Goal: Task Accomplishment & Management: Complete application form

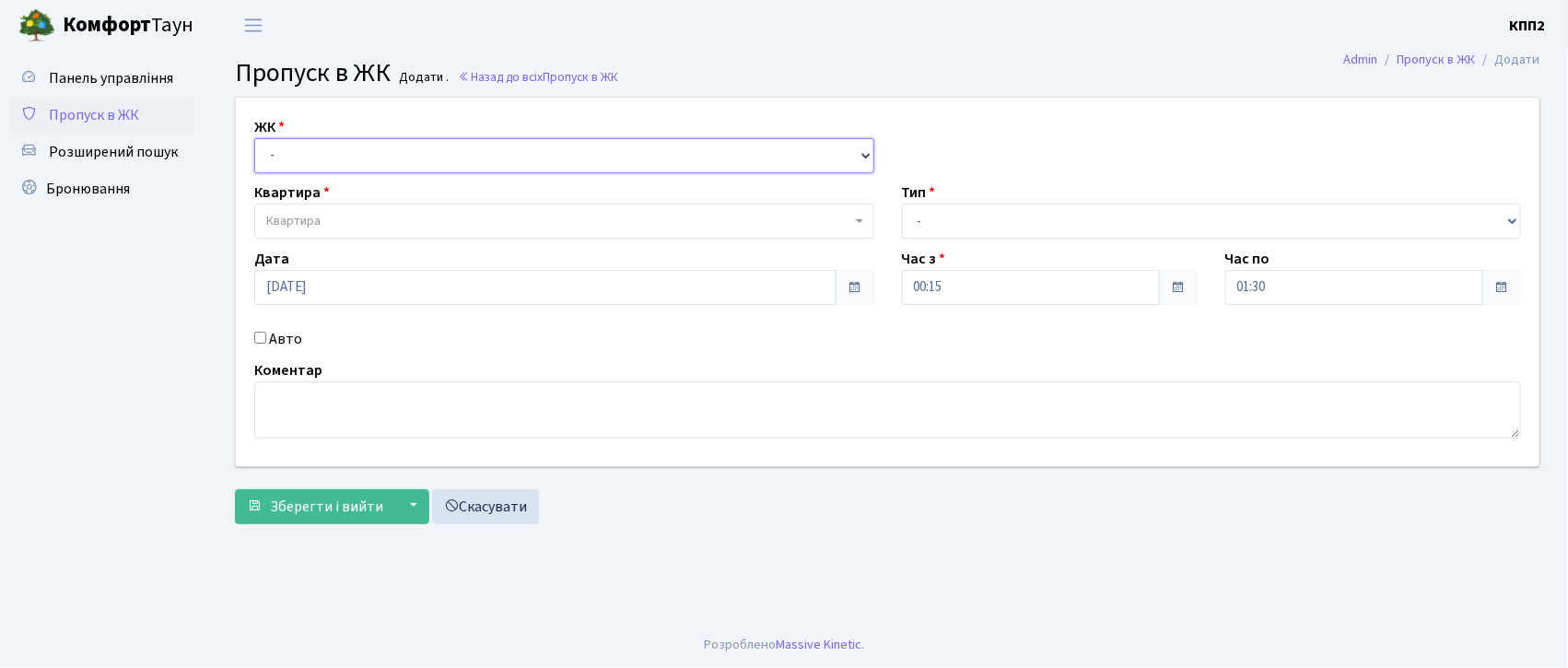
click at [361, 160] on select "- КТ, вул. Регенераторна, 4 КТ2, просп. Соборності, 17 КТ3, вул. Березнева, 16 …" at bounding box center [565, 156] width 620 height 35
select select "271"
click at [255, 138] on select "- КТ, вул. Регенераторна, 4 КТ2, просп. Соборності, 17 КТ3, вул. Березнева, 16 …" at bounding box center [565, 156] width 620 height 35
select select
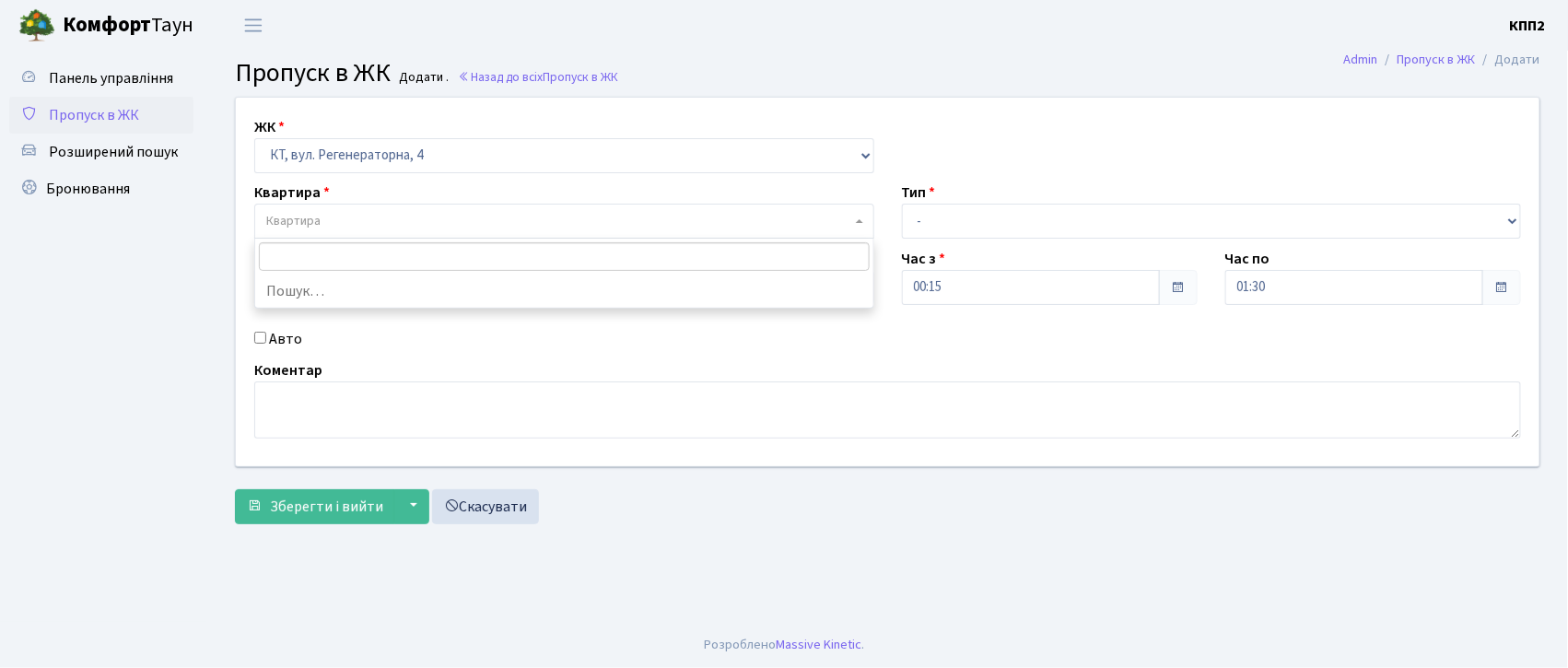
click at [395, 222] on span "Квартира" at bounding box center [559, 221] width 585 height 18
click at [260, 340] on input "Авто" at bounding box center [260, 337] width 12 height 12
checkbox input "true"
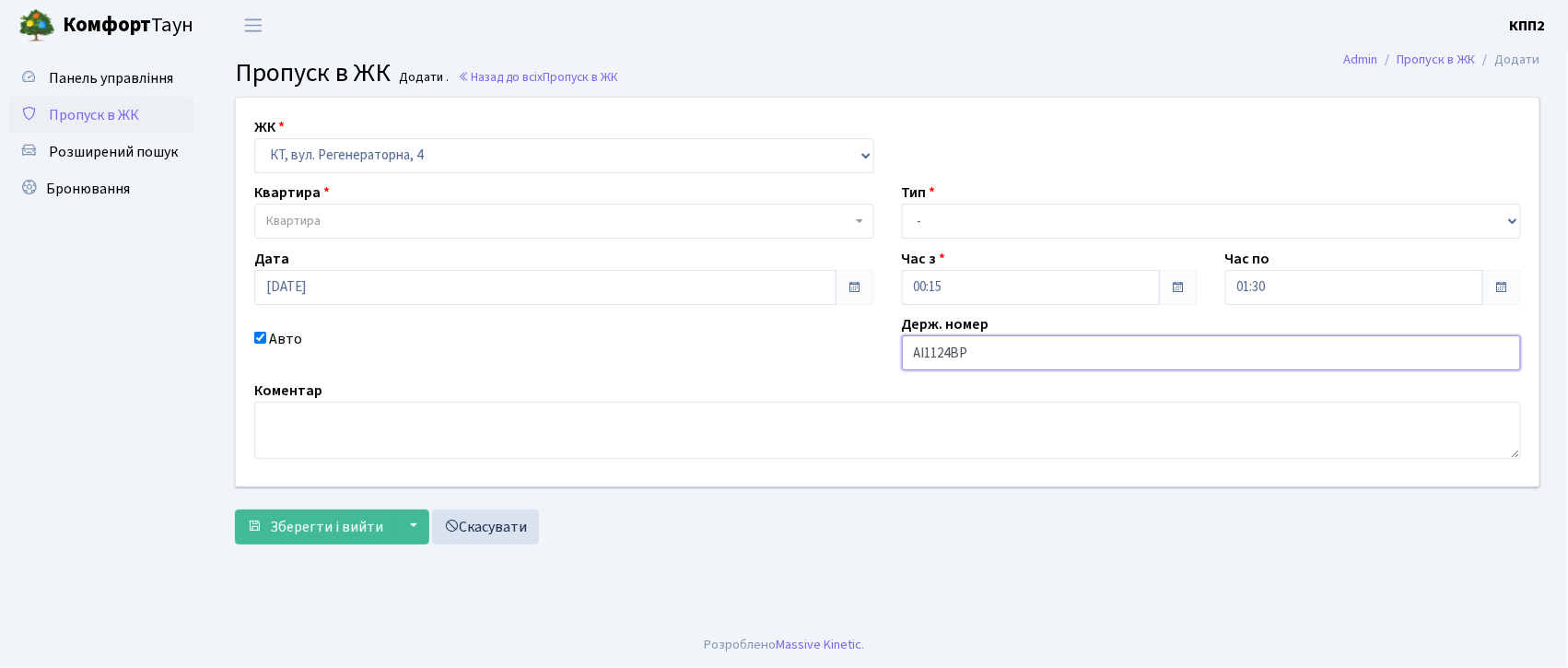
type input "АІ1124ВР"
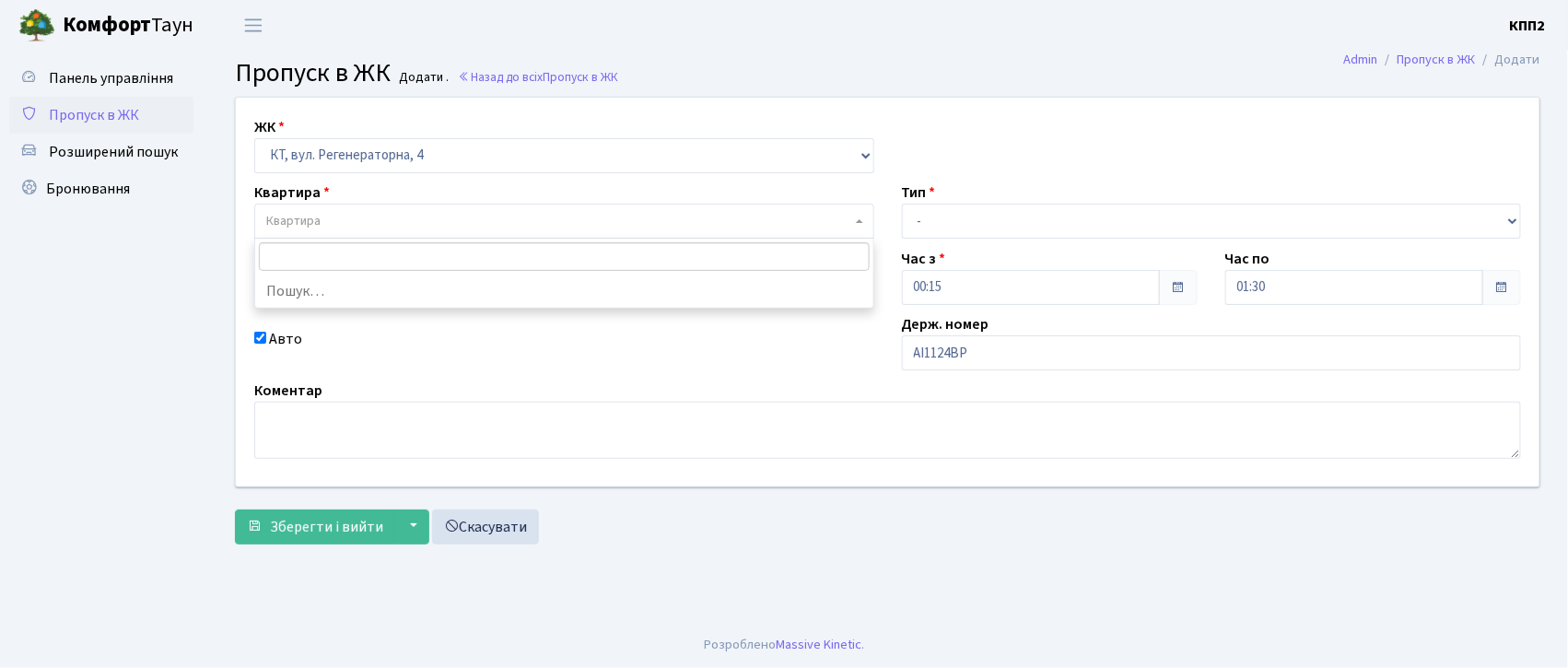
click at [326, 225] on span "Квартира" at bounding box center [559, 221] width 585 height 18
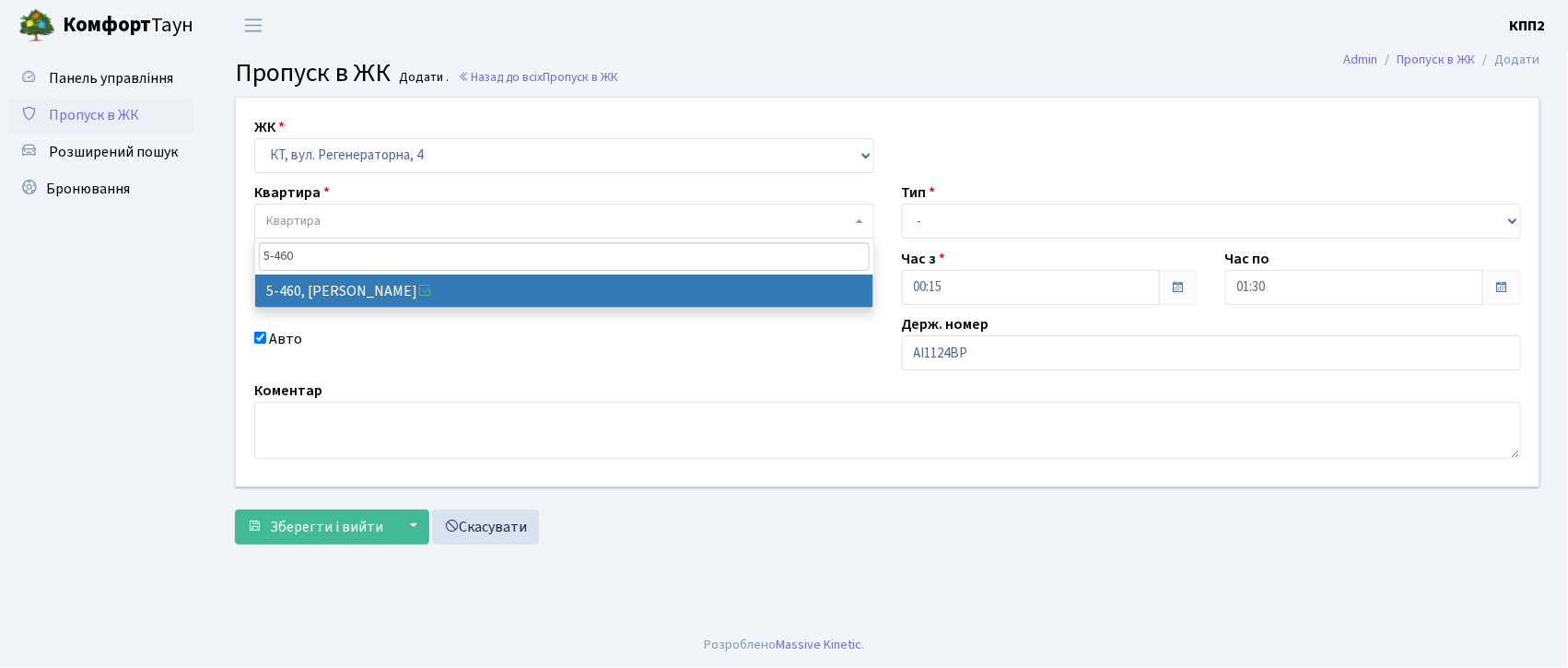
type input "5-460"
select select "2068"
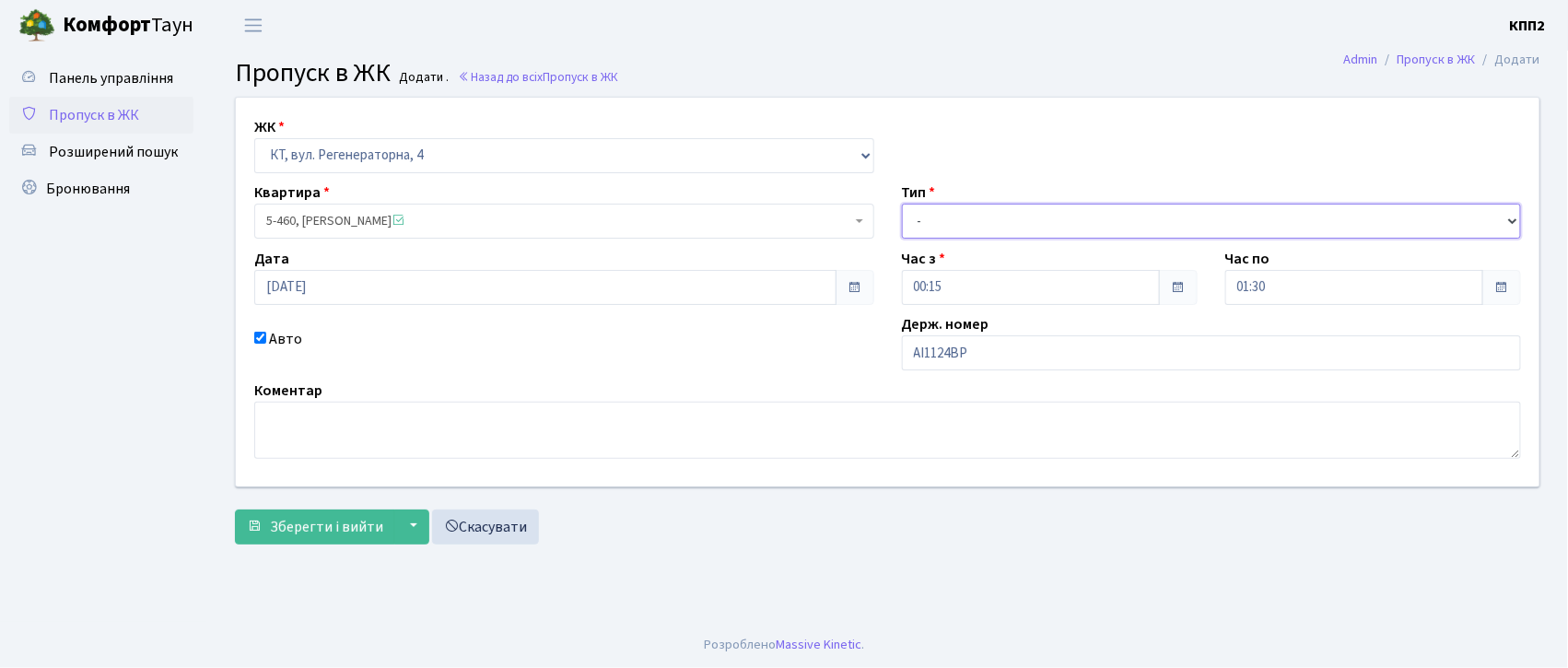
drag, startPoint x: 944, startPoint y: 222, endPoint x: 965, endPoint y: 405, distance: 184.2
click at [947, 226] on select "- Доставка Таксі Гості Сервіс" at bounding box center [1212, 221] width 620 height 35
select select "3"
click at [902, 204] on select "- Доставка Таксі Гості Сервіс" at bounding box center [1212, 221] width 620 height 35
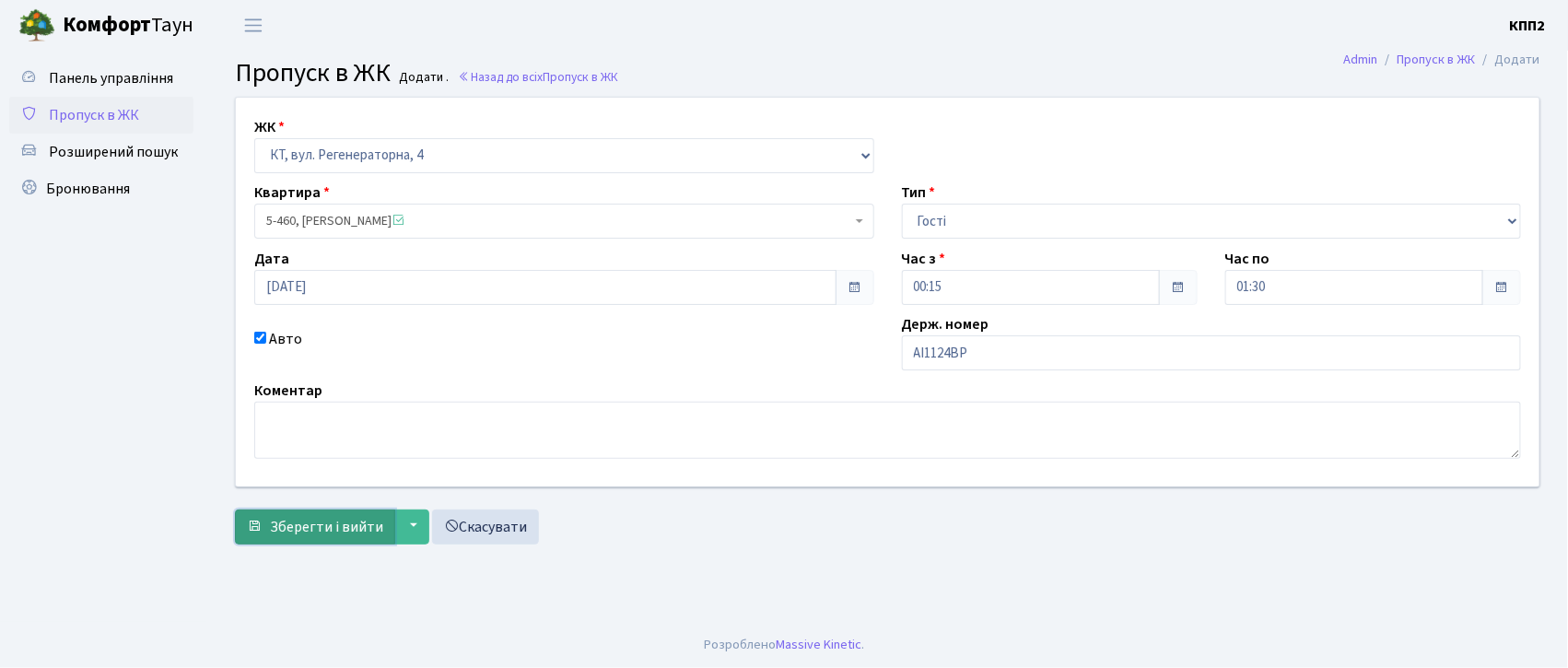
click at [289, 525] on span "Зберегти і вийти" at bounding box center [327, 527] width 114 height 20
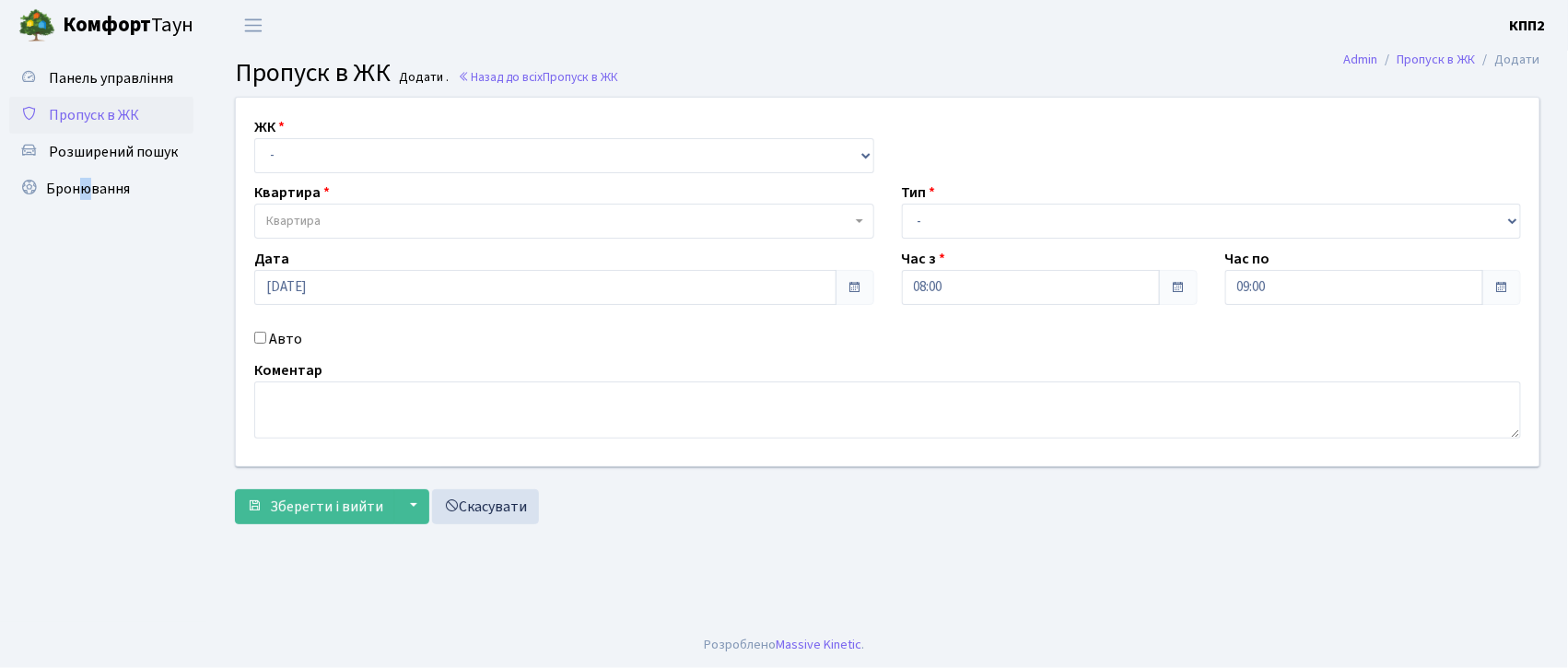
drag, startPoint x: 391, startPoint y: 2, endPoint x: 90, endPoint y: 447, distance: 537.2
click at [90, 447] on ul "Панель управління Пропуск в ЖК Розширений пошук Бронювання" at bounding box center [102, 336] width 185 height 553
click at [259, 336] on input "Авто" at bounding box center [260, 337] width 12 height 12
checkbox input "true"
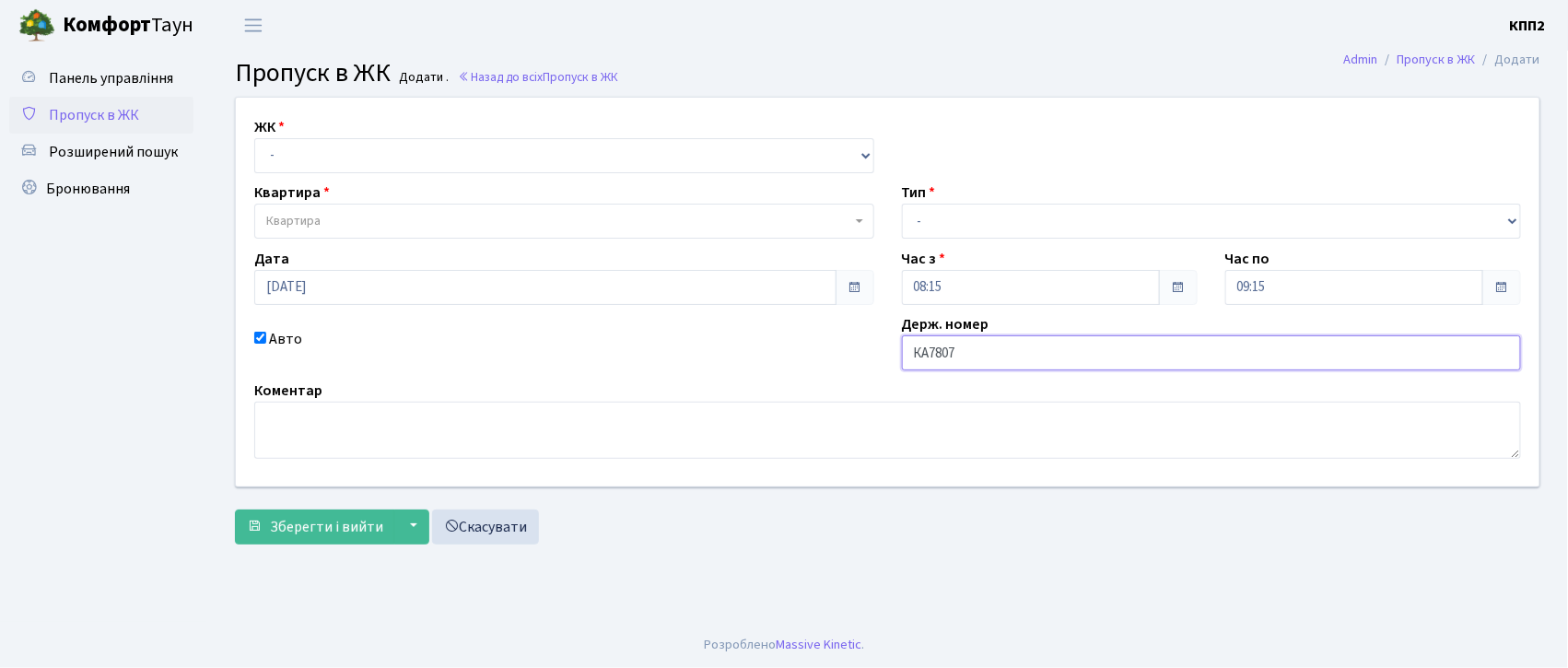
type input "КА7807СР"
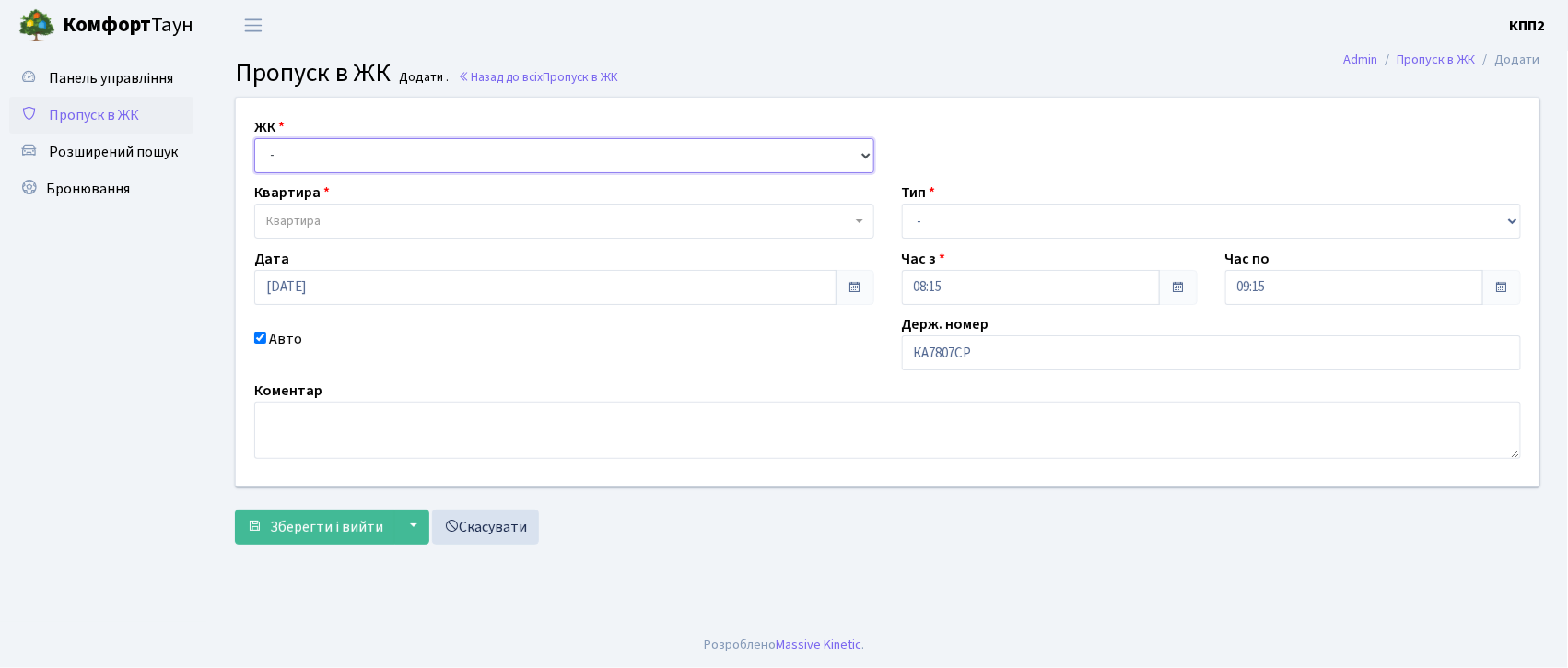
click at [325, 149] on select "- КТ, вул. Регенераторна, 4 КТ2, просп. Соборності, 17 КТ3, вул. Березнева, 16 …" at bounding box center [565, 156] width 620 height 35
select select "271"
click at [255, 138] on select "- КТ, вул. Регенераторна, 4 КТ2, просп. Соборності, 17 КТ3, вул. Березнева, 16 …" at bounding box center [565, 156] width 620 height 35
select select
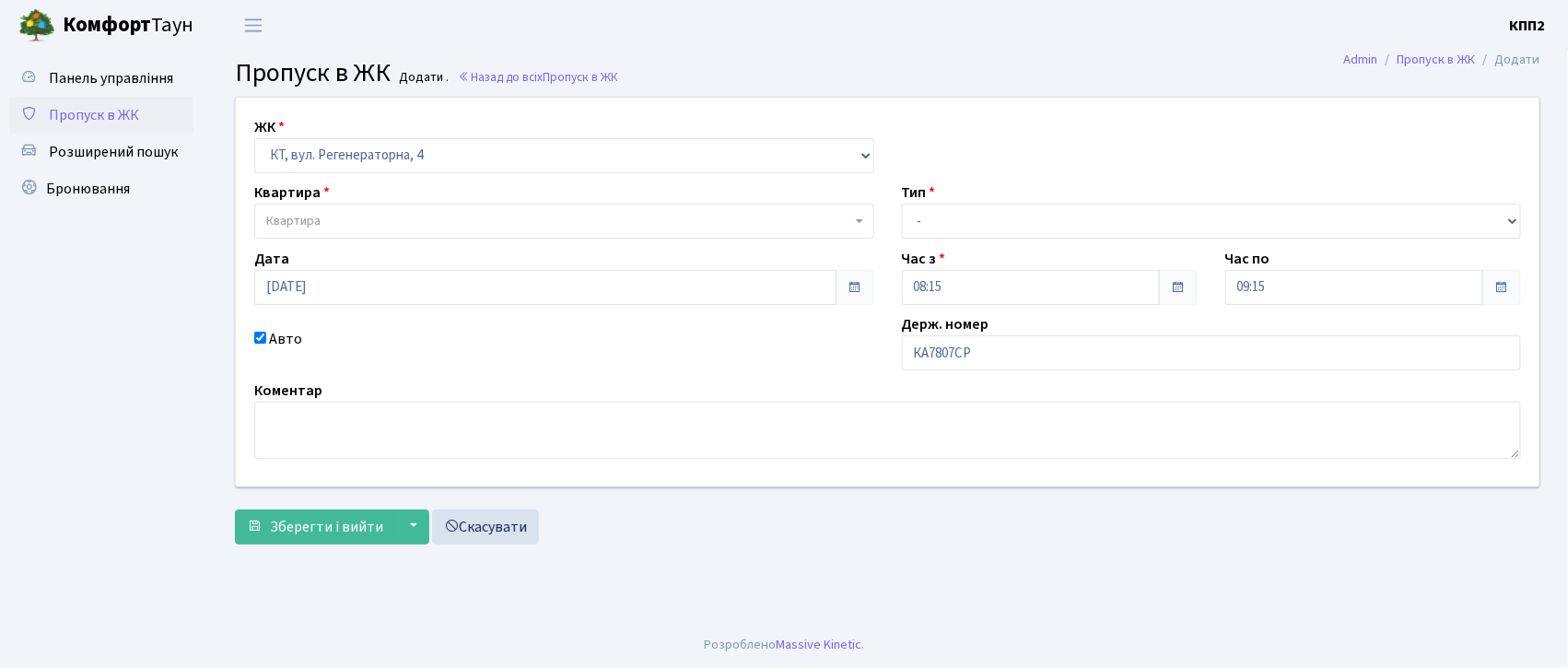
click at [326, 215] on span "Квартира" at bounding box center [559, 221] width 585 height 18
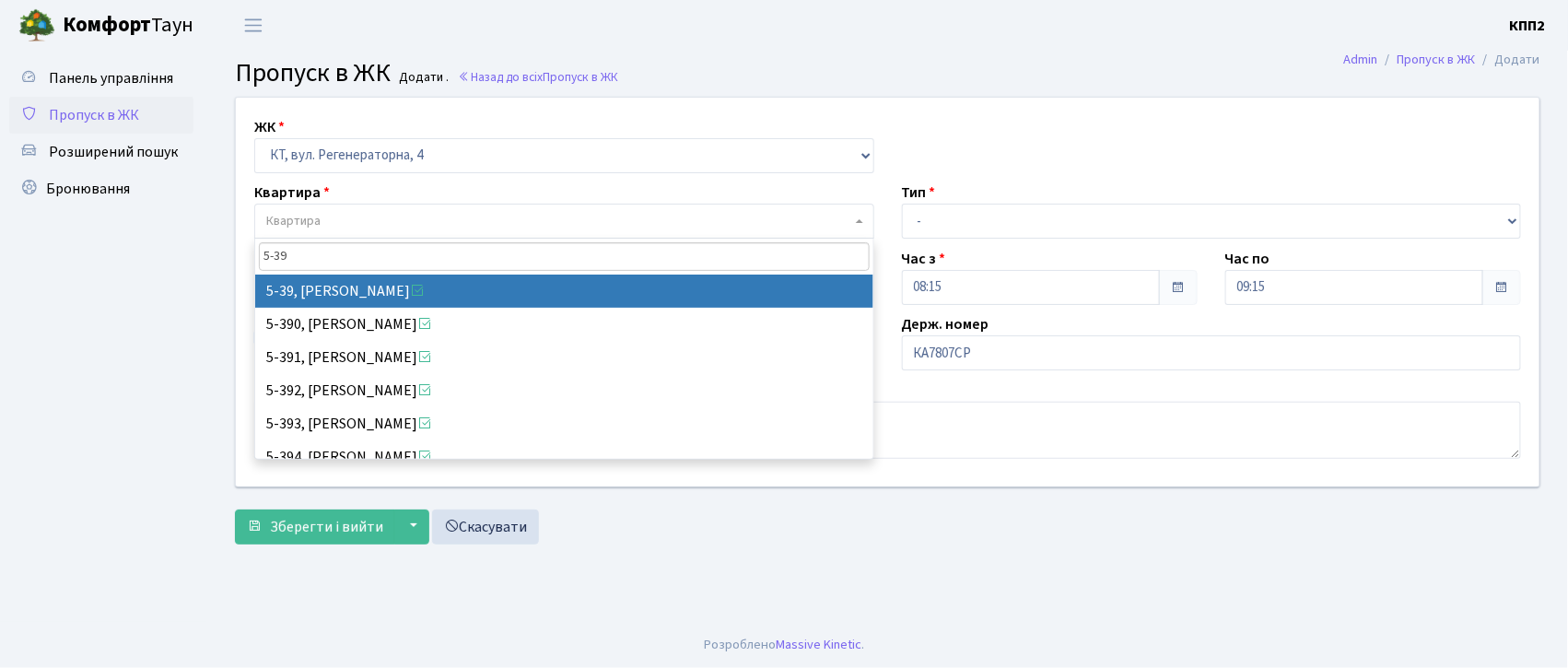
type input "5-39"
select select "2531"
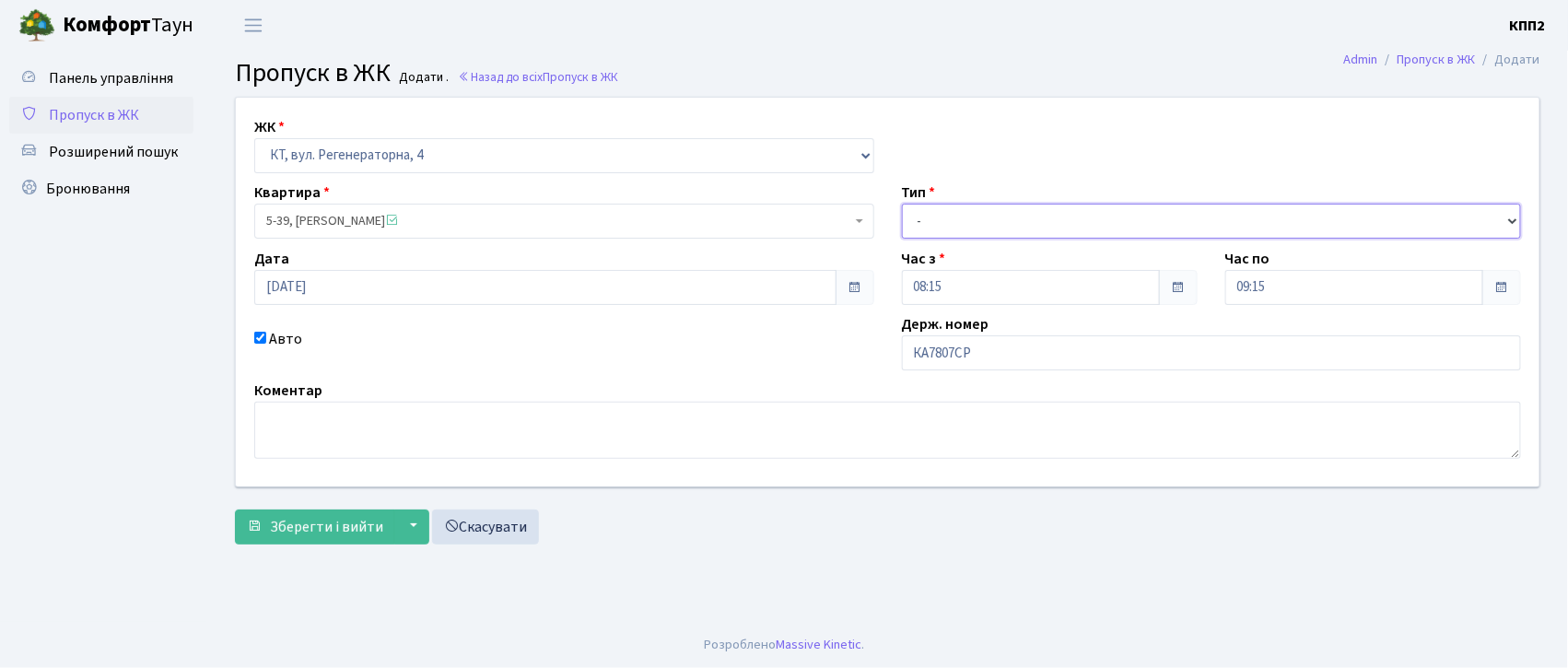
click at [929, 223] on select "- Доставка Таксі Гості Сервіс" at bounding box center [1212, 221] width 620 height 35
select select "3"
click at [902, 204] on select "- Доставка Таксі Гості Сервіс" at bounding box center [1212, 221] width 620 height 35
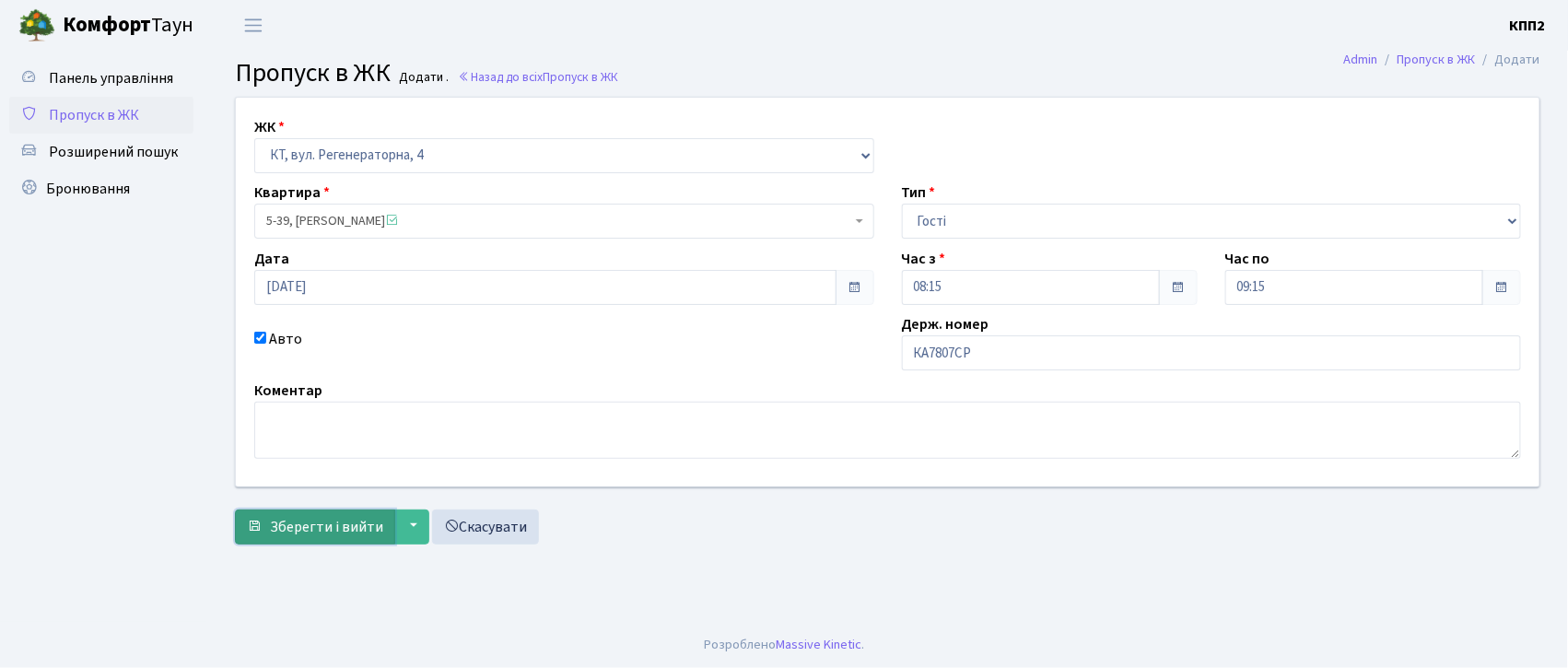
click at [325, 528] on span "Зберегти і вийти" at bounding box center [327, 527] width 114 height 20
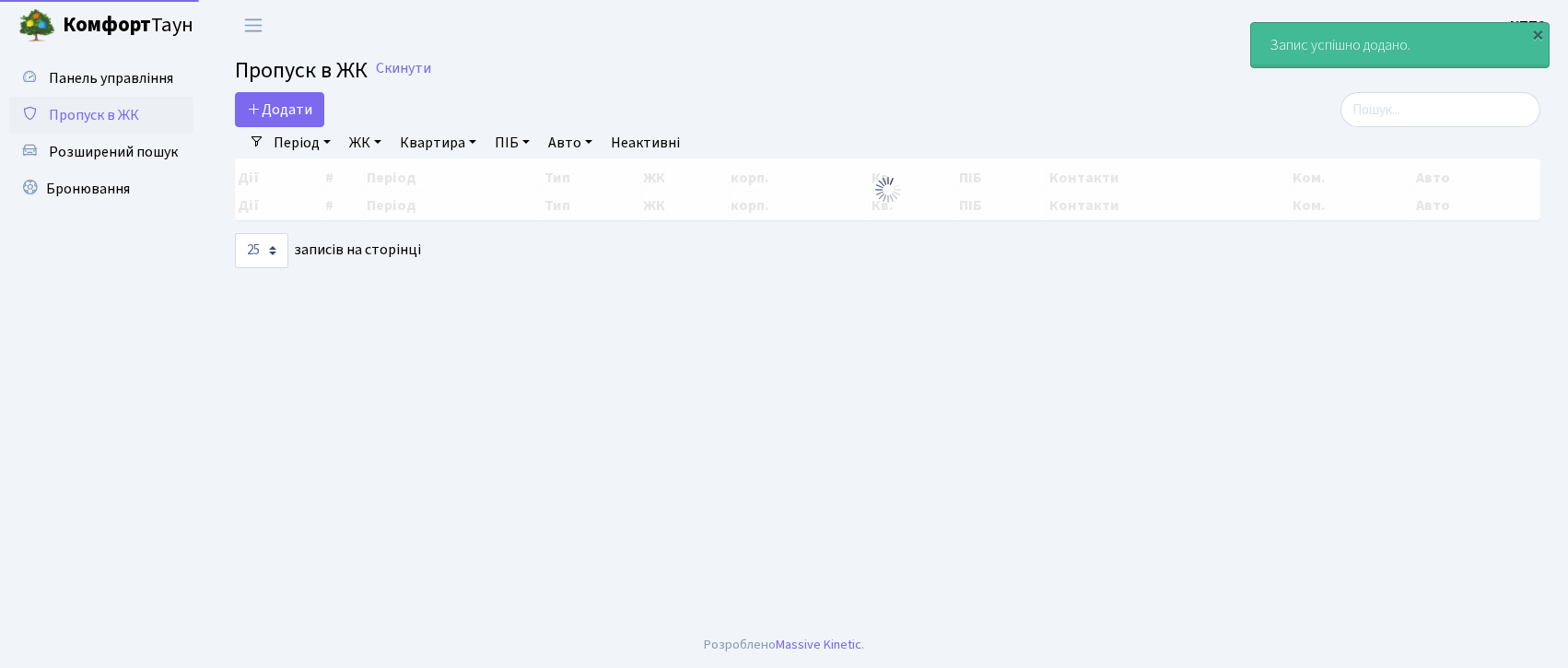
select select "25"
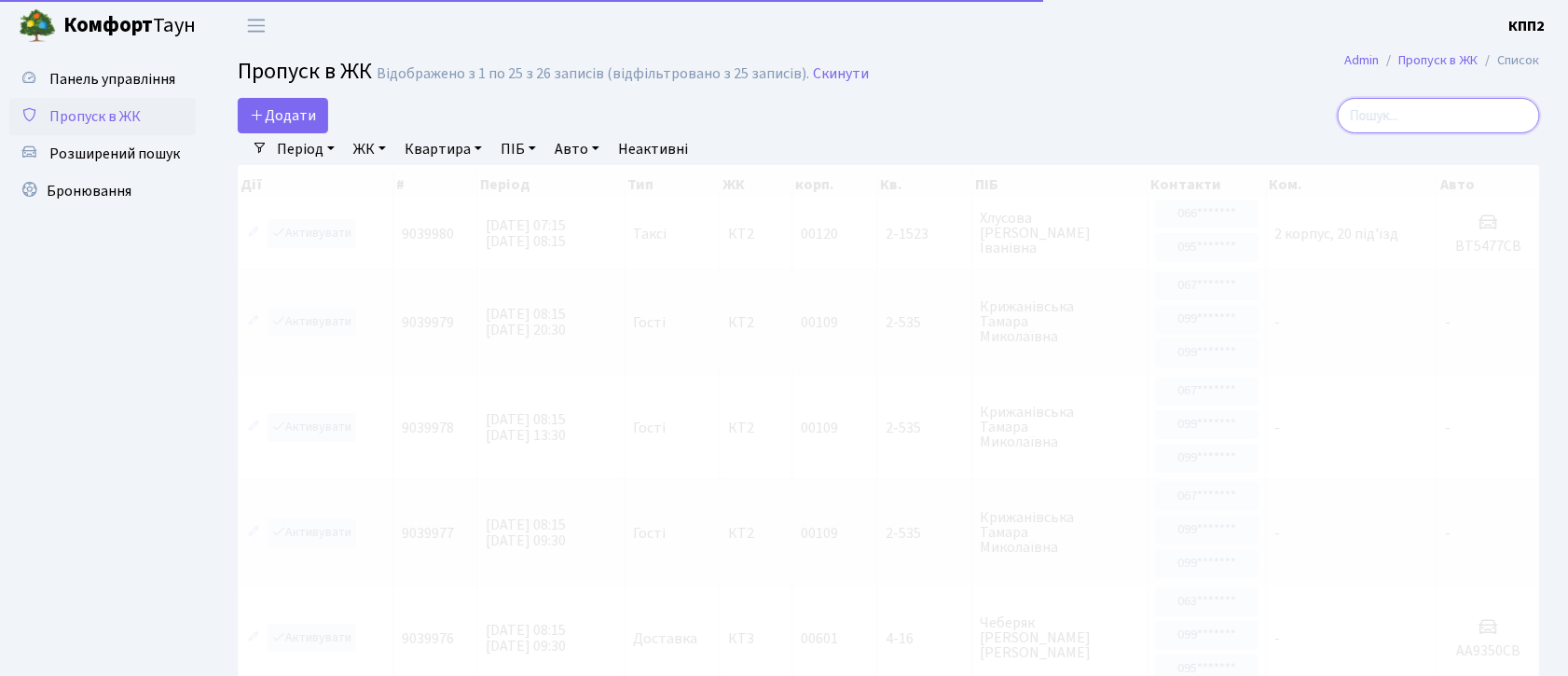
click at [1392, 110] on input "search" at bounding box center [1439, 116] width 203 height 35
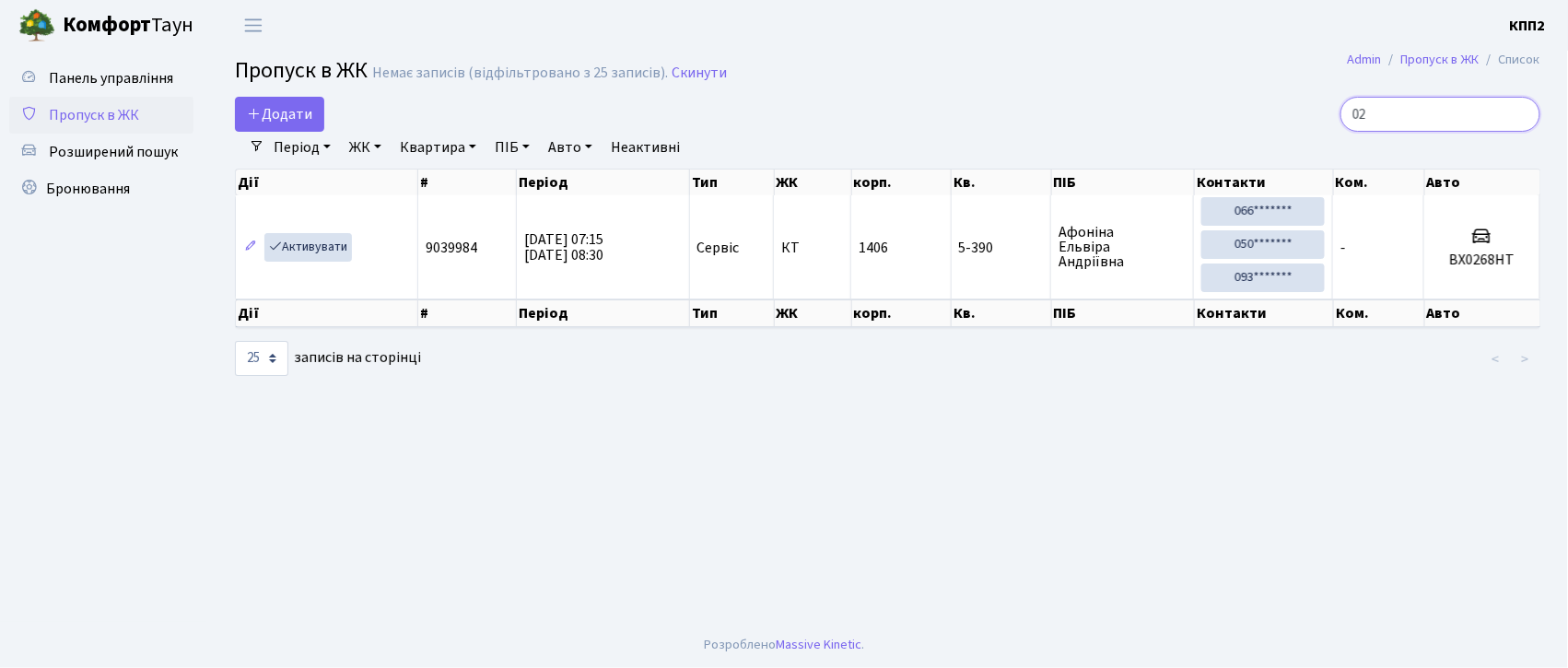
type input "0"
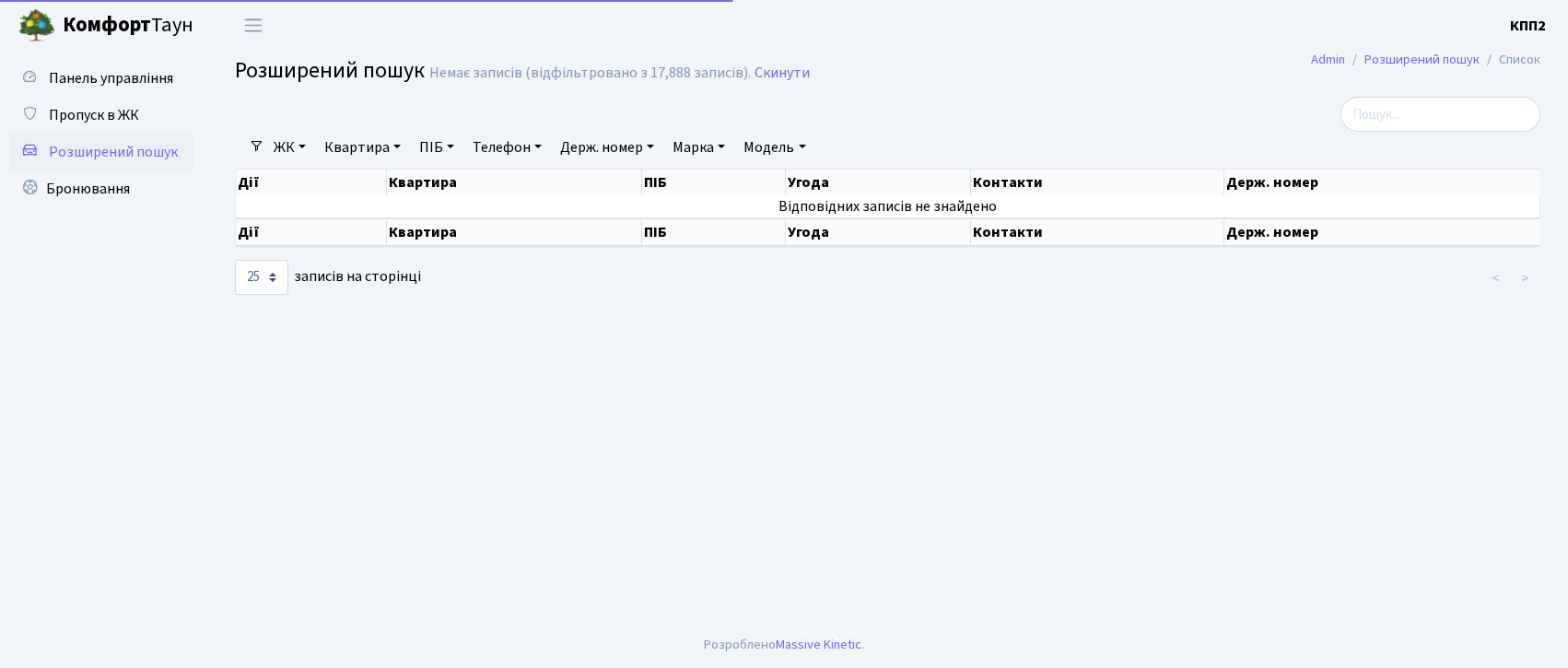
select select "25"
click at [122, 115] on span "Пропуск в ЖК" at bounding box center [94, 115] width 90 height 20
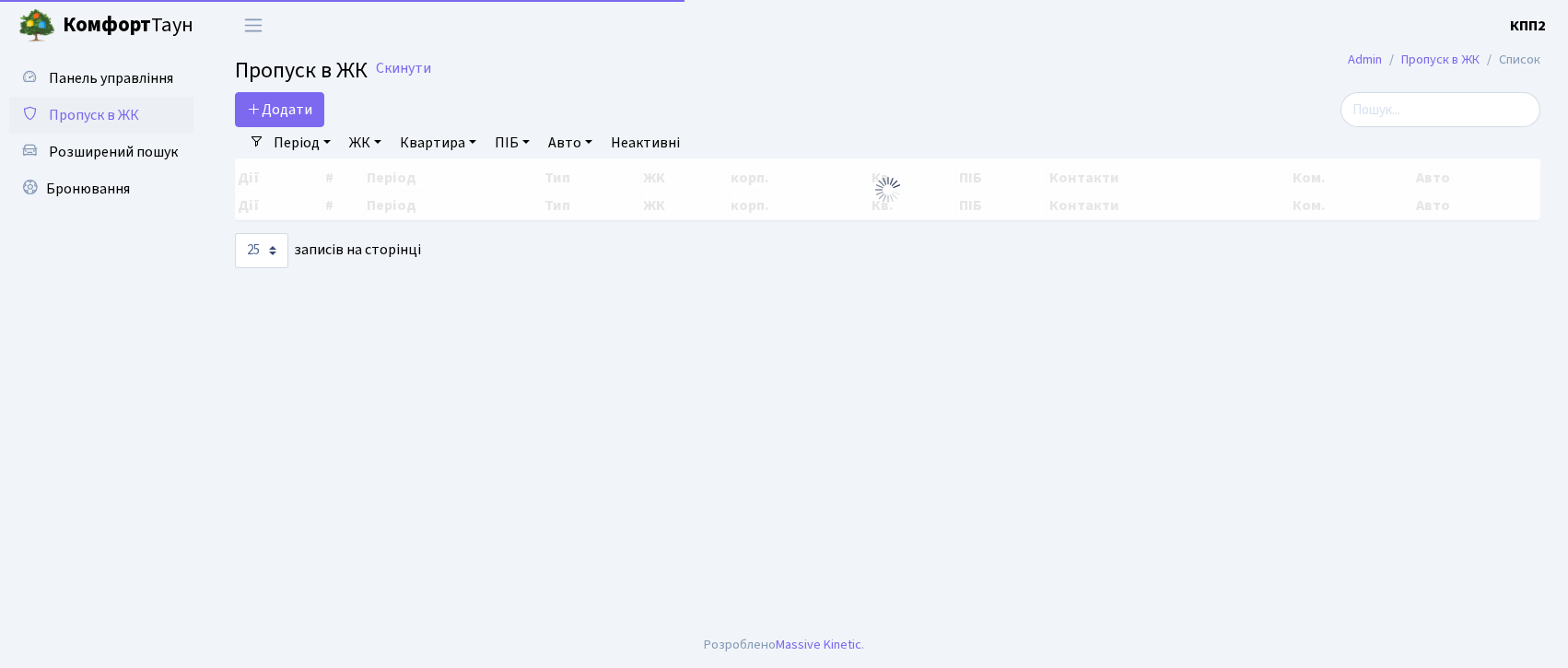
select select "25"
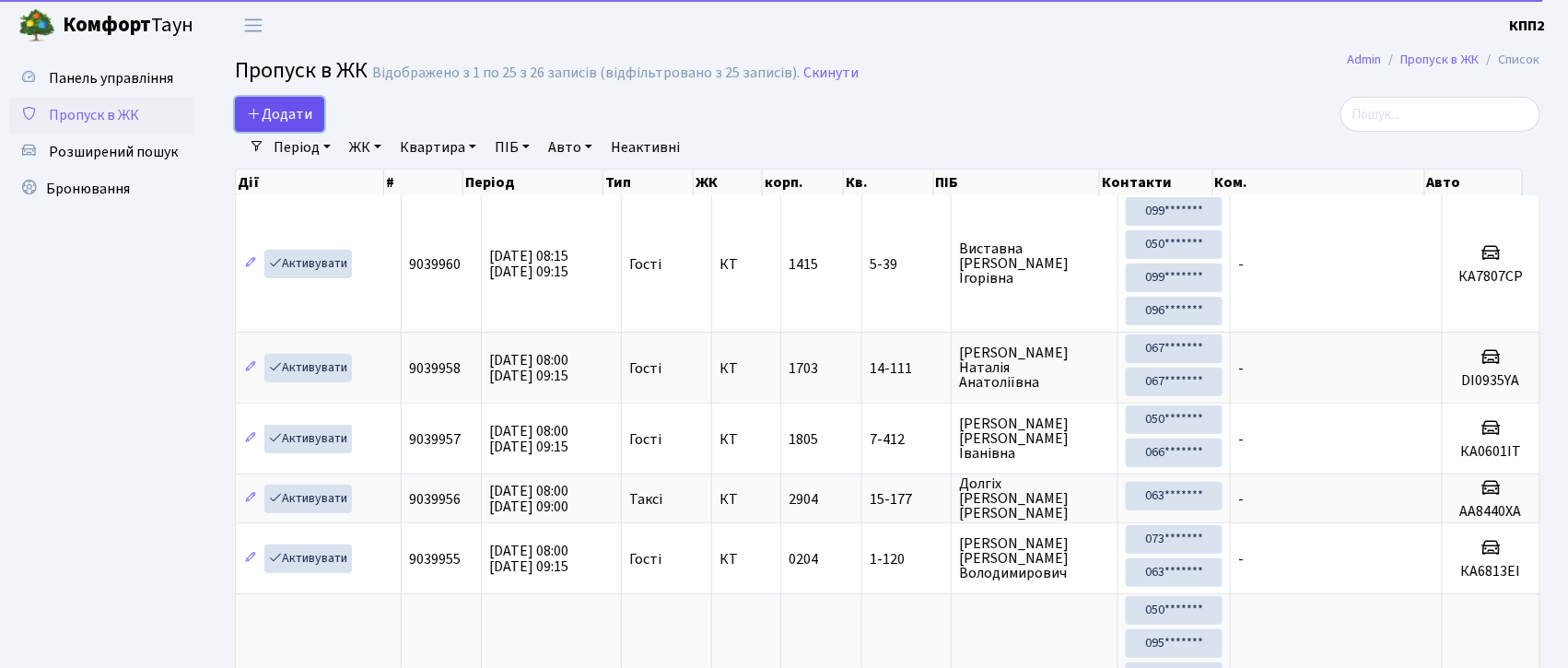
click at [303, 112] on span "Додати" at bounding box center [280, 114] width 66 height 20
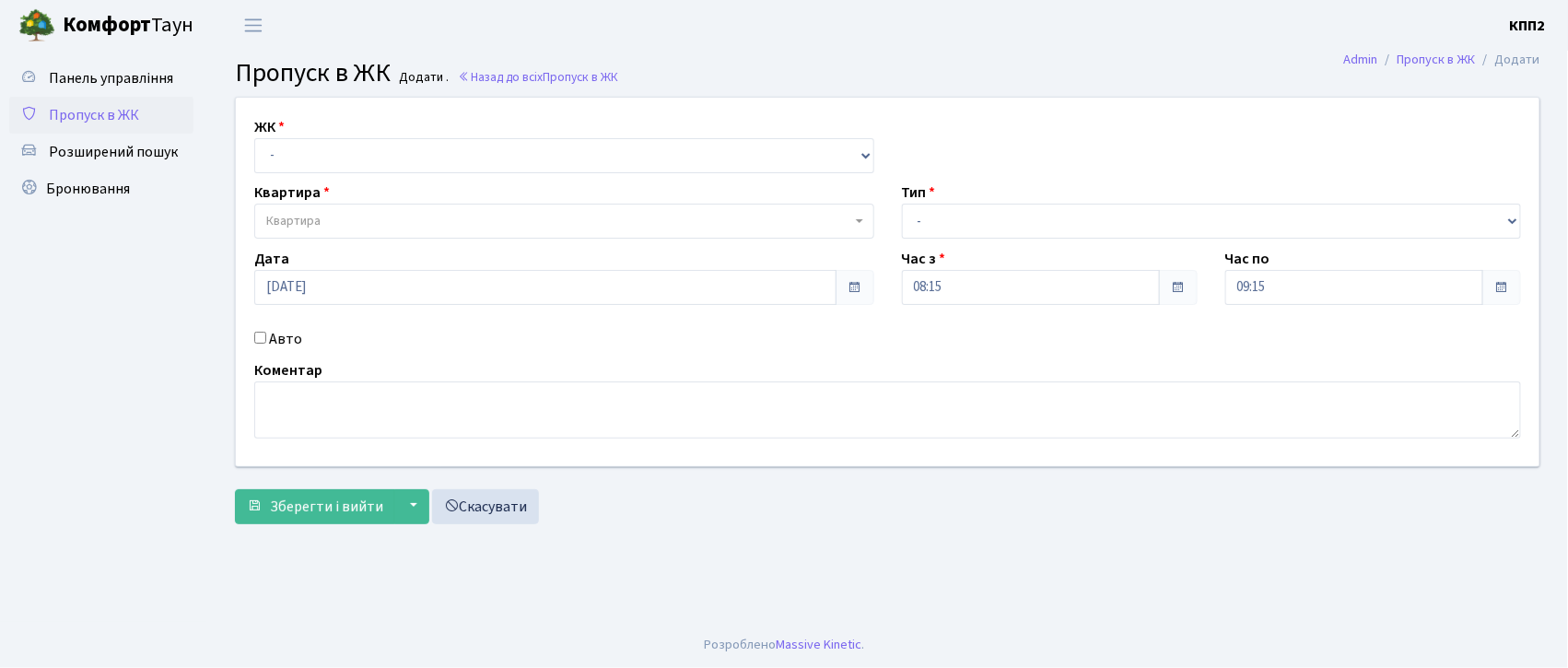
click at [260, 344] on div "Авто" at bounding box center [565, 339] width 648 height 22
click at [259, 340] on input "Авто" at bounding box center [260, 337] width 12 height 12
checkbox input "true"
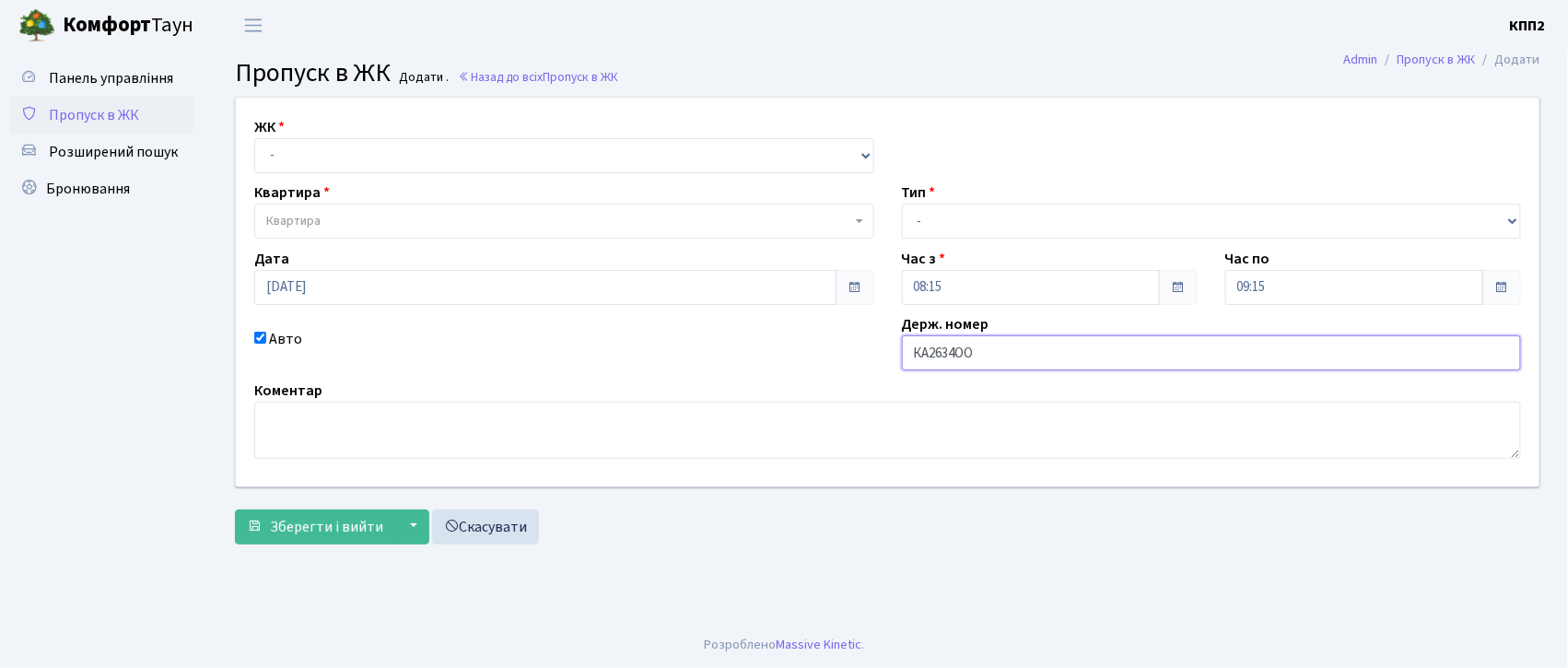
type input "КА2634ОО"
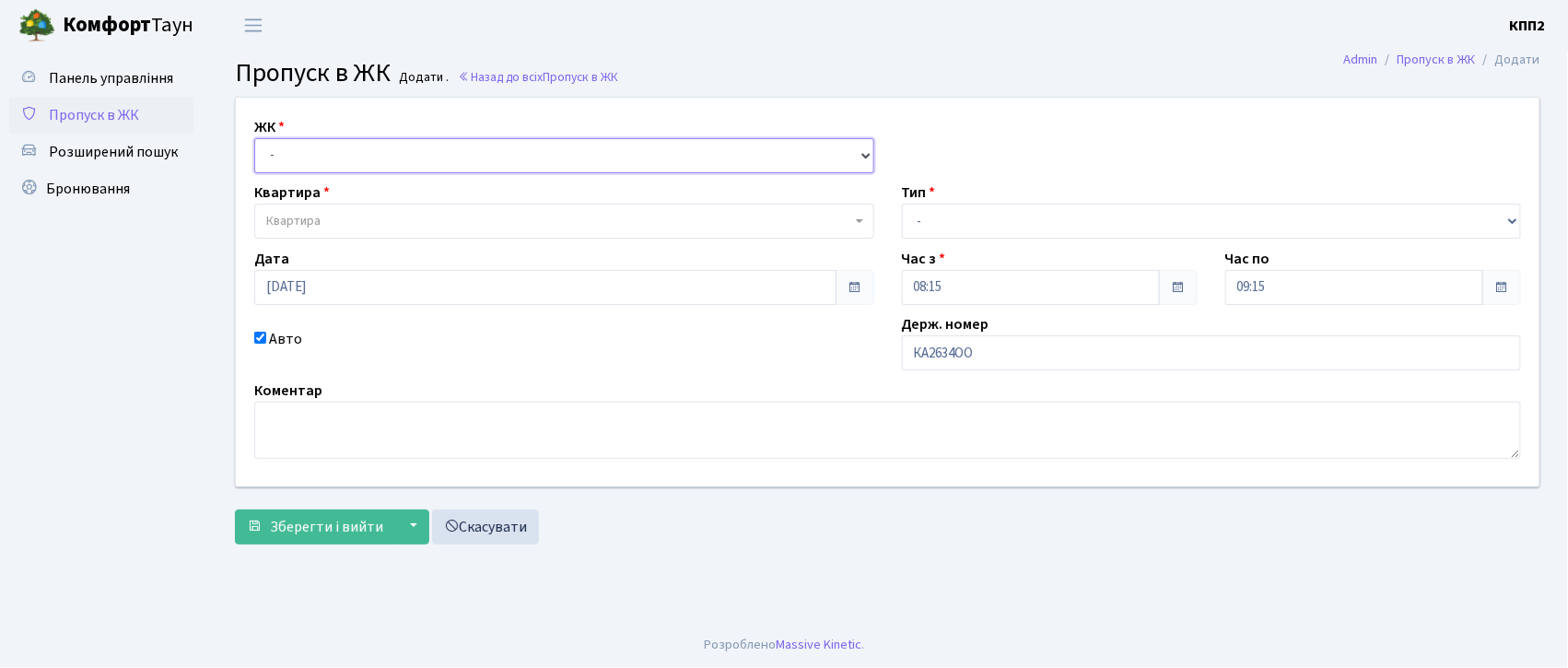
click at [281, 162] on select "- КТ, вул. Регенераторна, 4 КТ2, просп. [STREET_ADDRESS] [STREET_ADDRESS] [PERS…" at bounding box center [565, 156] width 620 height 35
select select "302"
click at [255, 138] on select "- КТ, вул. Регенераторна, 4 КТ2, просп. [STREET_ADDRESS] [STREET_ADDRESS] [PERS…" at bounding box center [565, 156] width 620 height 35
select select
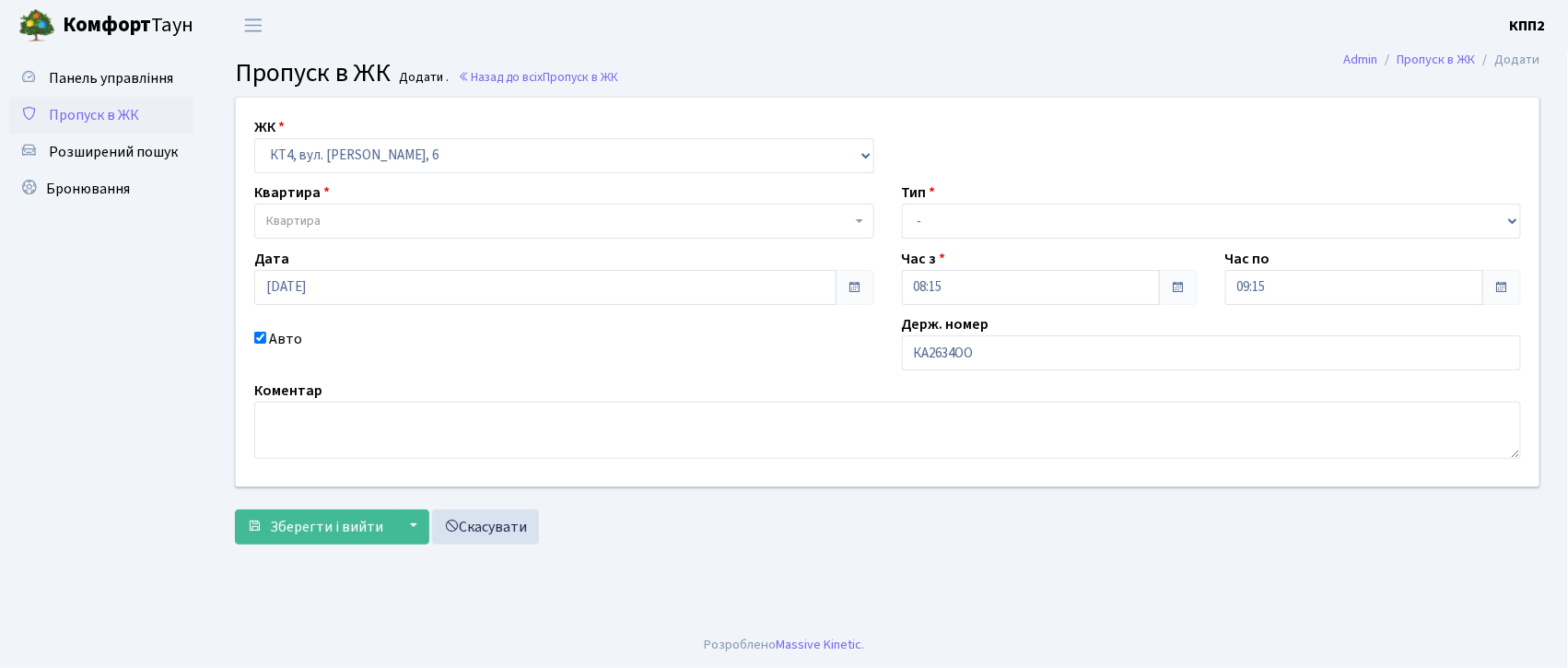
click at [303, 229] on span "Квартира" at bounding box center [293, 221] width 54 height 18
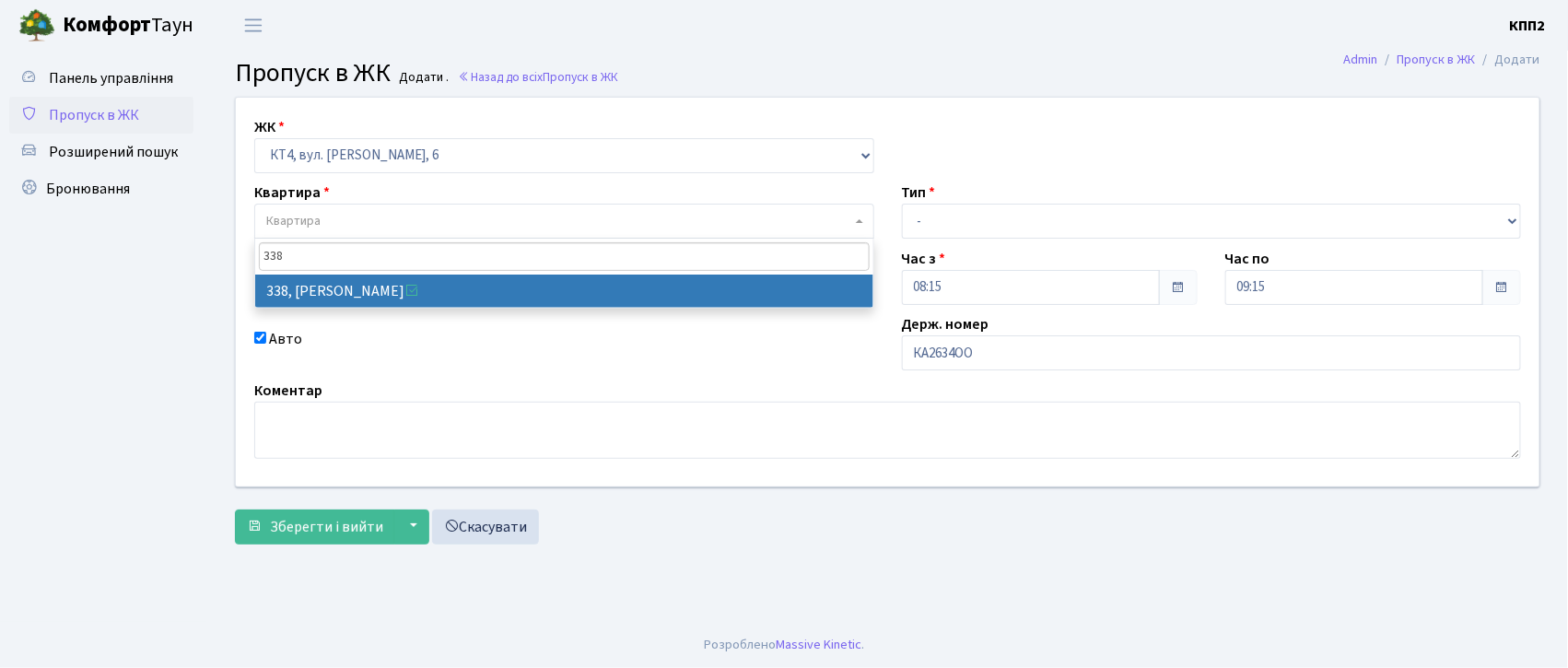
type input "338"
select select "17045"
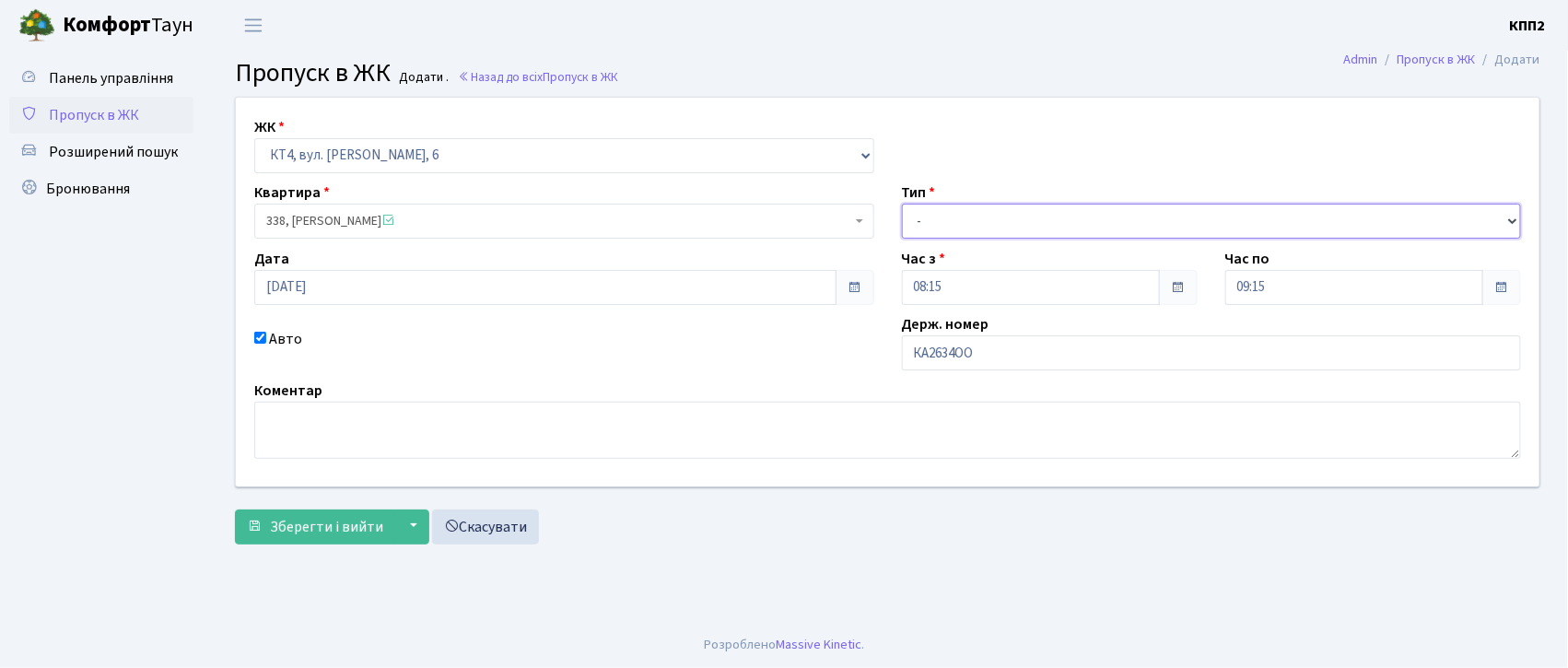
click at [925, 218] on select "- Доставка Таксі Гості Сервіс" at bounding box center [1212, 221] width 620 height 35
select select "2"
click at [902, 204] on select "- Доставка Таксі Гості Сервіс" at bounding box center [1212, 221] width 620 height 35
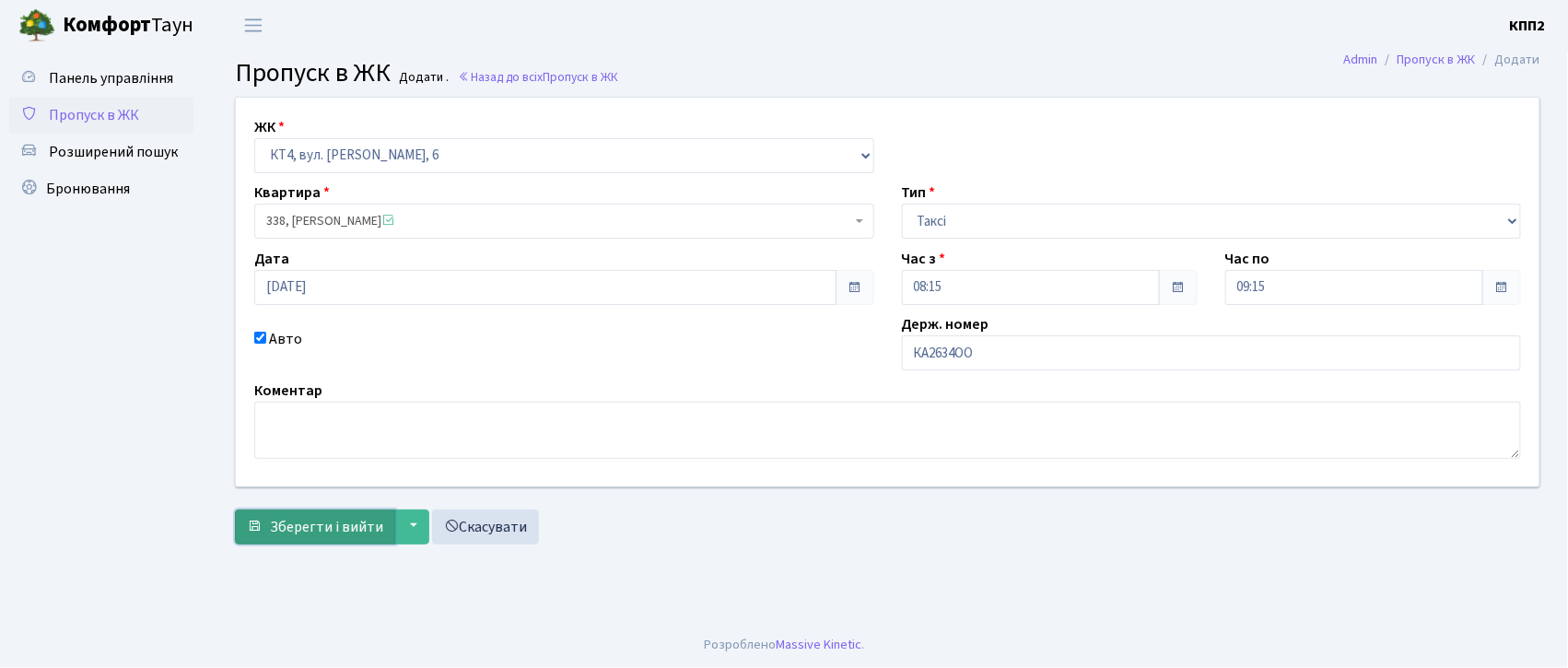
click at [344, 529] on span "Зберегти і вийти" at bounding box center [327, 527] width 114 height 20
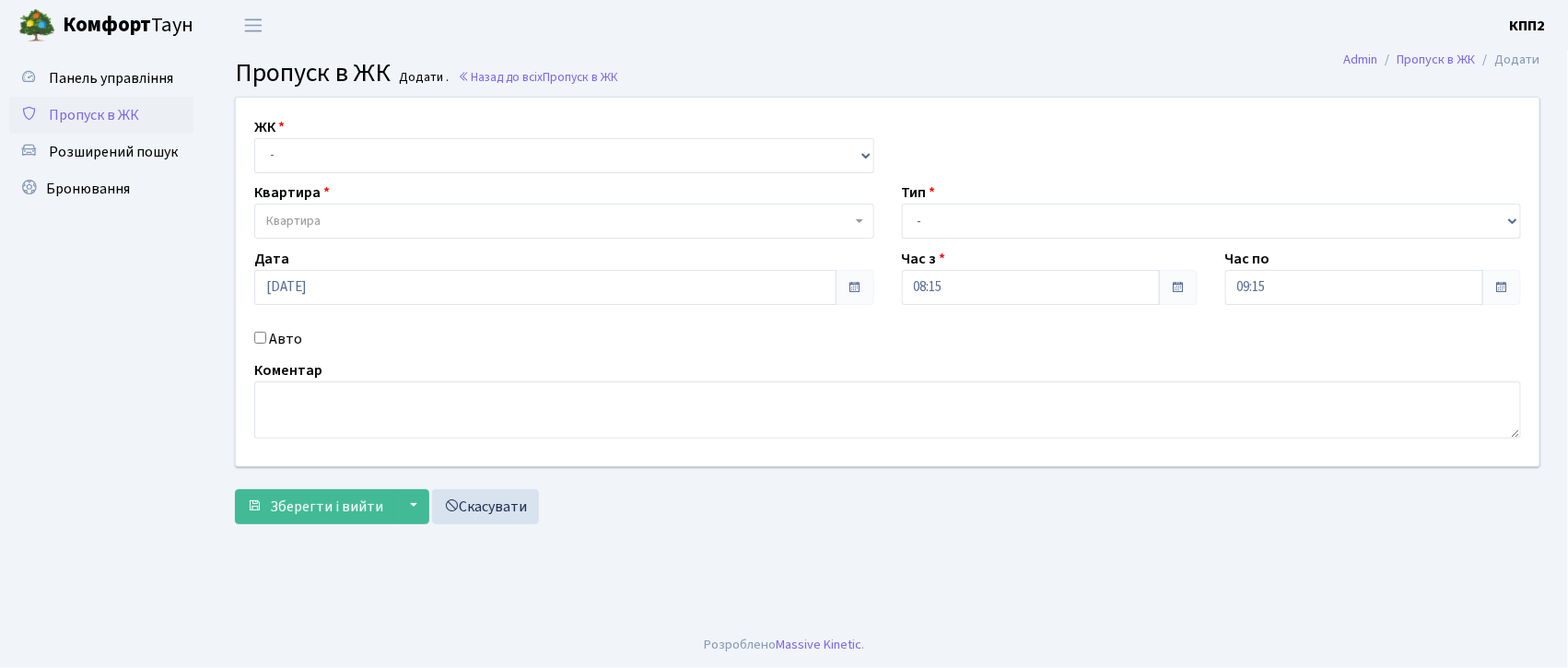
click at [263, 336] on input "Авто" at bounding box center [260, 337] width 12 height 12
checkbox input "true"
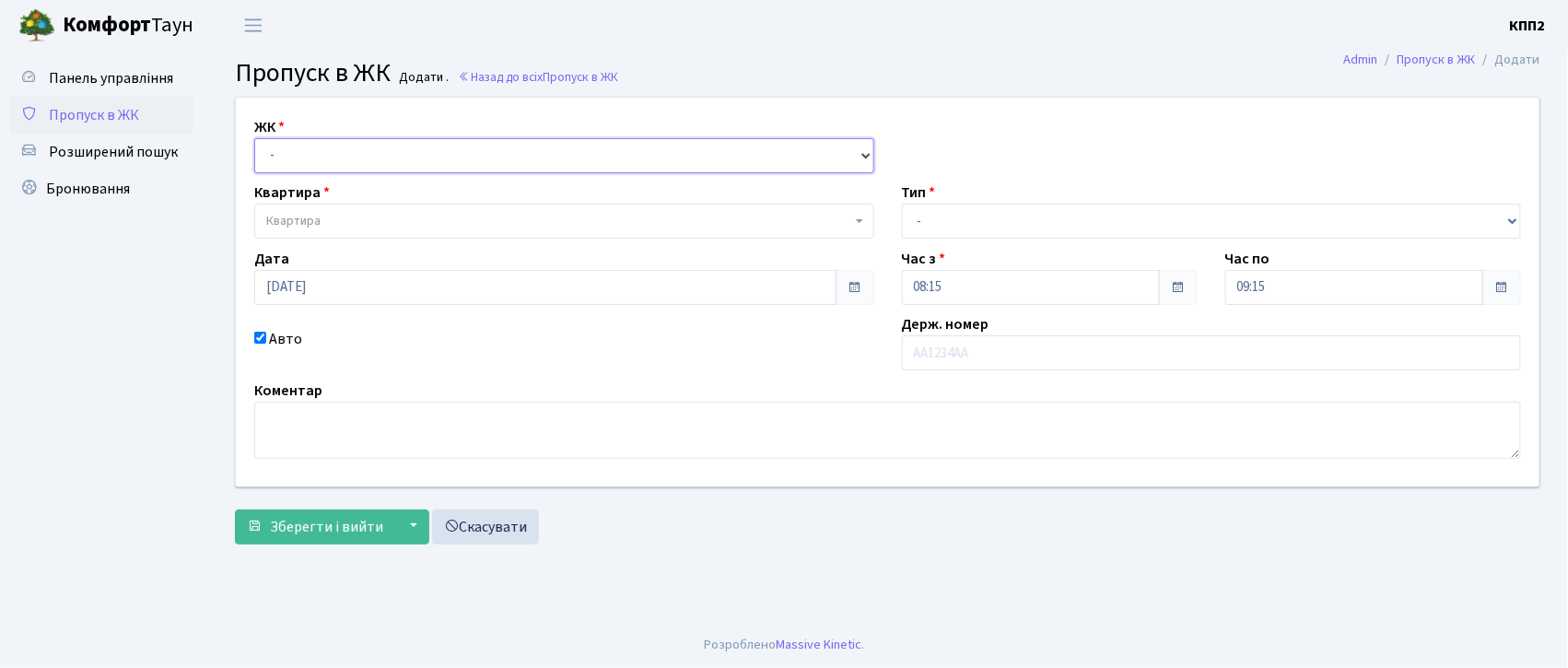
click at [294, 149] on select "- КТ, вул. Регенераторна, 4 КТ2, просп. Соборності, 17 КТ3, вул. Березнева, 16 …" at bounding box center [565, 156] width 620 height 35
select select "271"
click at [255, 138] on select "- КТ, вул. Регенераторна, 4 КТ2, просп. Соборності, 17 КТ3, вул. Березнева, 16 …" at bounding box center [565, 156] width 620 height 35
select select
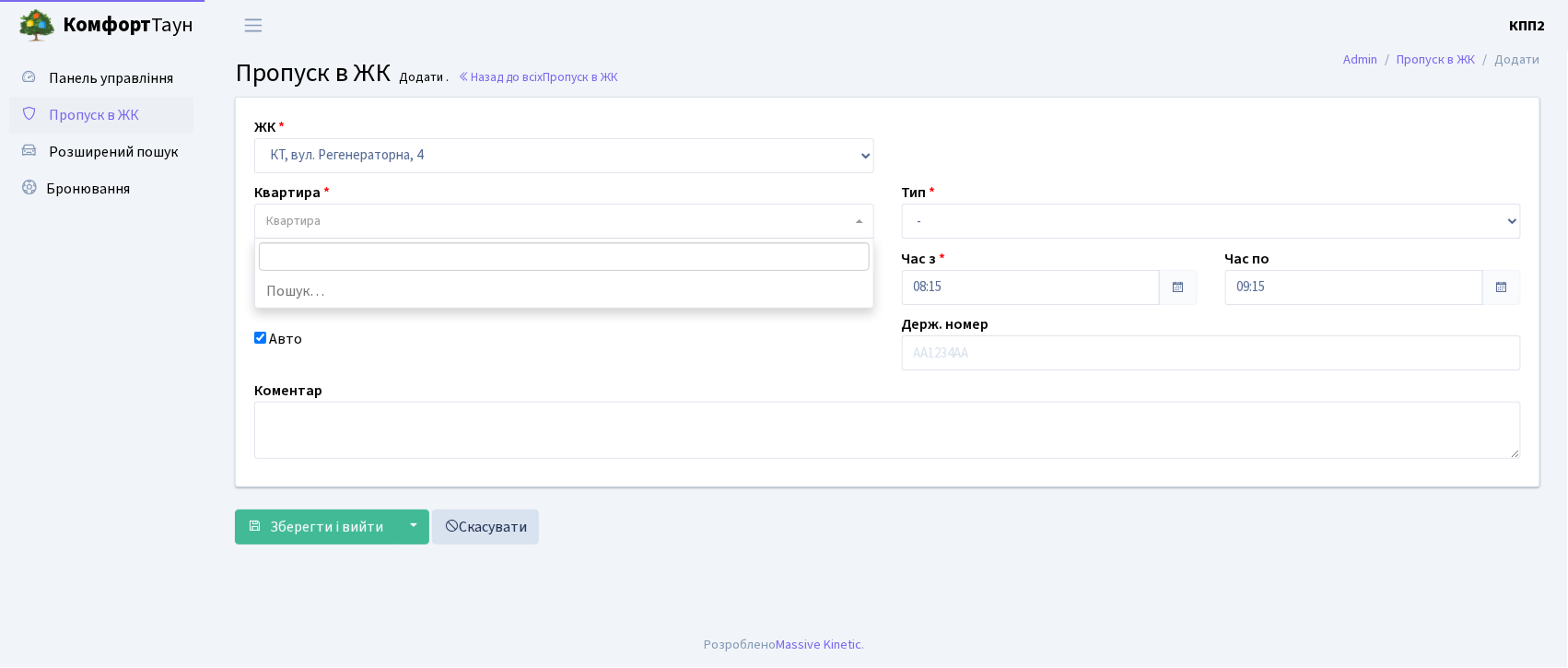
click at [305, 222] on span "Квартира" at bounding box center [293, 221] width 54 height 18
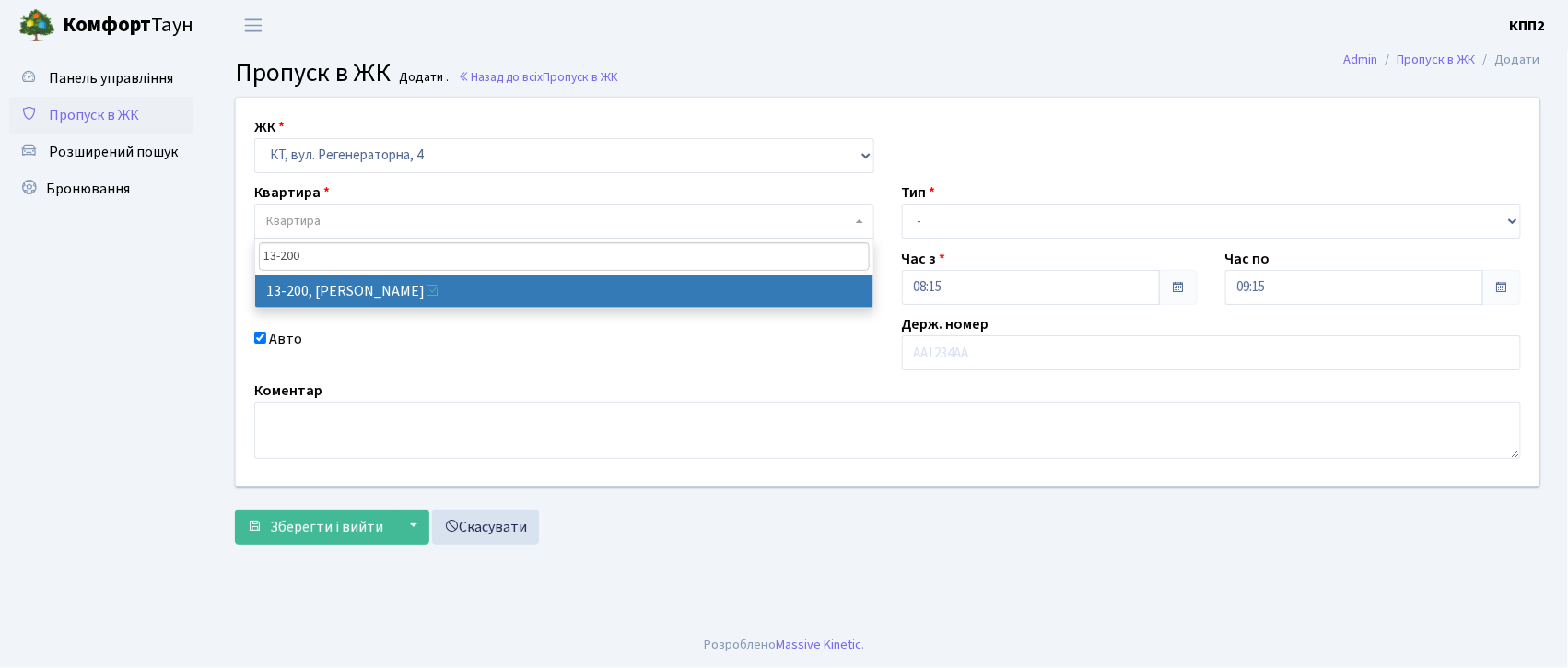
type input "13-200"
select select "7846"
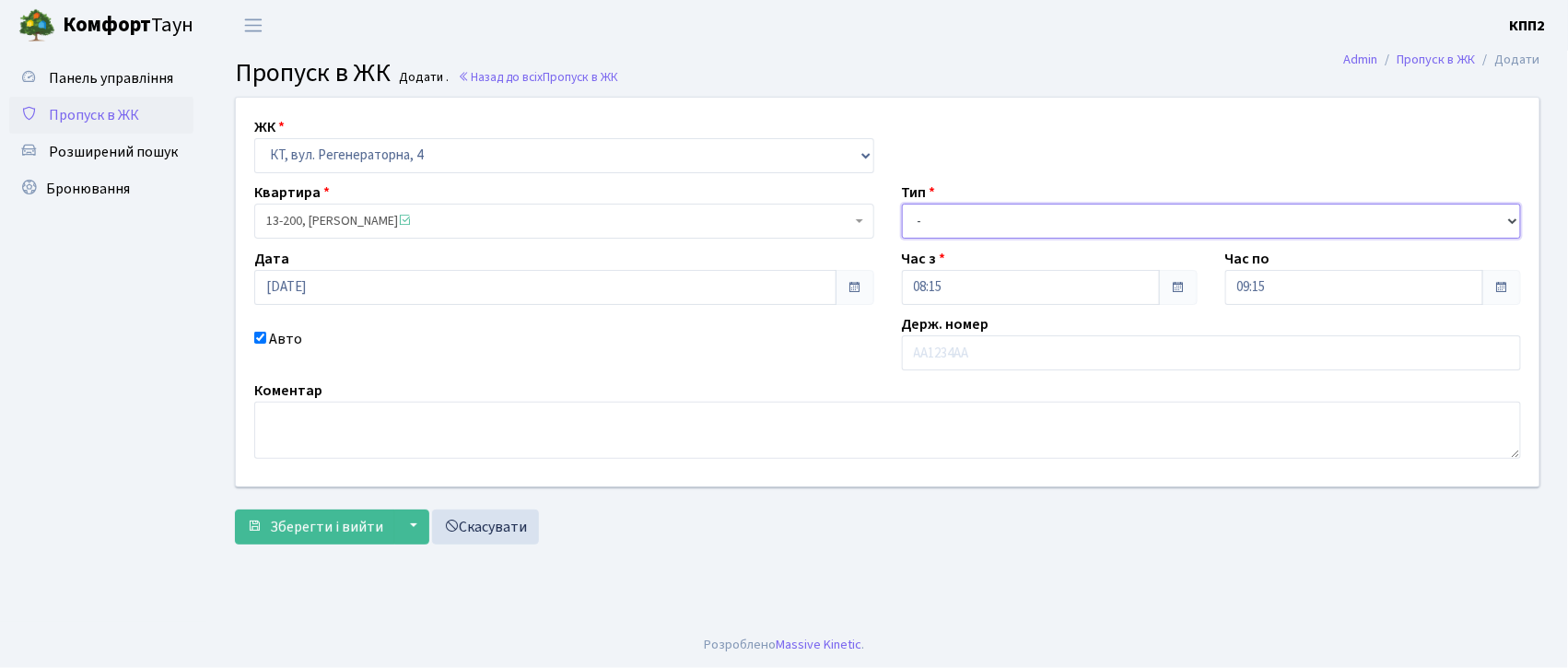
click at [933, 215] on select "- Доставка Таксі Гості Сервіс" at bounding box center [1212, 221] width 620 height 35
select select "3"
click at [902, 204] on select "- Доставка Таксі Гості Сервіс" at bounding box center [1212, 221] width 620 height 35
click at [263, 331] on input "Авто" at bounding box center [260, 337] width 12 height 12
checkbox input "false"
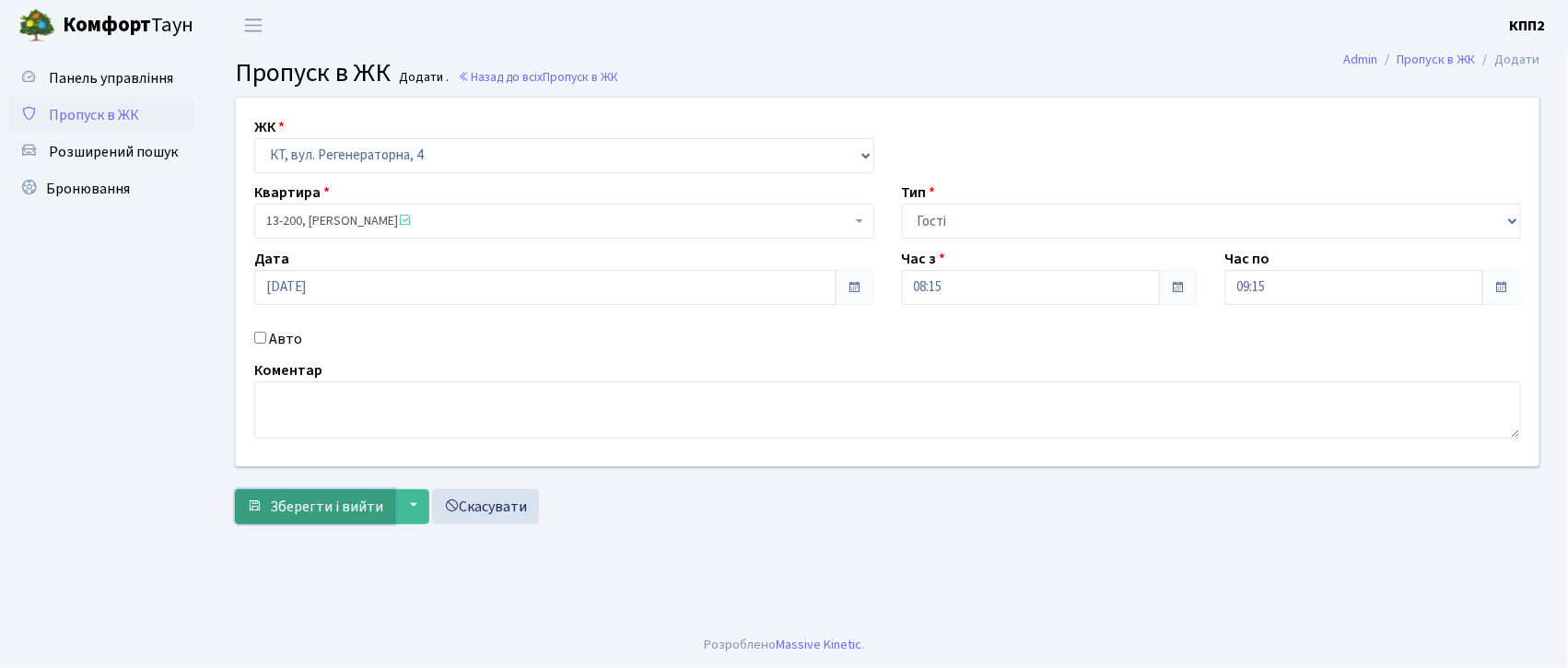
click at [303, 495] on button "Зберегти і вийти" at bounding box center [316, 507] width 161 height 35
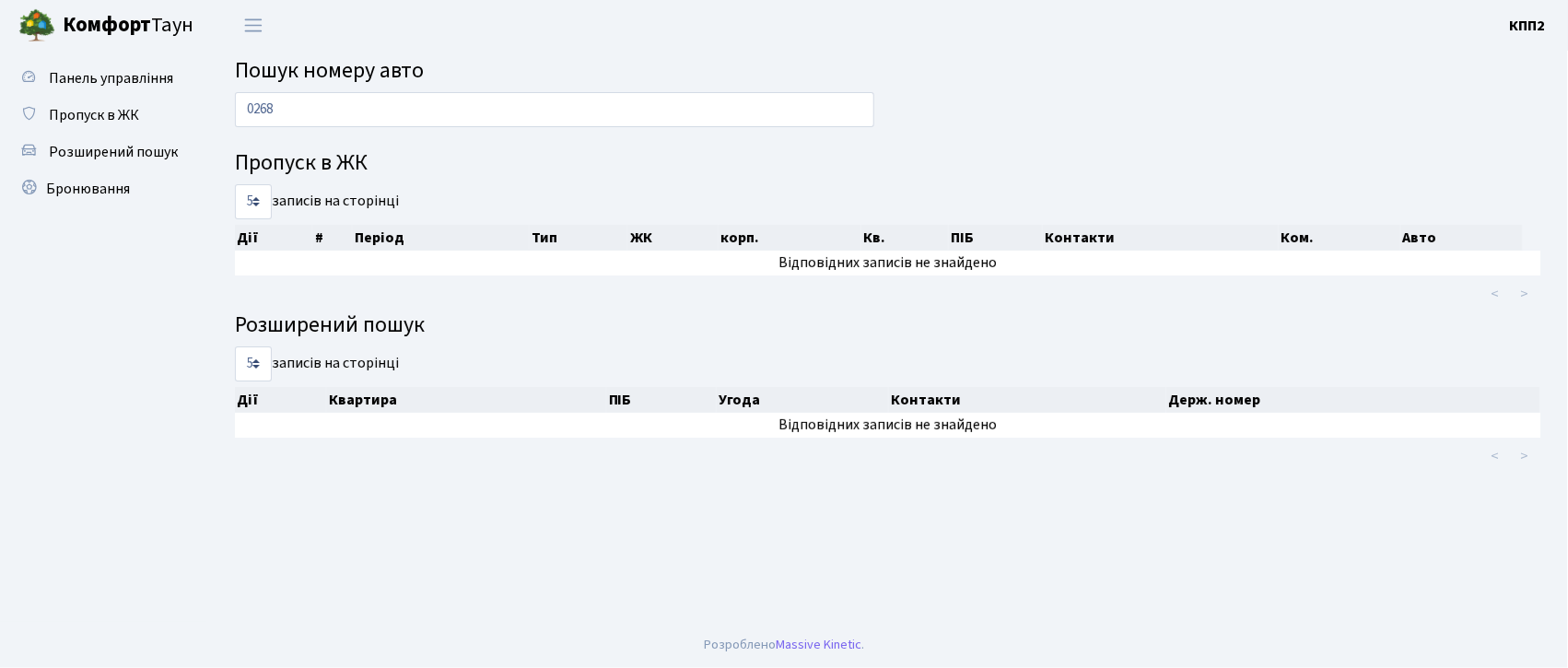
type input "0268"
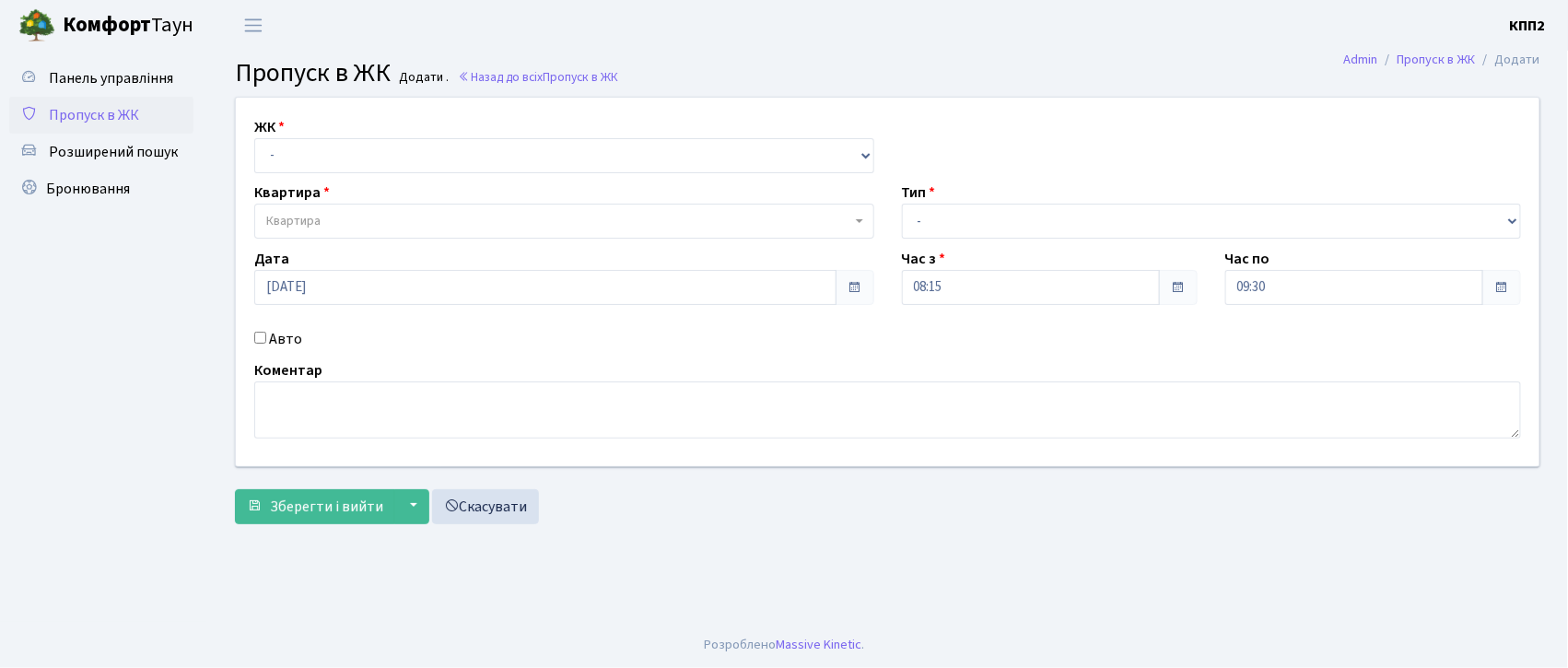
click at [258, 340] on input "Авто" at bounding box center [260, 337] width 12 height 12
checkbox input "true"
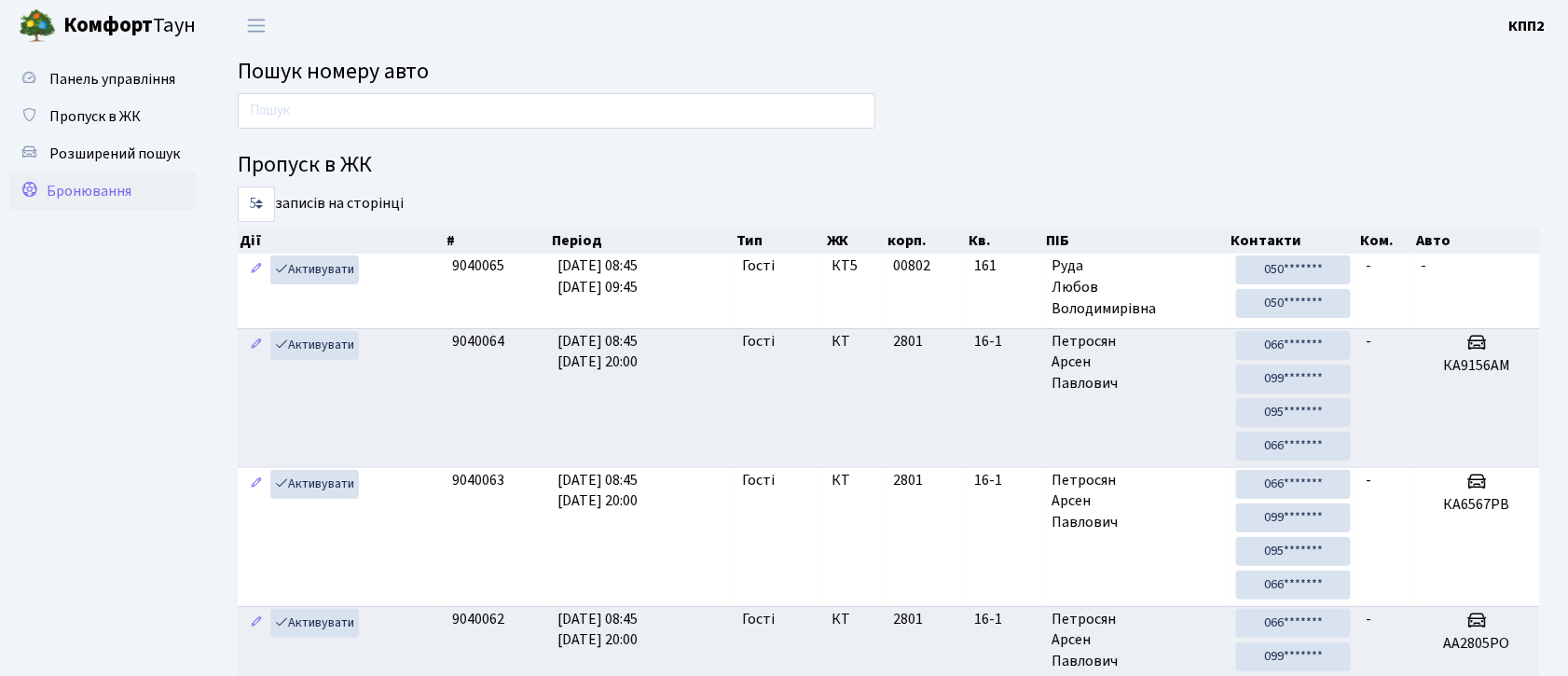
click at [106, 185] on span "Бронювання" at bounding box center [89, 191] width 85 height 21
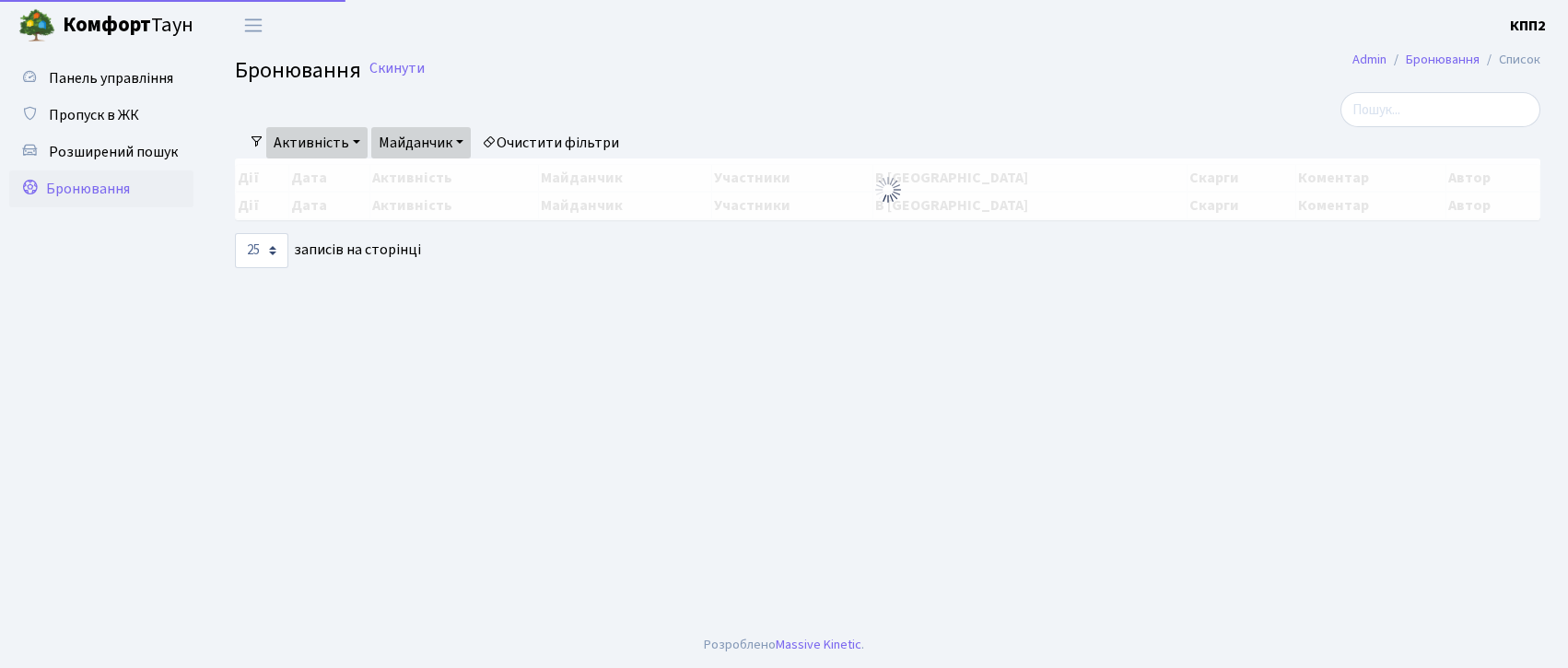
select select "25"
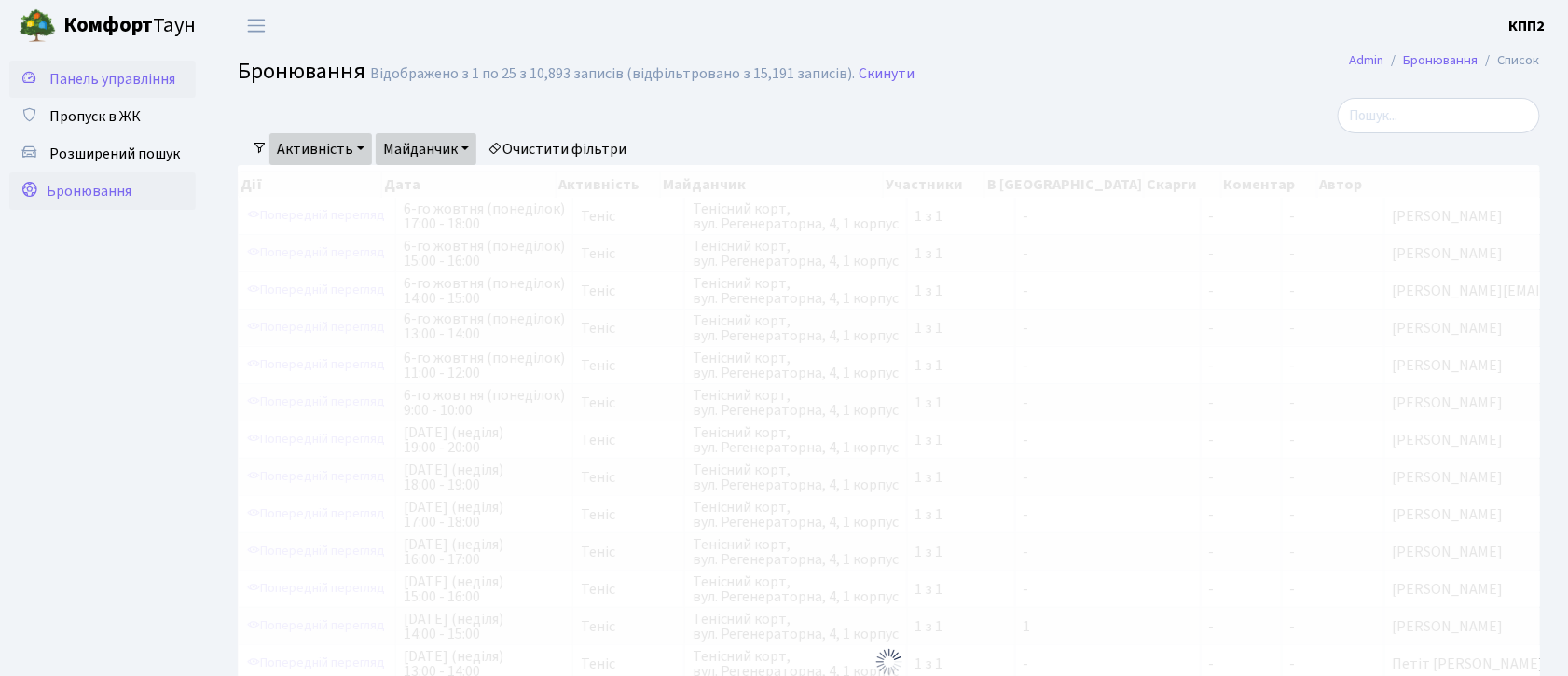
click at [135, 79] on span "Панель управління" at bounding box center [112, 79] width 126 height 21
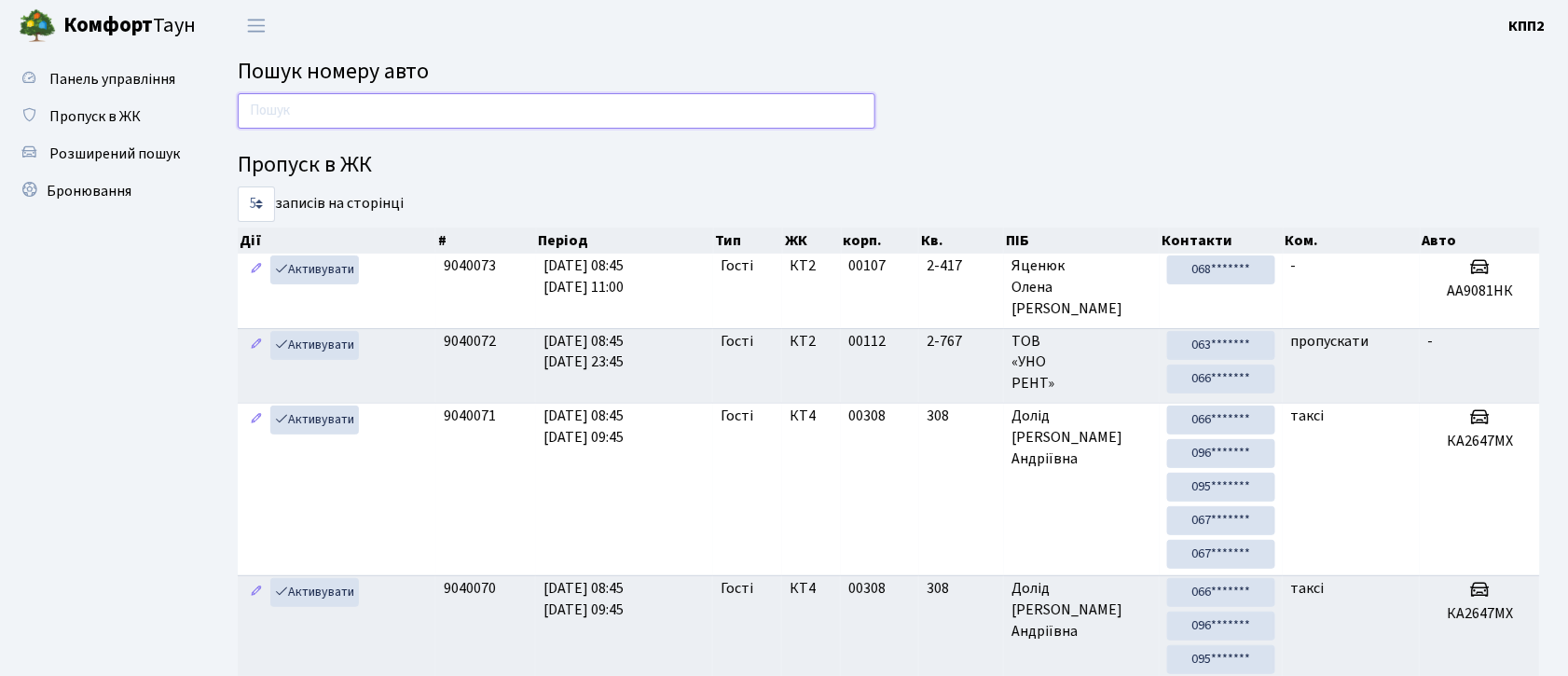
drag, startPoint x: 280, startPoint y: 105, endPoint x: 263, endPoint y: 109, distance: 17.5
click at [277, 105] on input "text" at bounding box center [557, 111] width 638 height 35
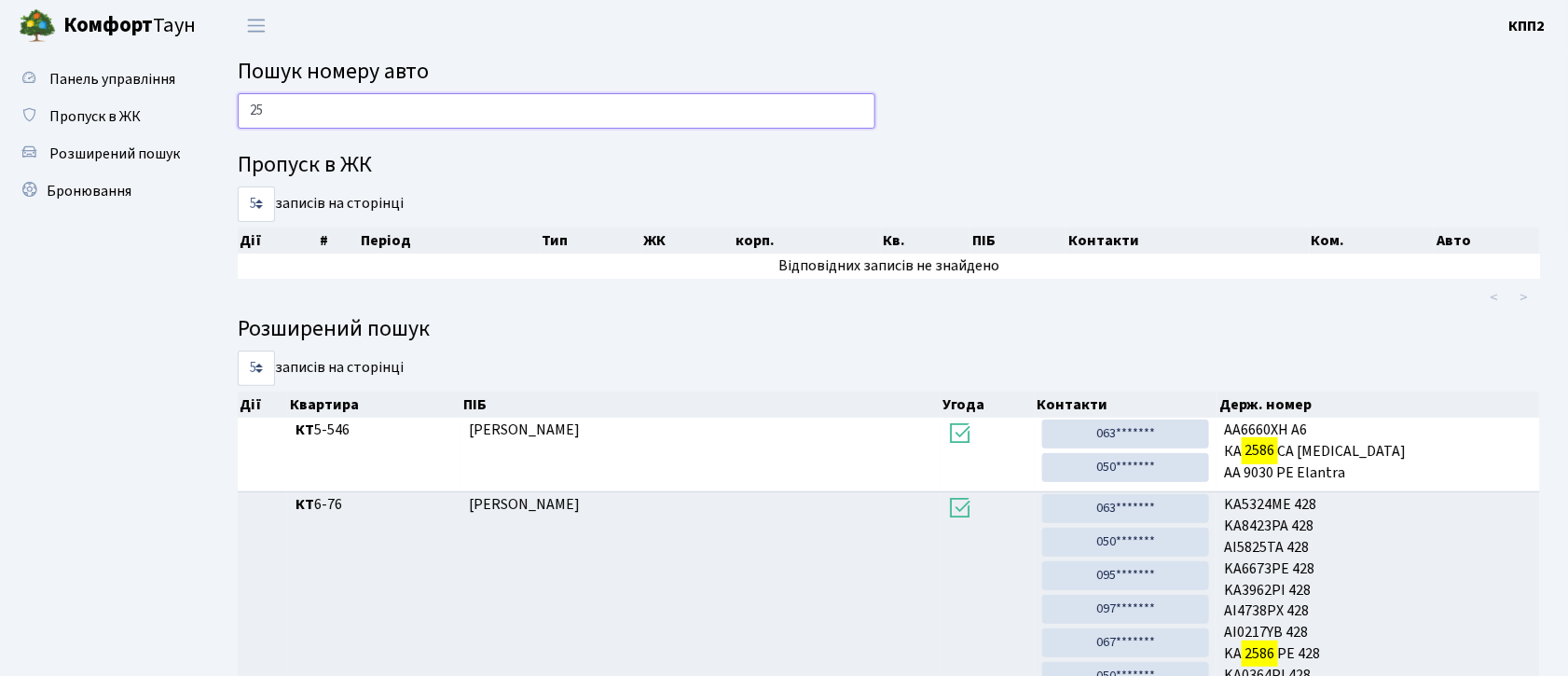
type input "2"
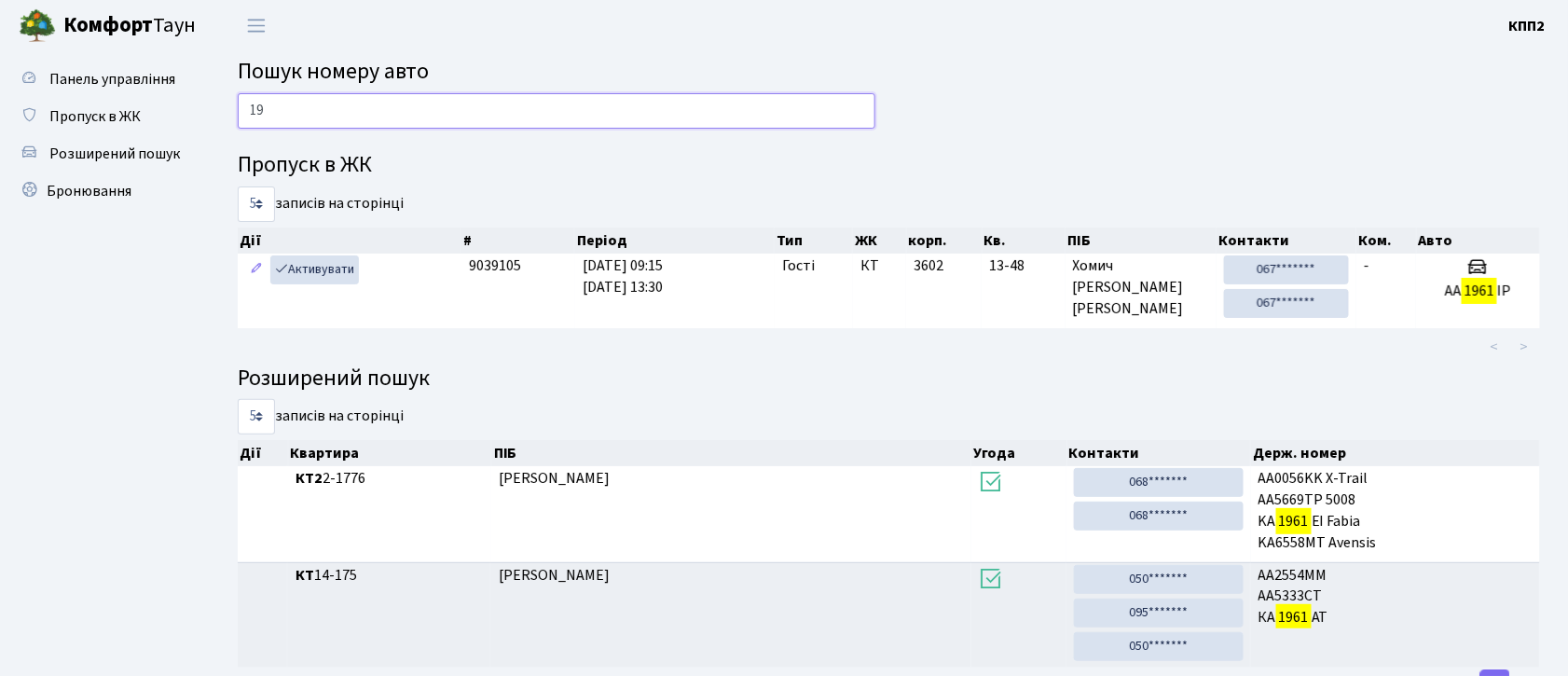
type input "1"
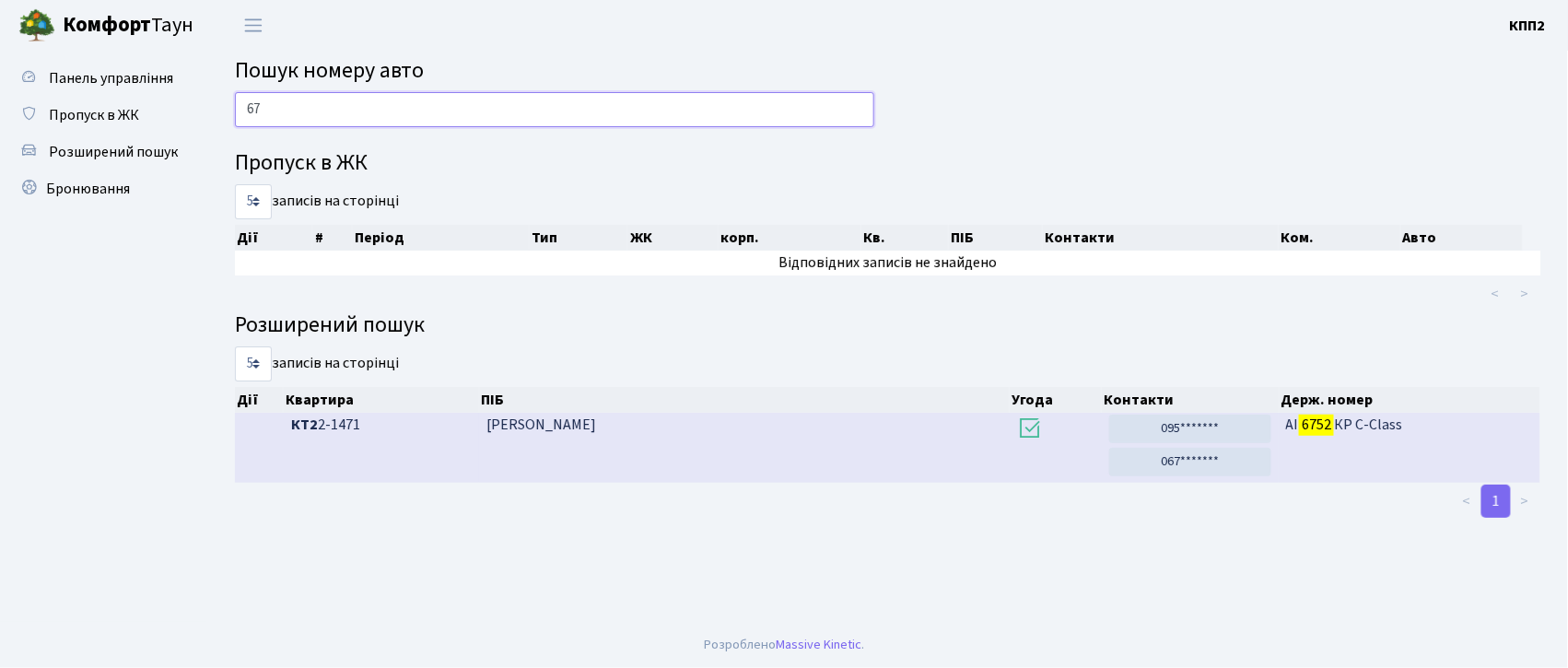
type input "6"
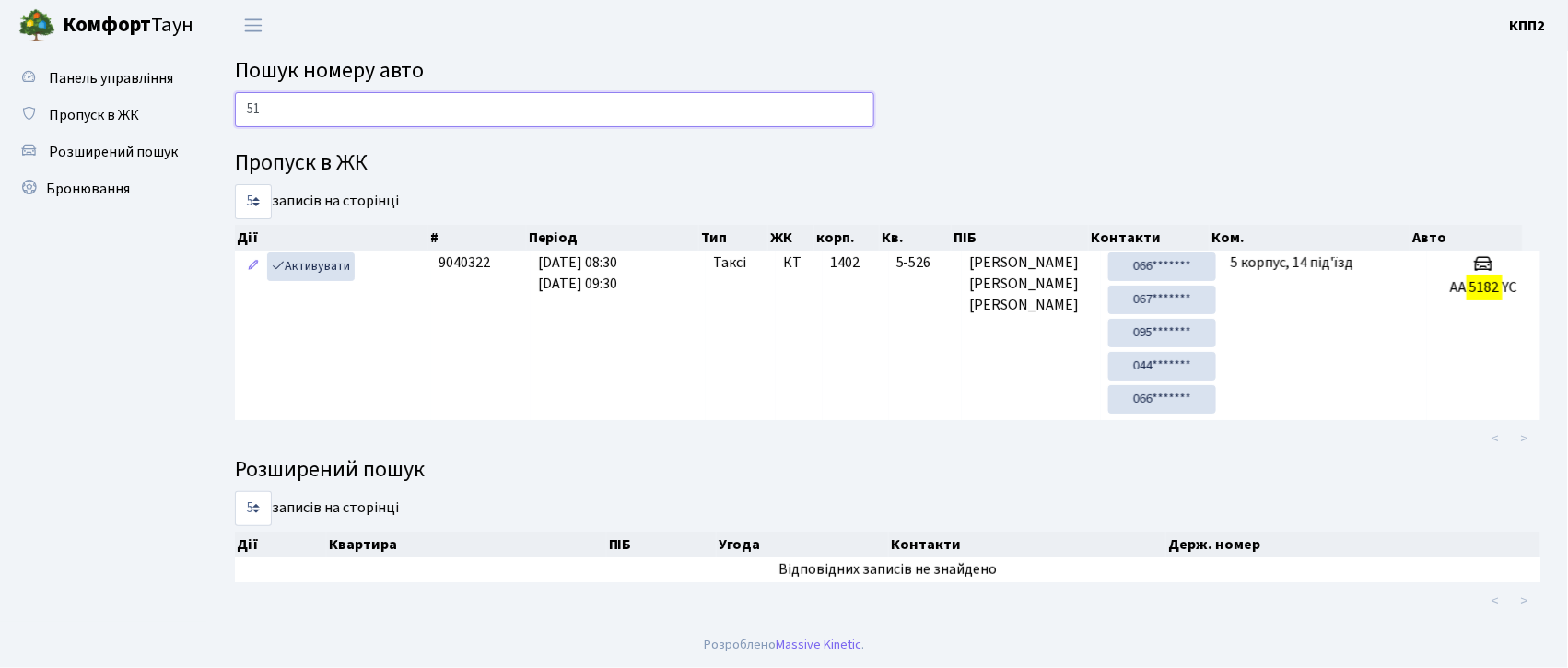
type input "5"
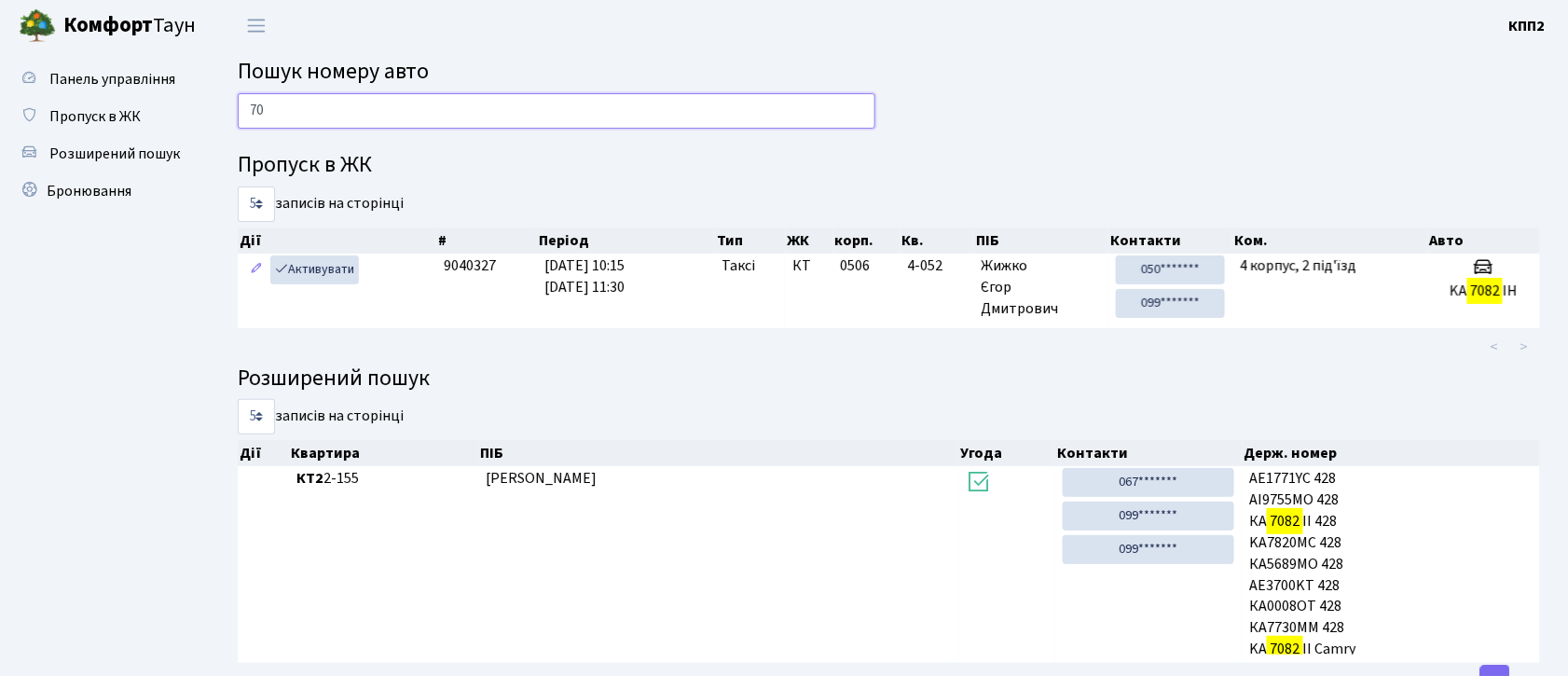
type input "7"
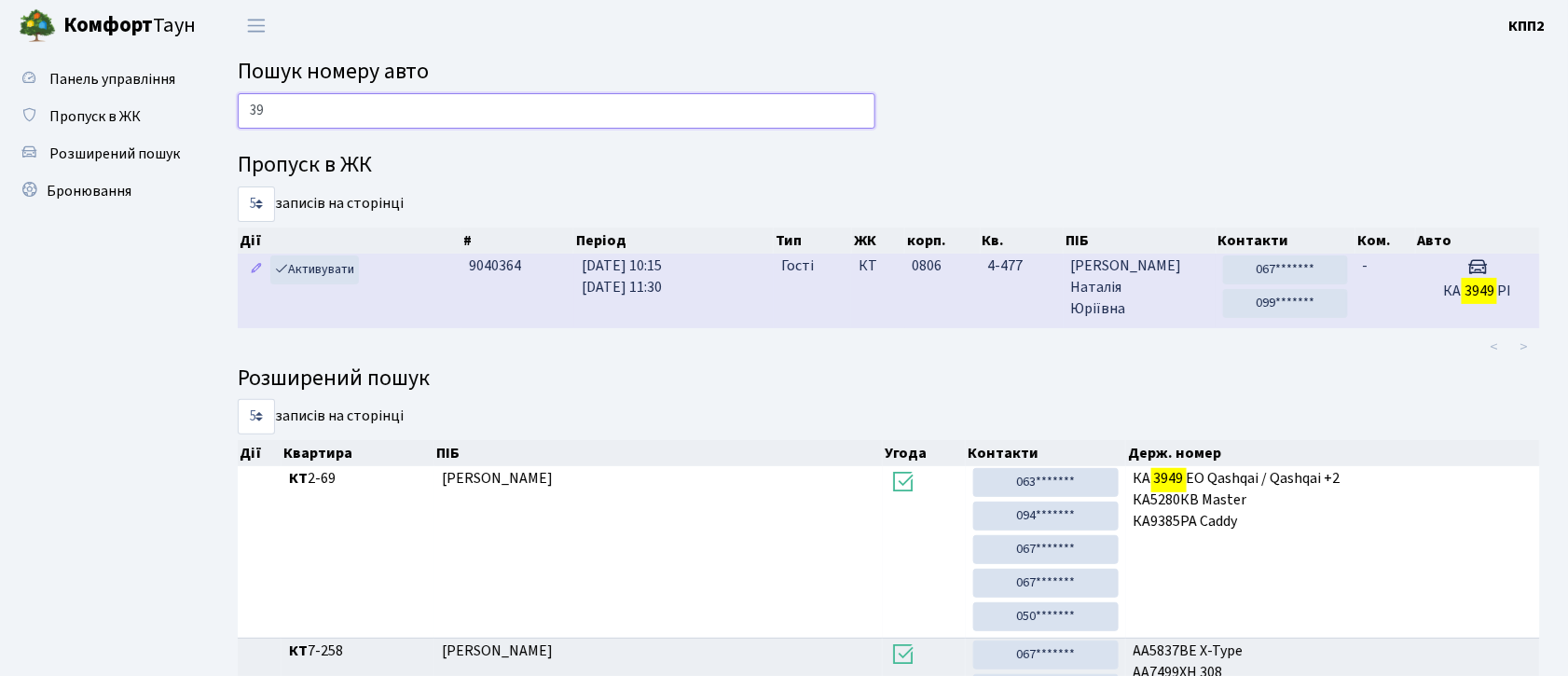
type input "3"
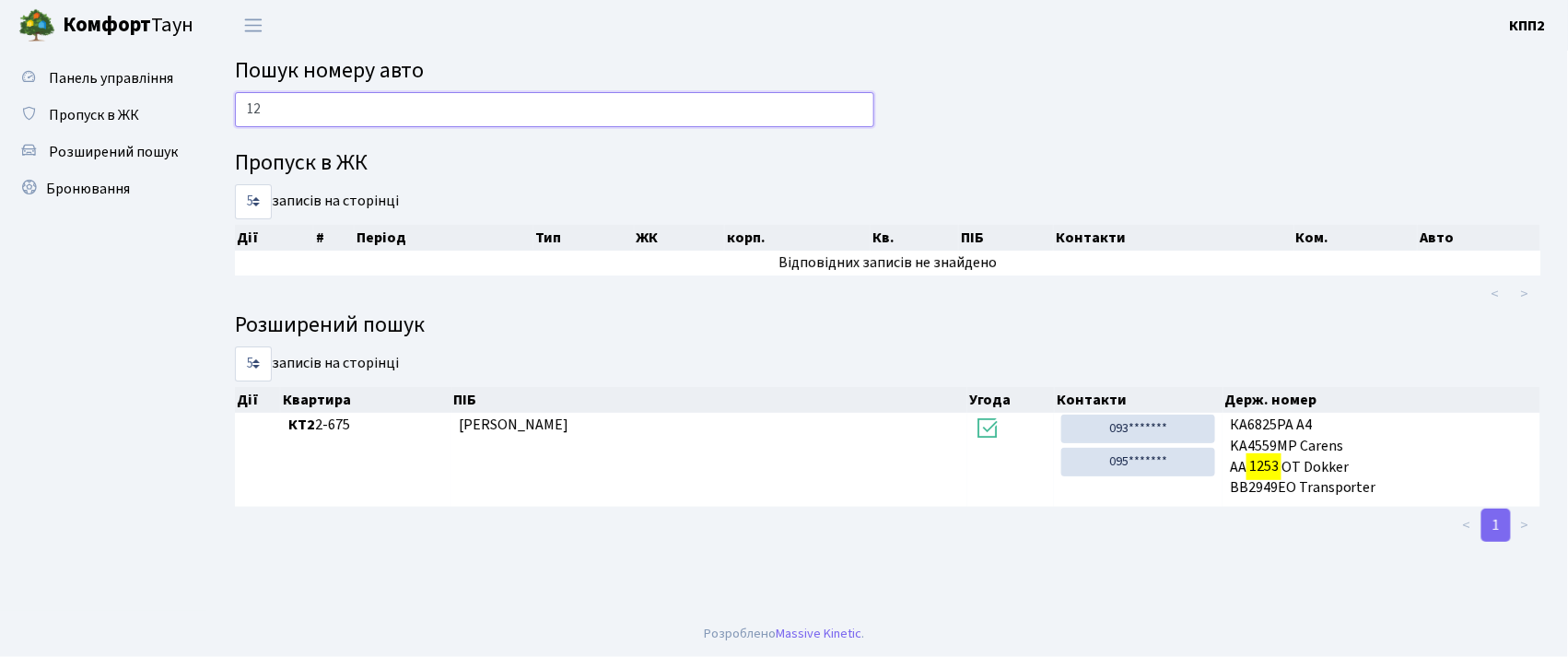
type input "1"
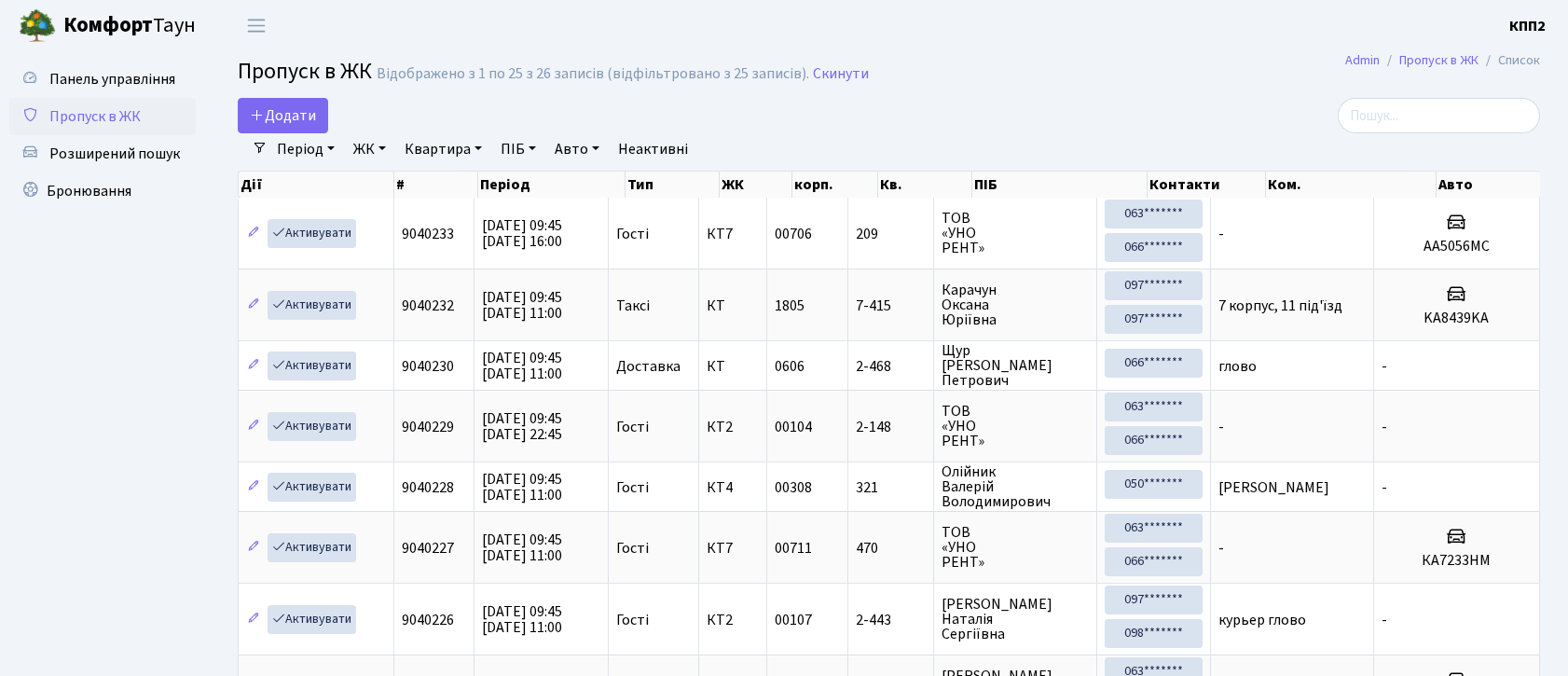
select select "25"
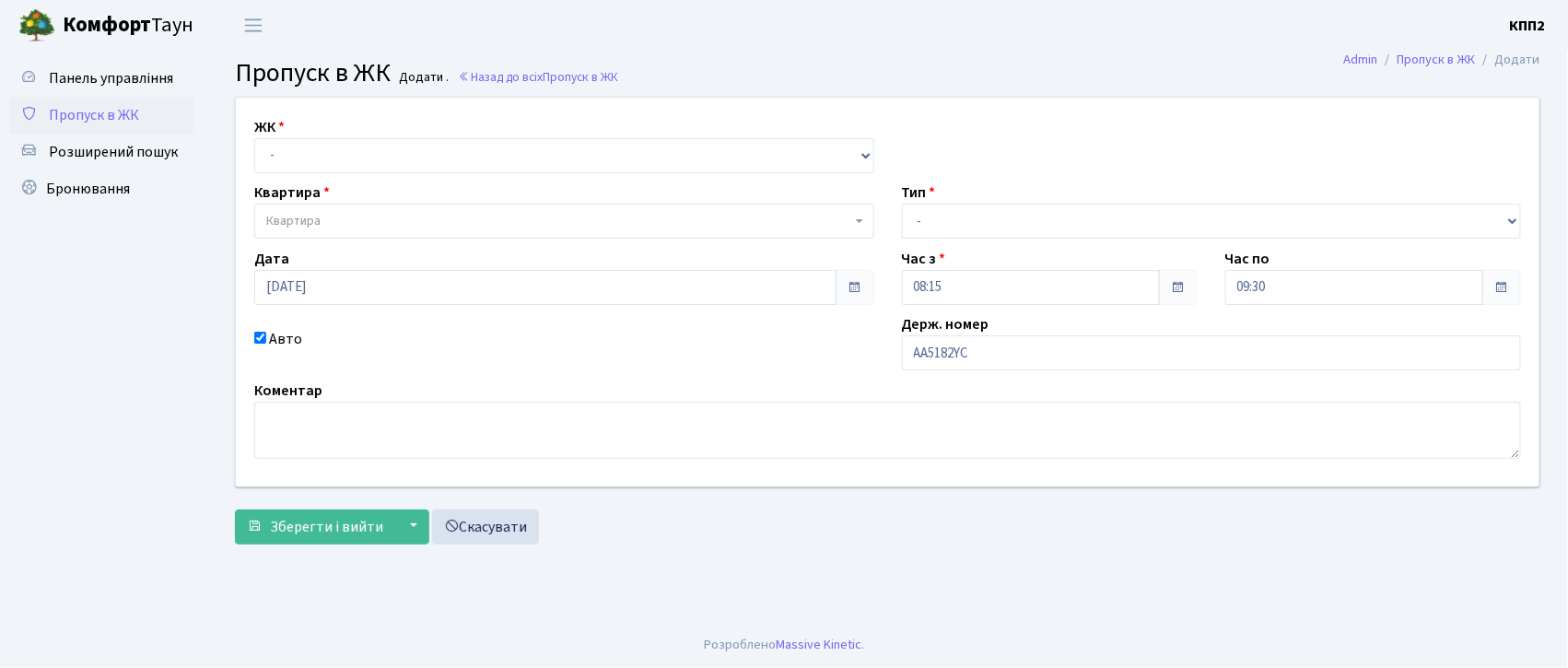
type input "АА5182YC"
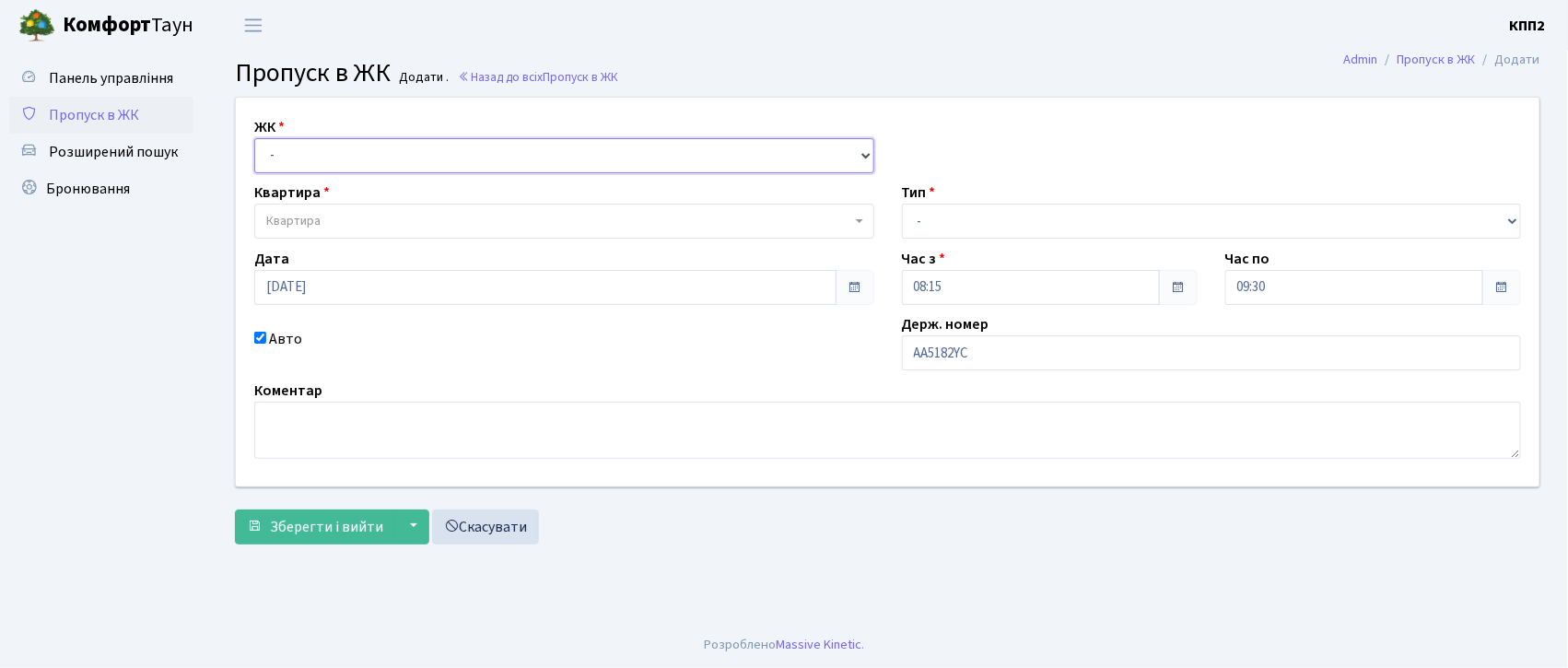
click at [287, 151] on select "- КТ, вул. Регенераторна, 4 КТ2, просп. [STREET_ADDRESS] [STREET_ADDRESS] [PERS…" at bounding box center [565, 156] width 620 height 35
select select "271"
click at [255, 138] on select "- КТ, вул. Регенераторна, 4 КТ2, просп. [STREET_ADDRESS] [STREET_ADDRESS] [PERS…" at bounding box center [565, 156] width 620 height 35
select select
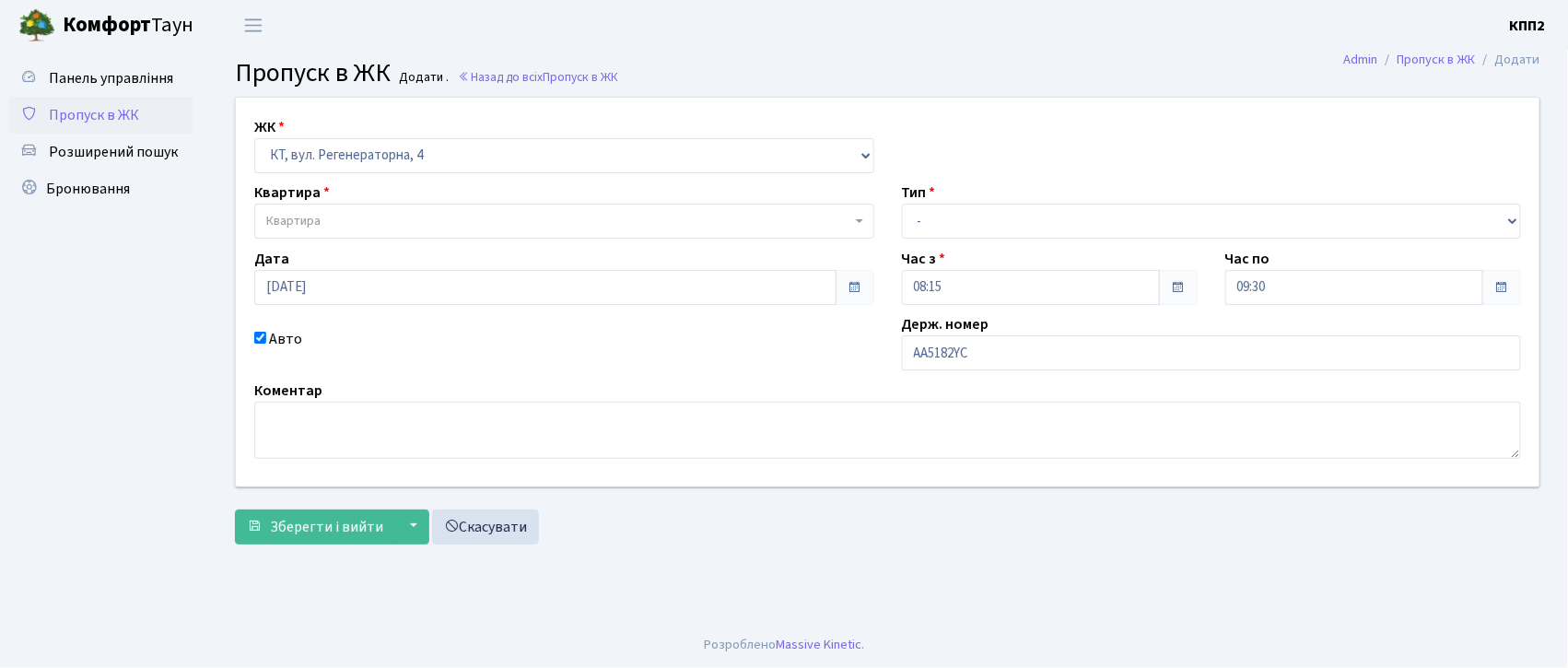
click at [318, 215] on span "Квартира" at bounding box center [293, 221] width 54 height 18
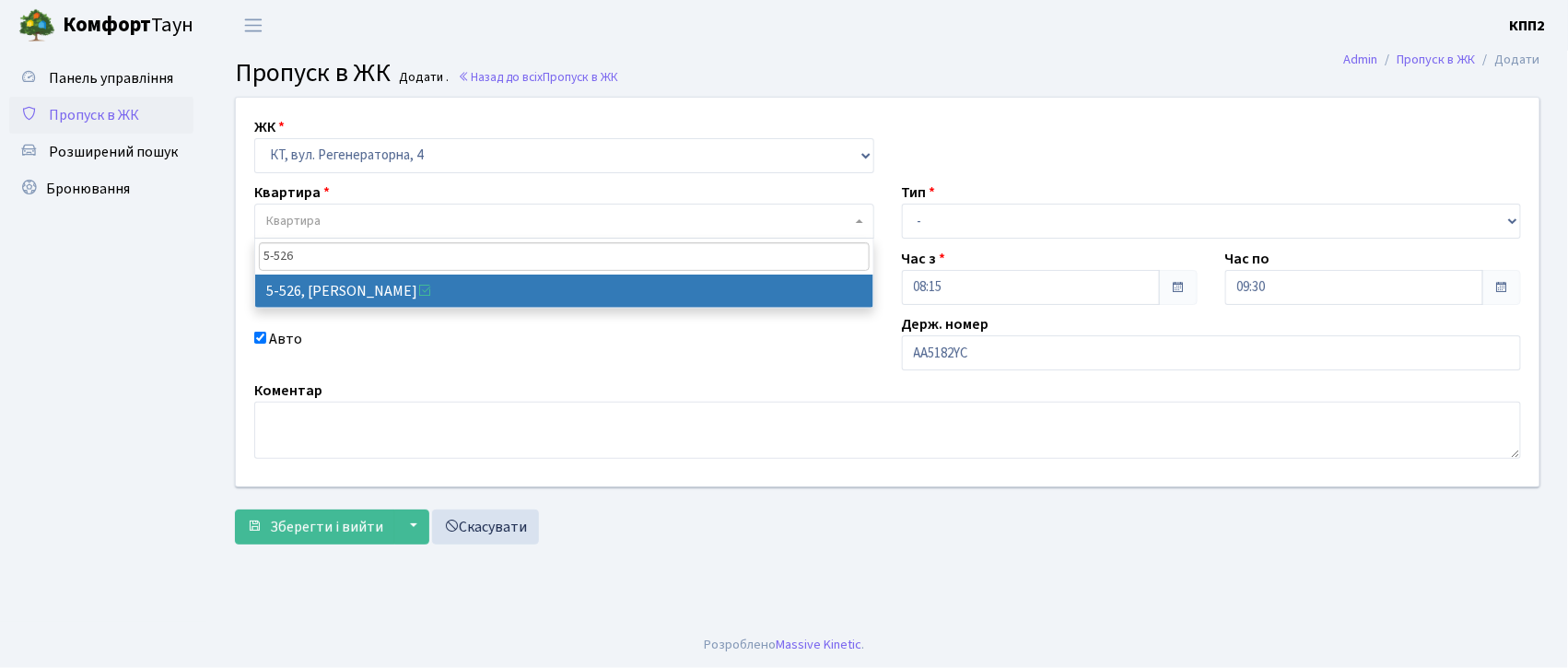
type input "5-526"
select select "1992"
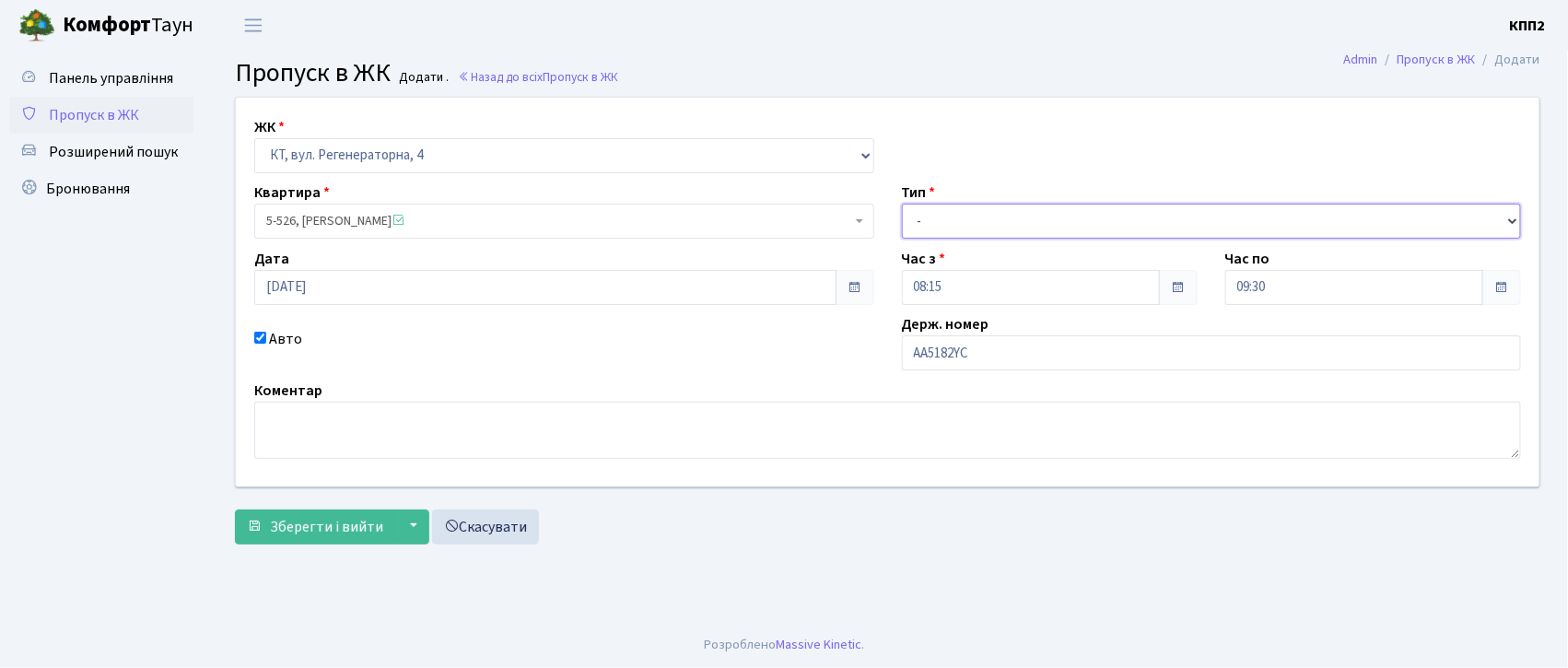
click at [948, 218] on select "- Доставка Таксі Гості Сервіс" at bounding box center [1212, 221] width 620 height 35
select select "2"
click at [902, 204] on select "- Доставка Таксі Гості Сервіс" at bounding box center [1212, 221] width 620 height 35
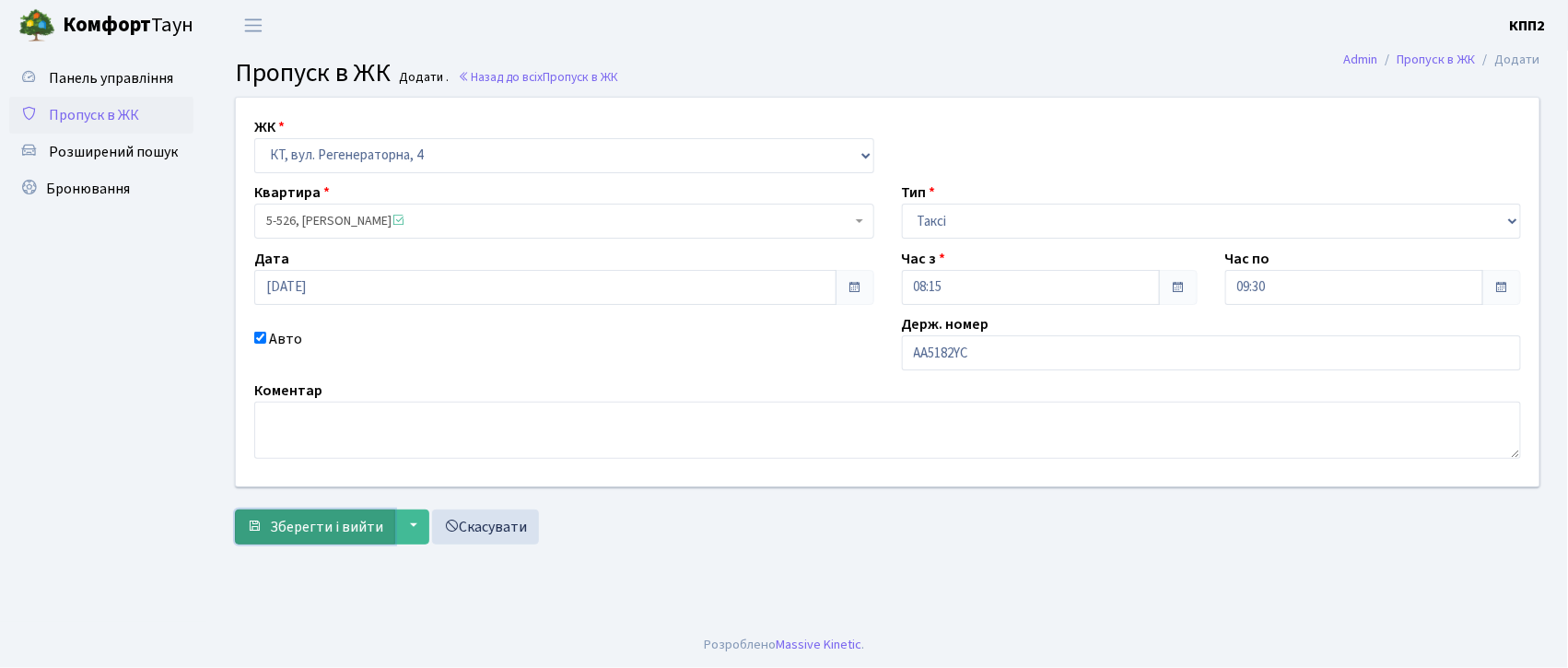
click at [318, 535] on span "Зберегти і вийти" at bounding box center [327, 527] width 114 height 20
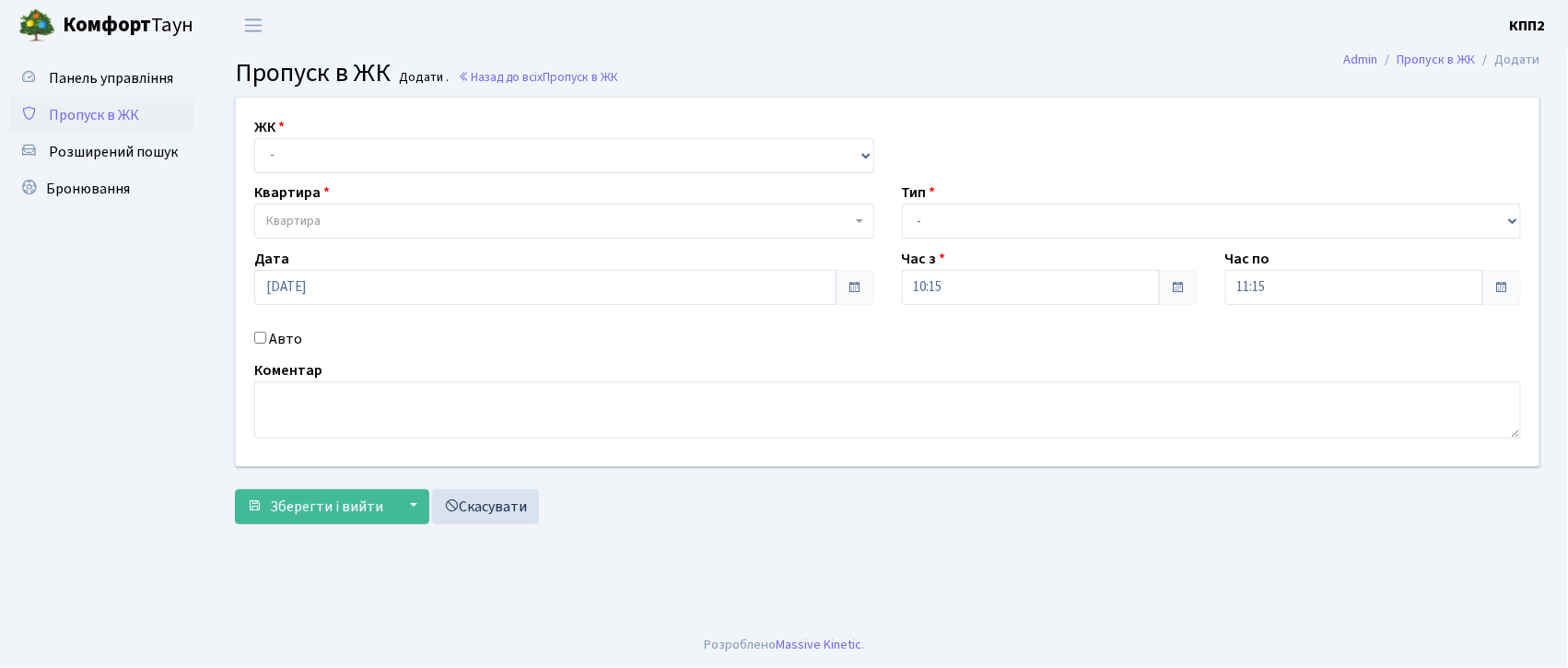
click at [260, 336] on input "Авто" at bounding box center [260, 337] width 12 height 12
checkbox input "true"
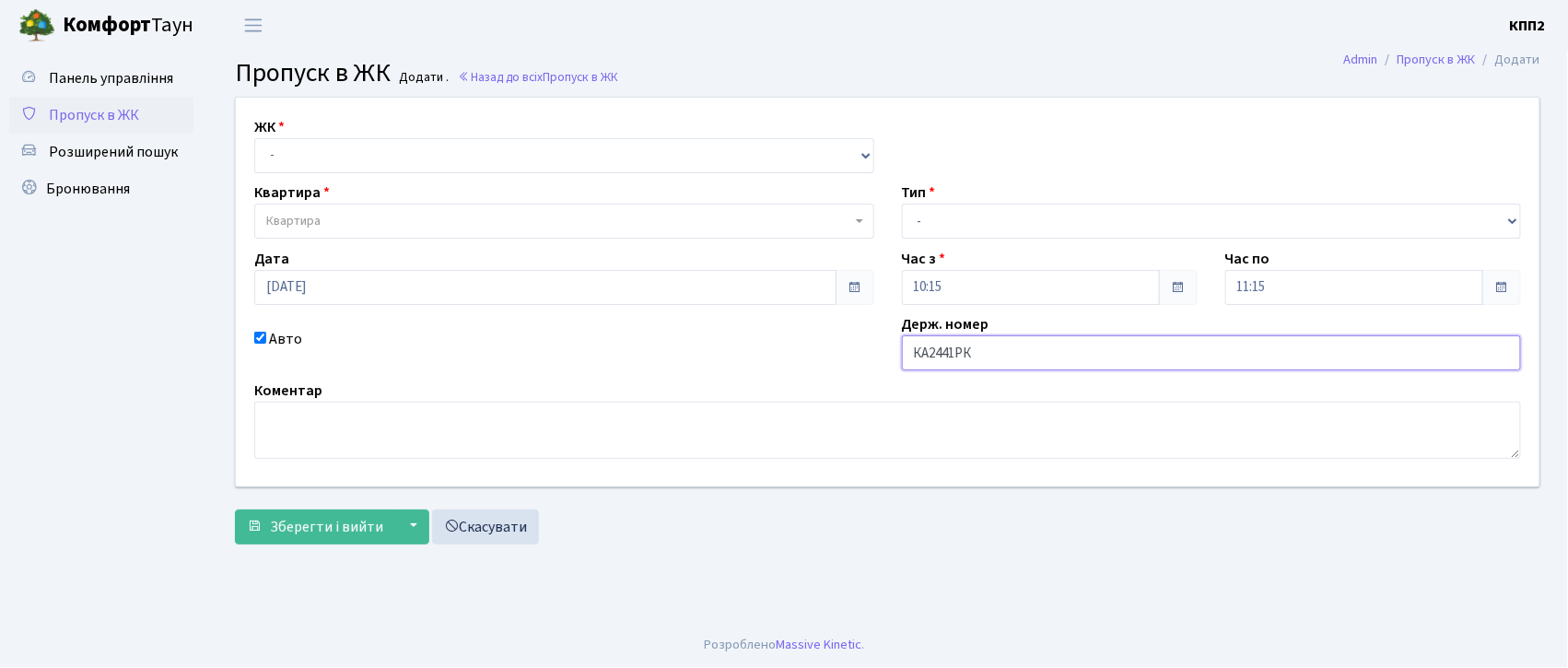
type input "КА2441РК"
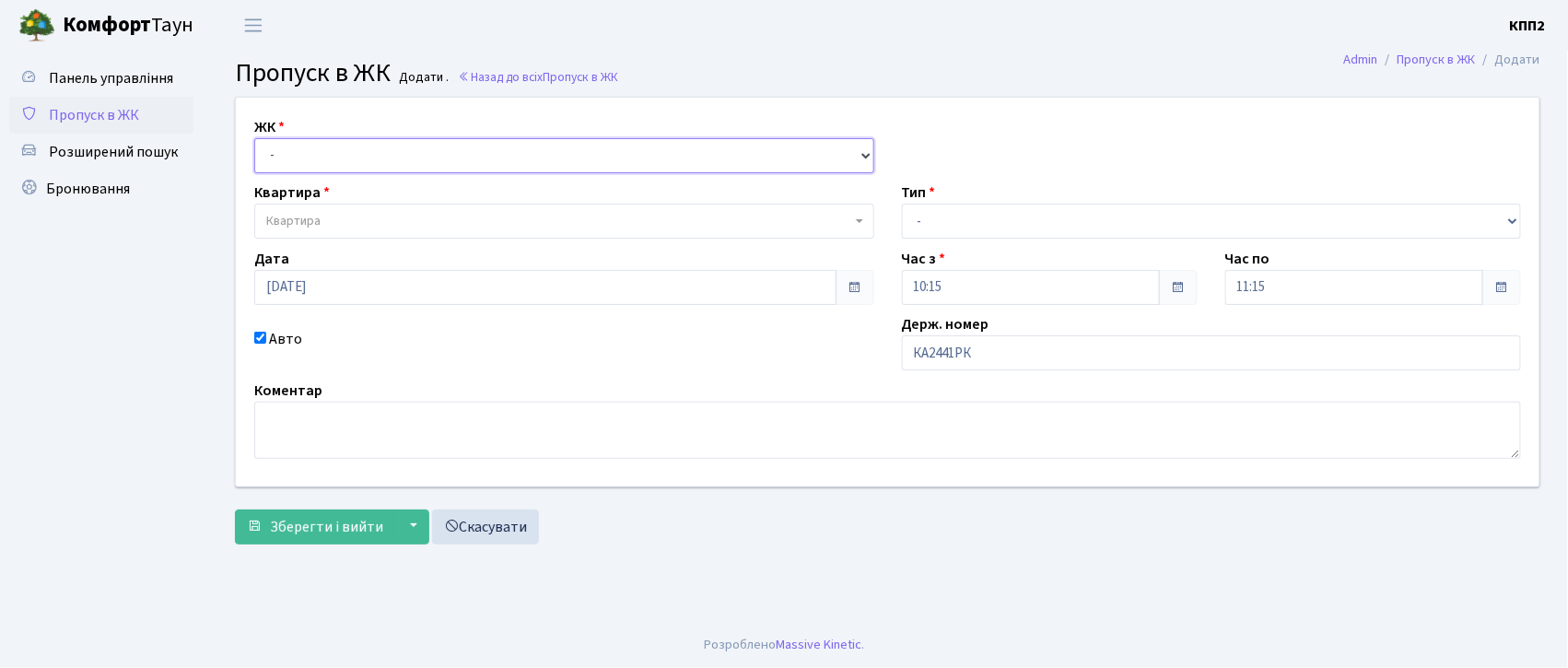
click at [299, 156] on select "- КТ, вул. Регенераторна, 4 КТ2, просп. [STREET_ADDRESS] [STREET_ADDRESS] [PERS…" at bounding box center [565, 156] width 620 height 35
select select "271"
click at [255, 138] on select "- КТ, вул. Регенераторна, 4 КТ2, просп. [STREET_ADDRESS] [STREET_ADDRESS] [PERS…" at bounding box center [565, 156] width 620 height 35
select select
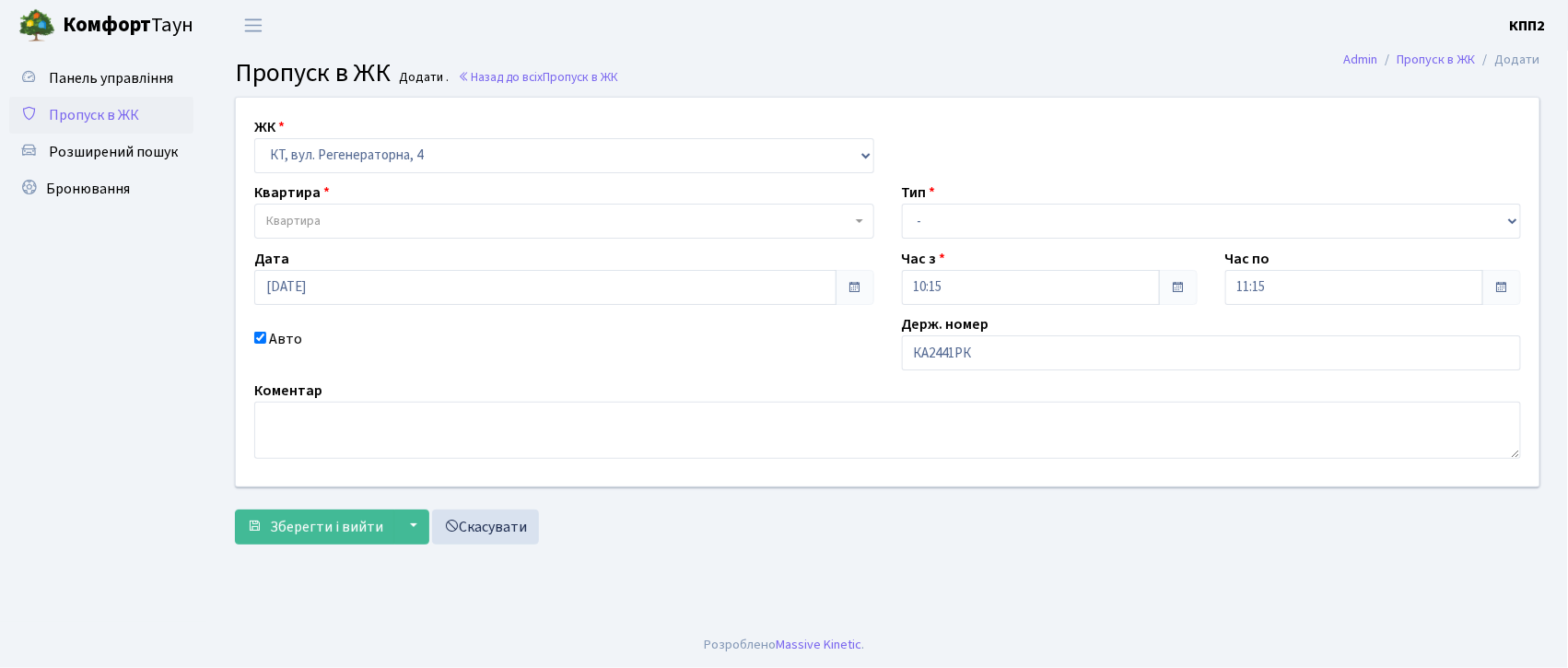
click at [296, 212] on span "Квартира" at bounding box center [293, 221] width 54 height 18
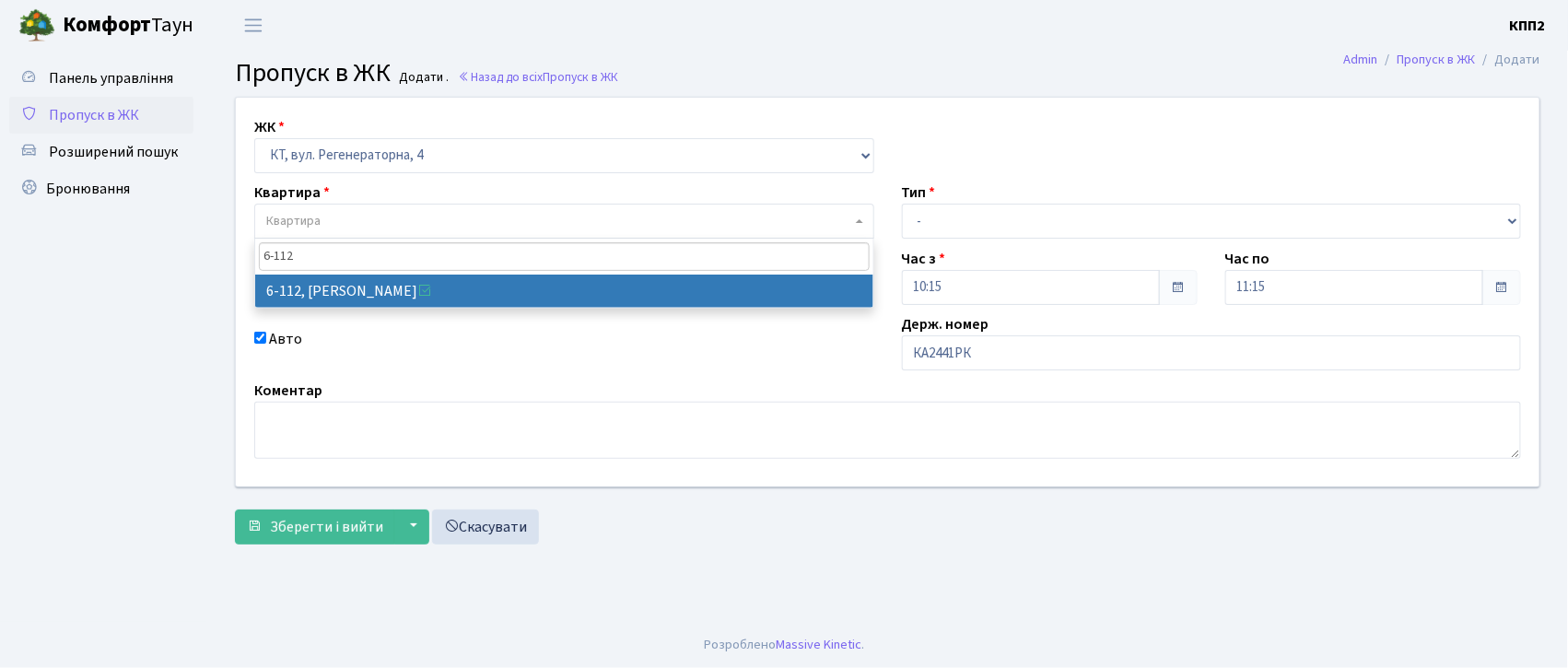
type input "6-112"
select select "5248"
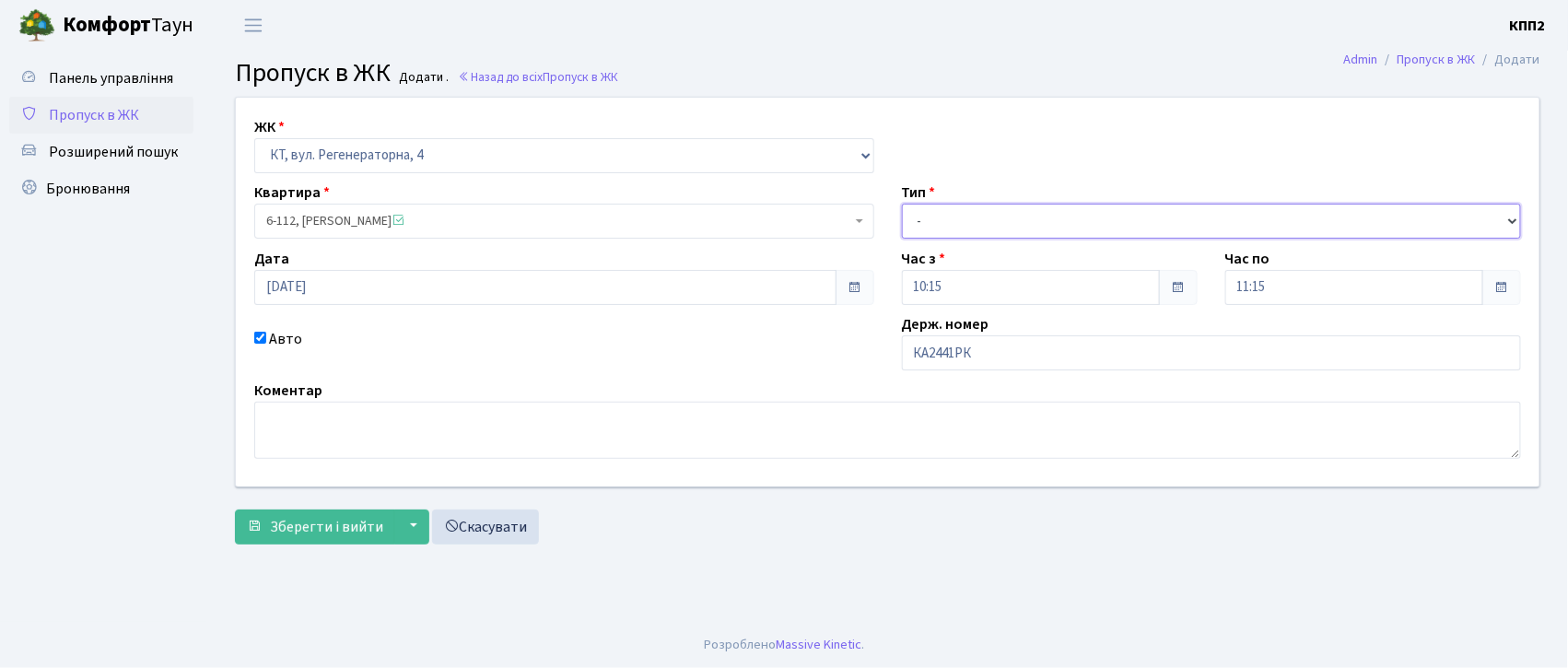
click at [917, 218] on select "- Доставка Таксі Гості Сервіс" at bounding box center [1212, 221] width 620 height 35
select select "2"
click at [902, 204] on select "- Доставка Таксі Гості Сервіс" at bounding box center [1212, 221] width 620 height 35
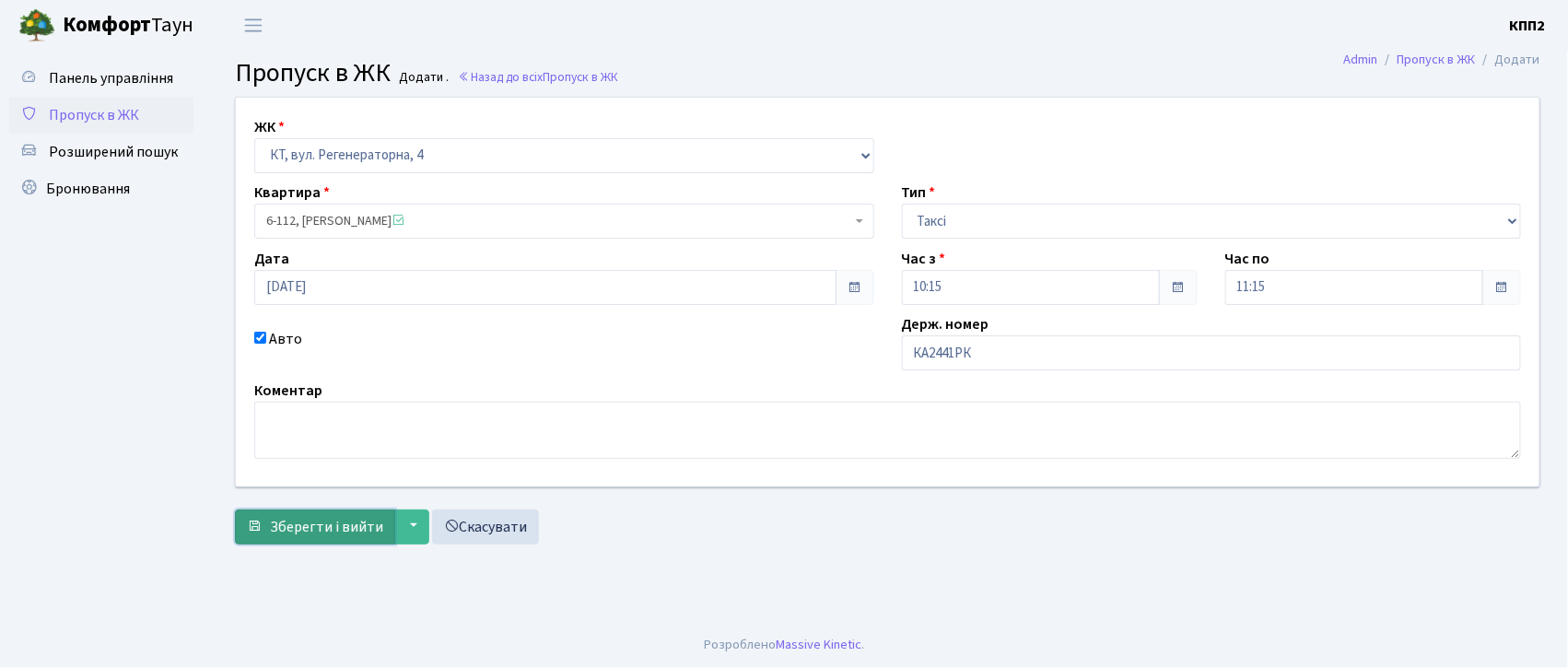
click at [317, 524] on span "Зберегти і вийти" at bounding box center [327, 527] width 114 height 20
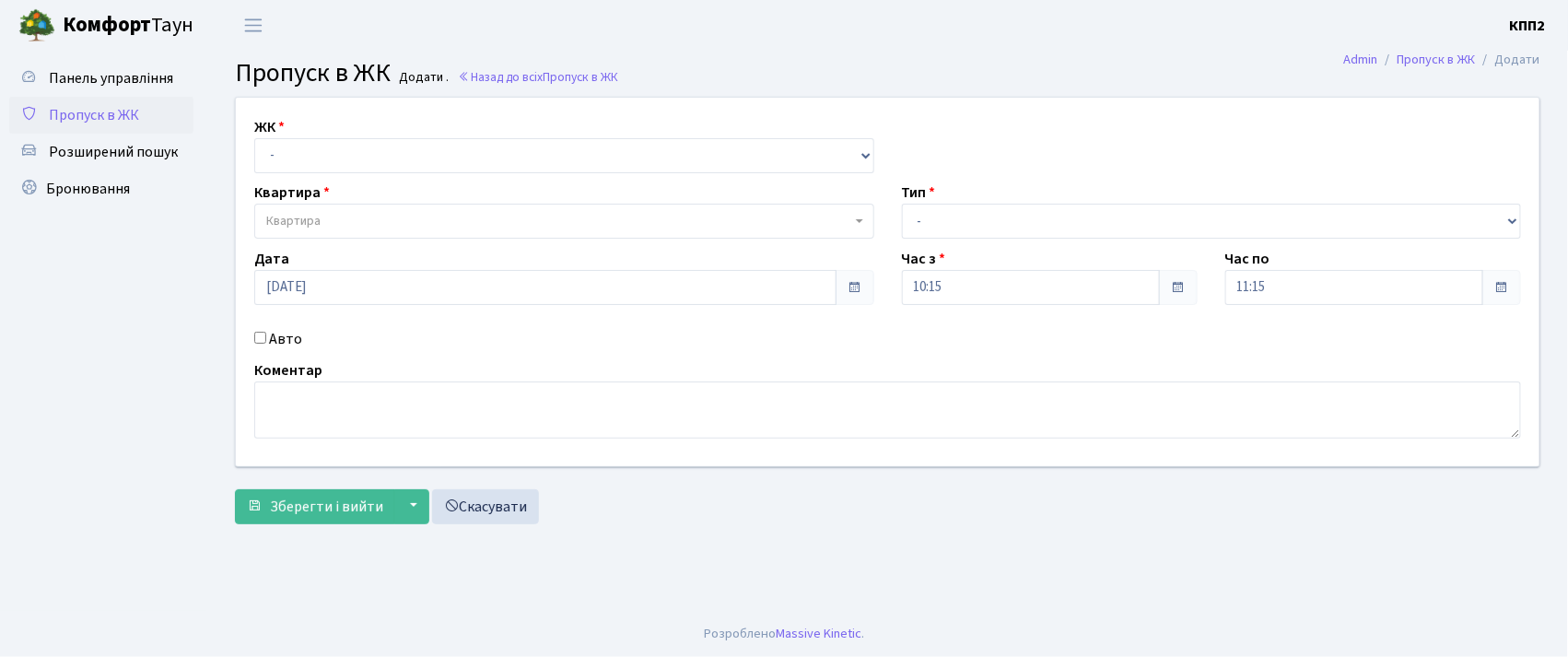
click at [258, 336] on input "Авто" at bounding box center [260, 337] width 12 height 12
checkbox input "true"
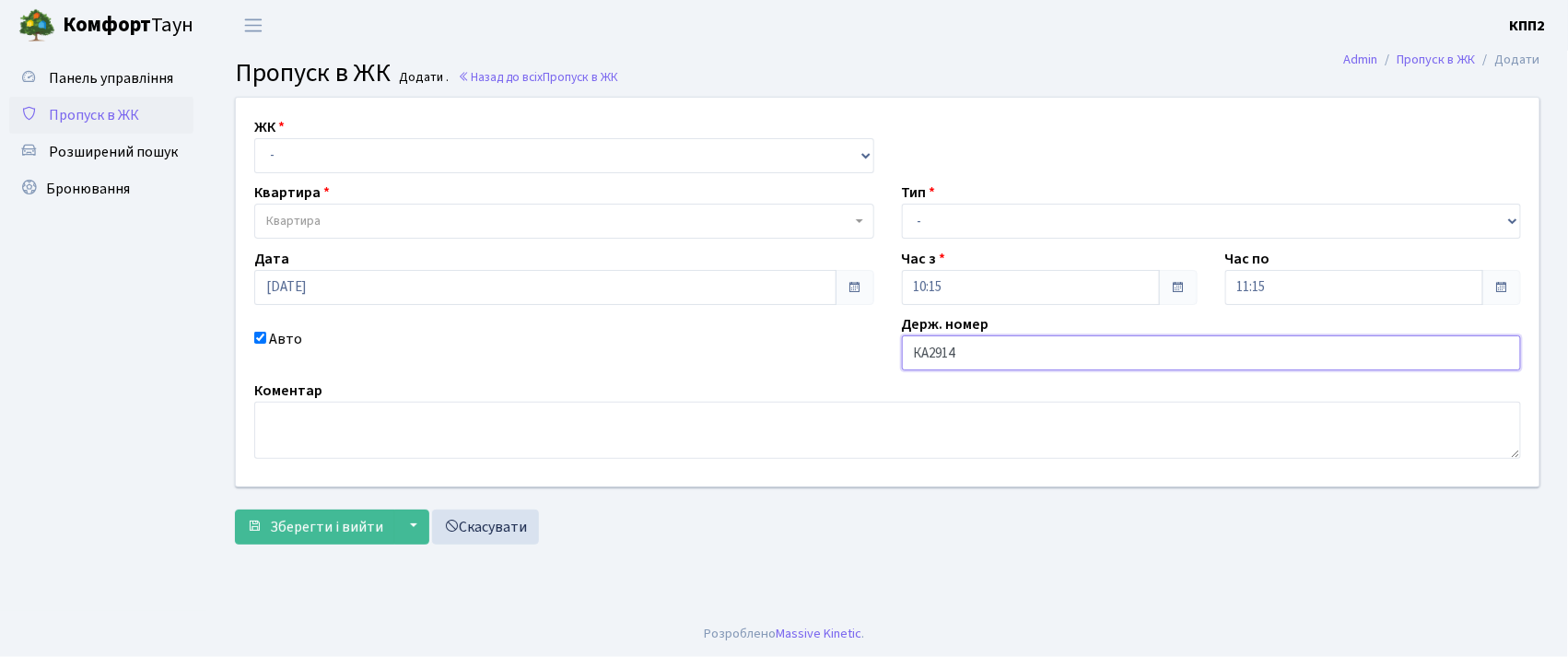
type input "КА2914МІ"
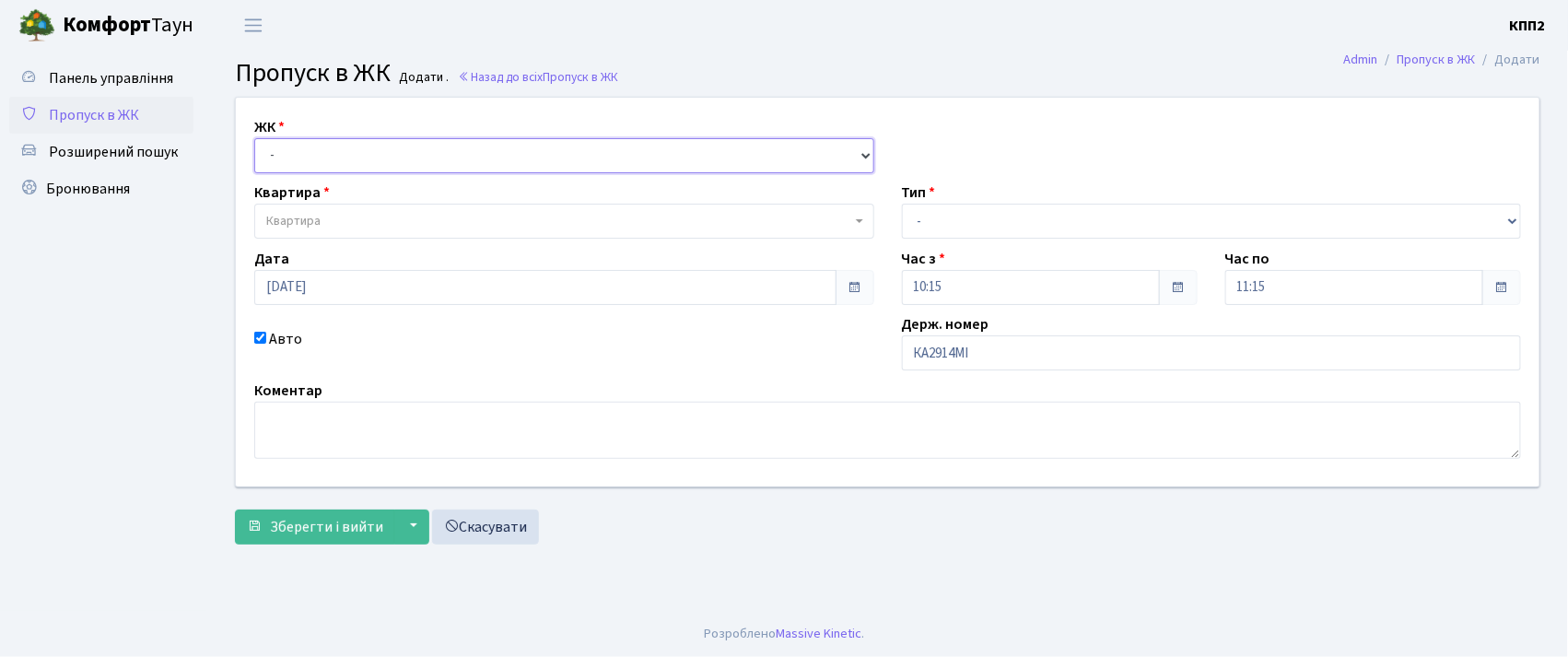
click at [368, 151] on select "- КТ, вул. Регенераторна, 4 КТ2, просп. [STREET_ADDRESS] [STREET_ADDRESS] [PERS…" at bounding box center [565, 156] width 620 height 35
select select "302"
click at [255, 138] on select "- КТ, вул. Регенераторна, 4 КТ2, просп. [STREET_ADDRESS] [STREET_ADDRESS] [PERS…" at bounding box center [565, 156] width 620 height 35
select select
click at [324, 215] on span "Квартира" at bounding box center [559, 221] width 585 height 18
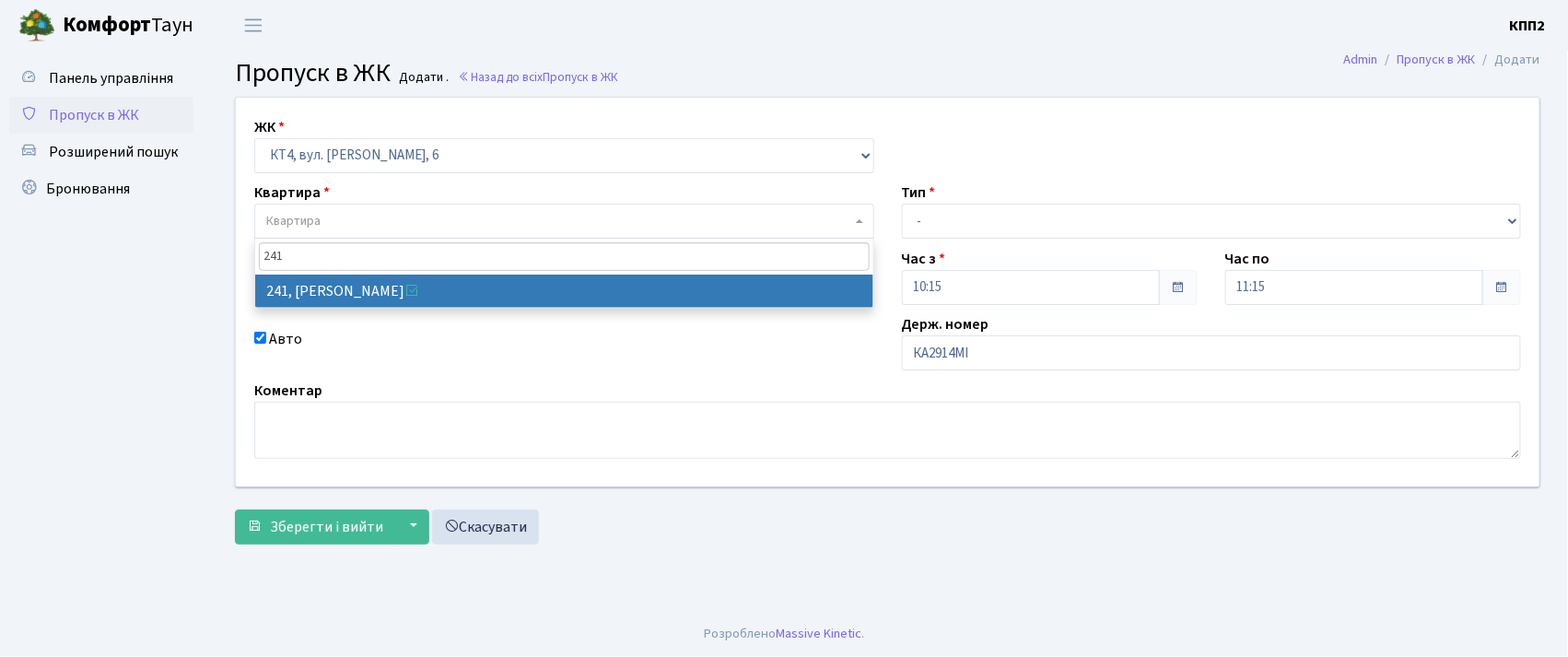
type input "241"
select select "16958"
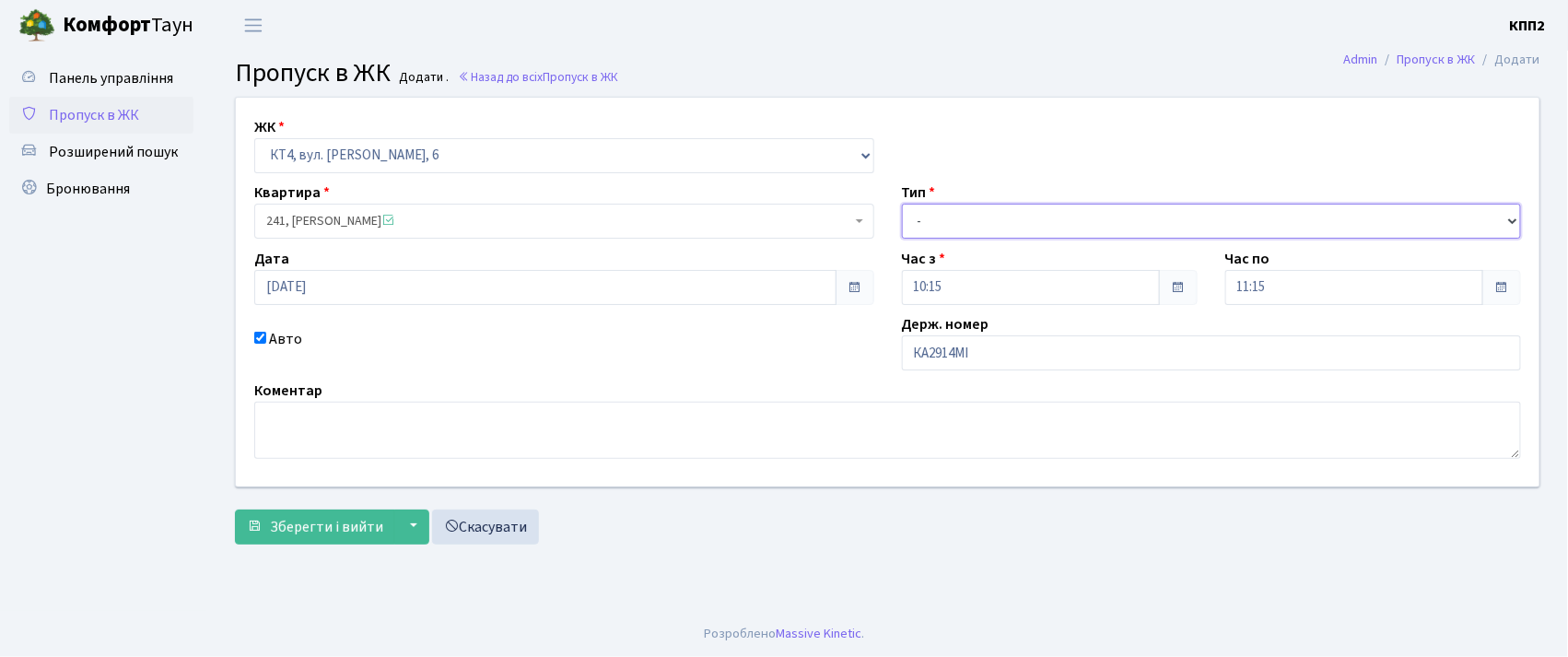
click at [917, 220] on select "- Доставка Таксі Гості Сервіс" at bounding box center [1212, 221] width 620 height 35
select select "2"
click at [902, 204] on select "- Доставка Таксі Гості Сервіс" at bounding box center [1212, 221] width 620 height 35
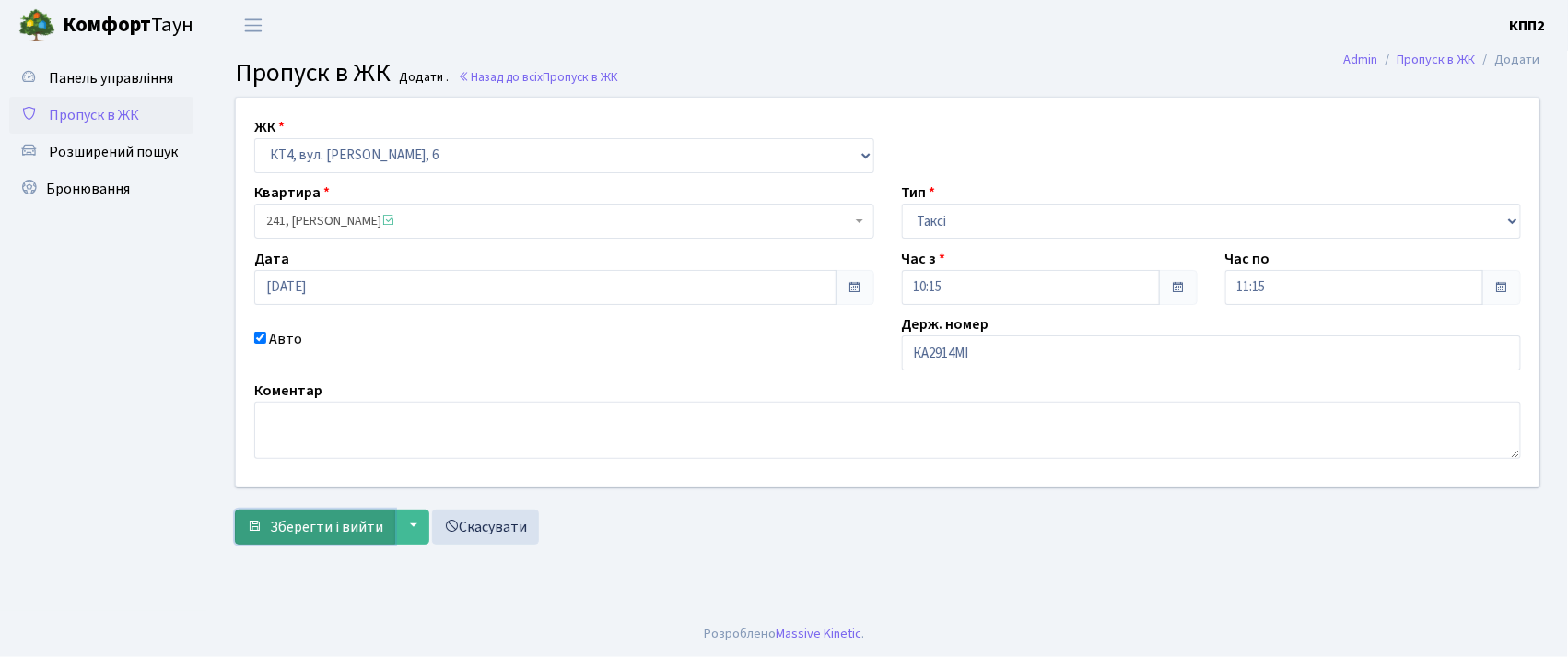
click at [336, 527] on span "Зберегти і вийти" at bounding box center [327, 527] width 114 height 20
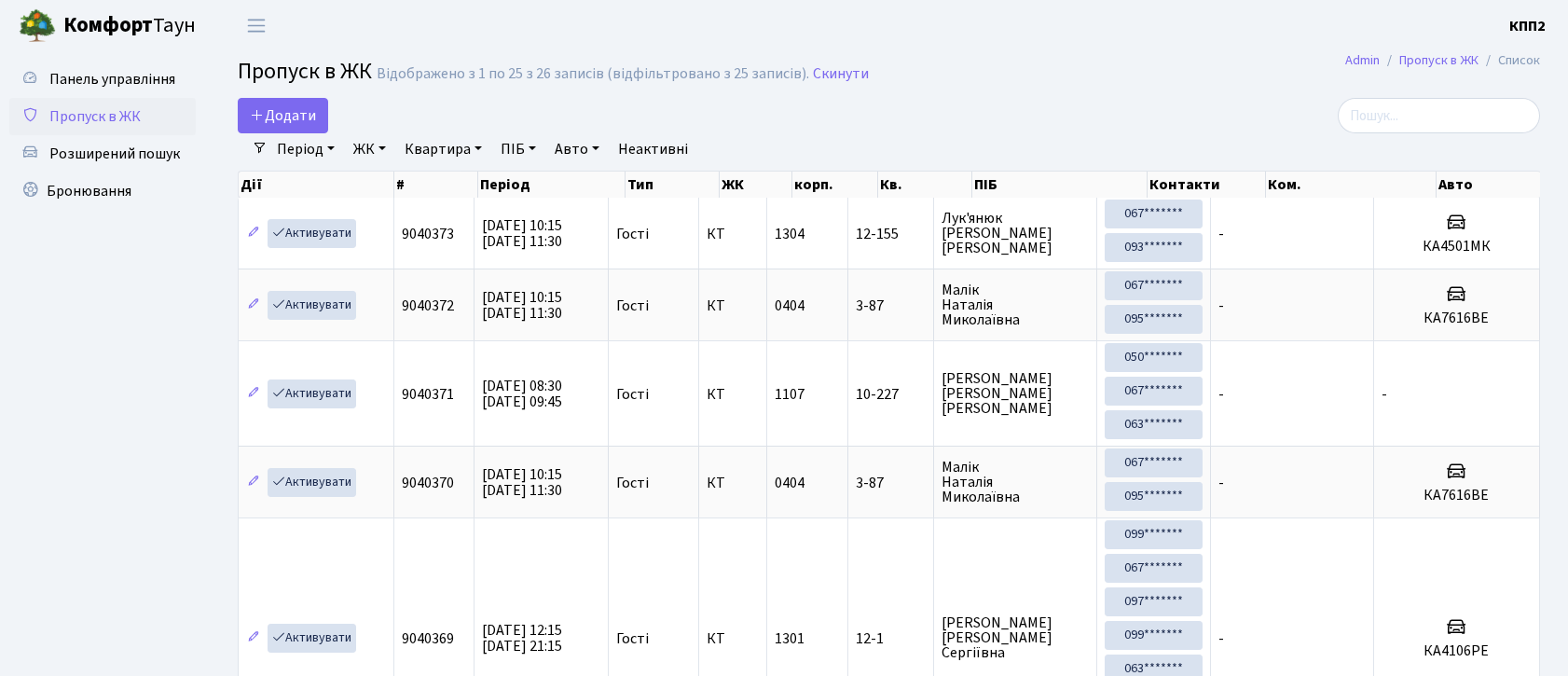
select select "25"
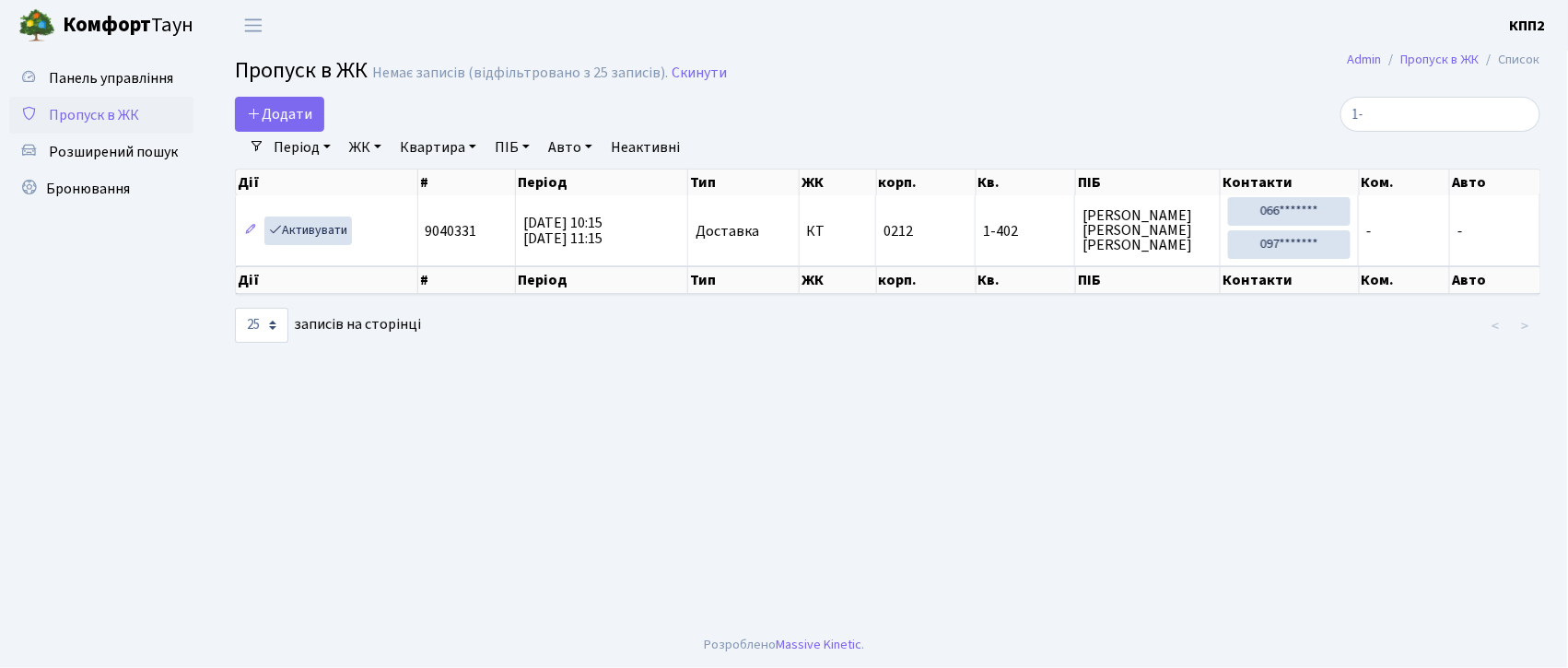
type input "1"
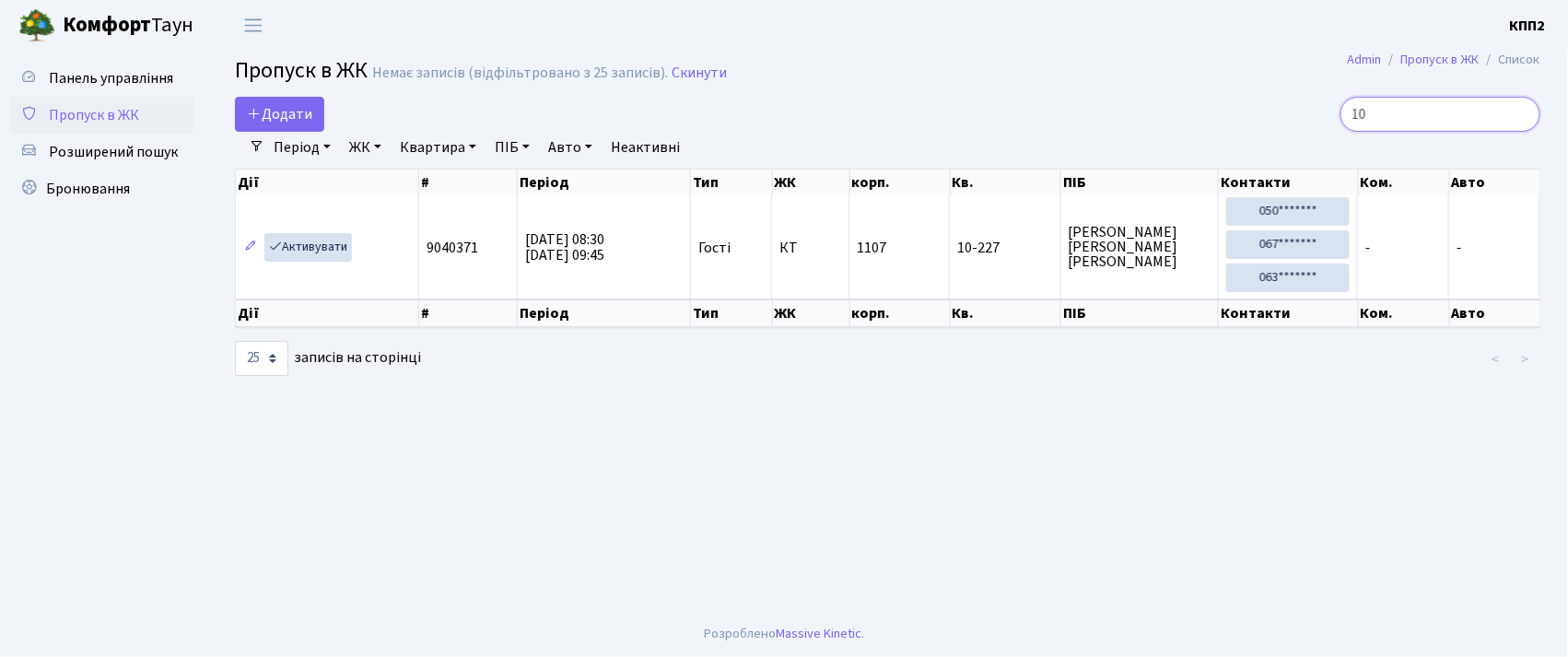
type input "1"
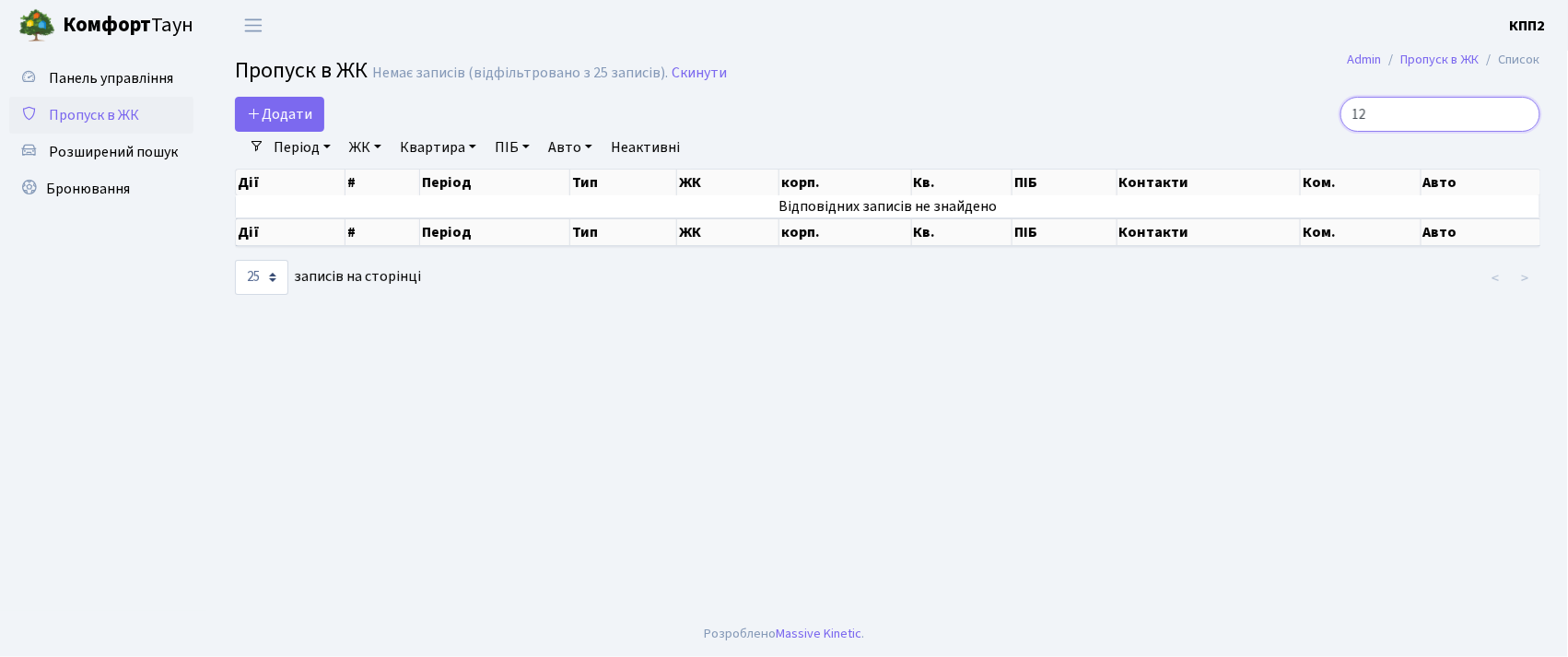
type input "1"
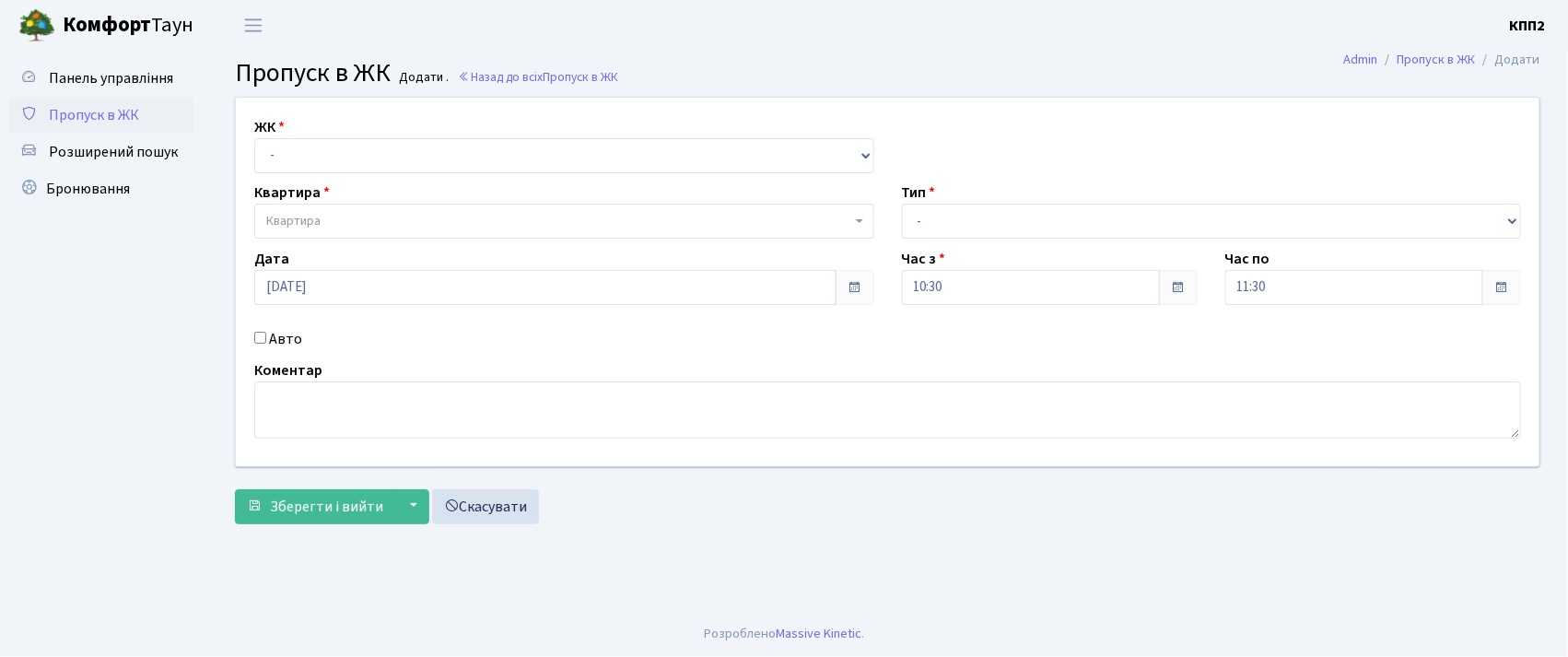
click at [260, 340] on input "Авто" at bounding box center [260, 337] width 12 height 12
checkbox input "true"
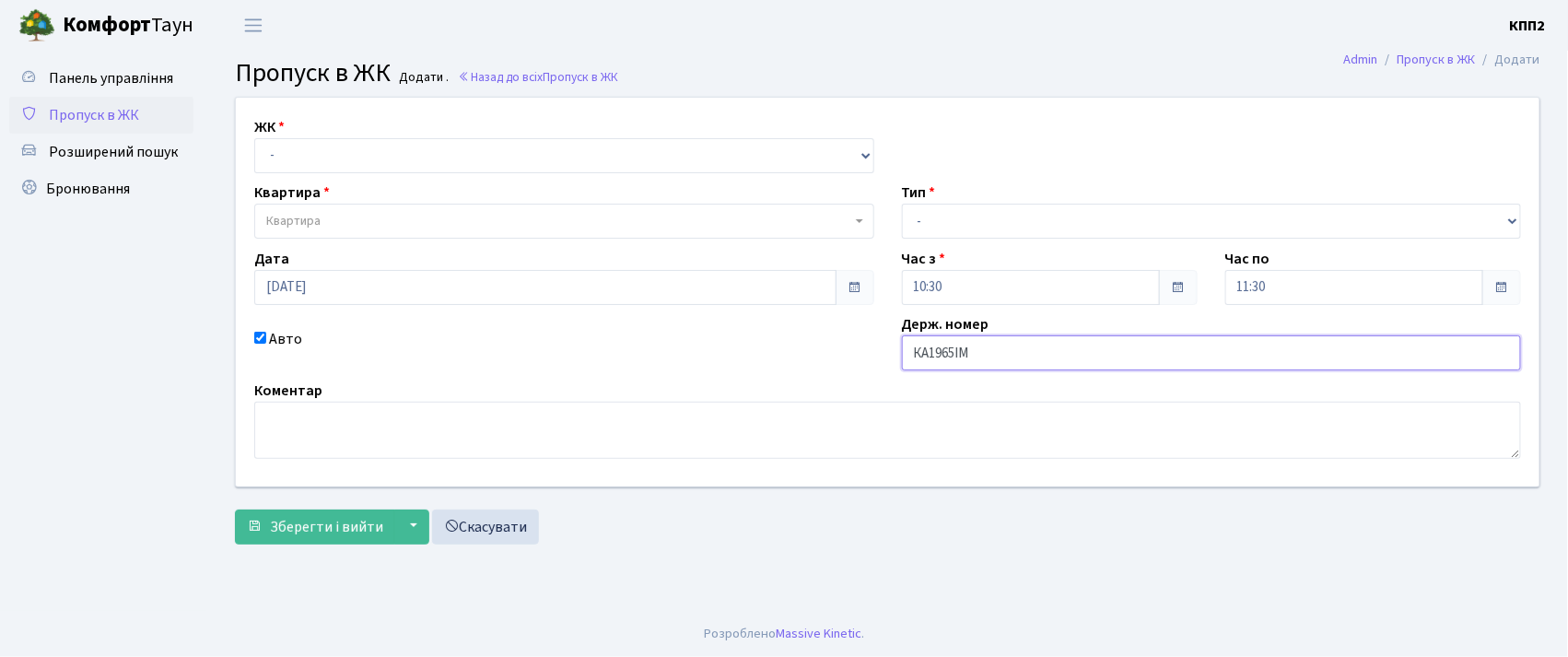
type input "КА1965ІМ"
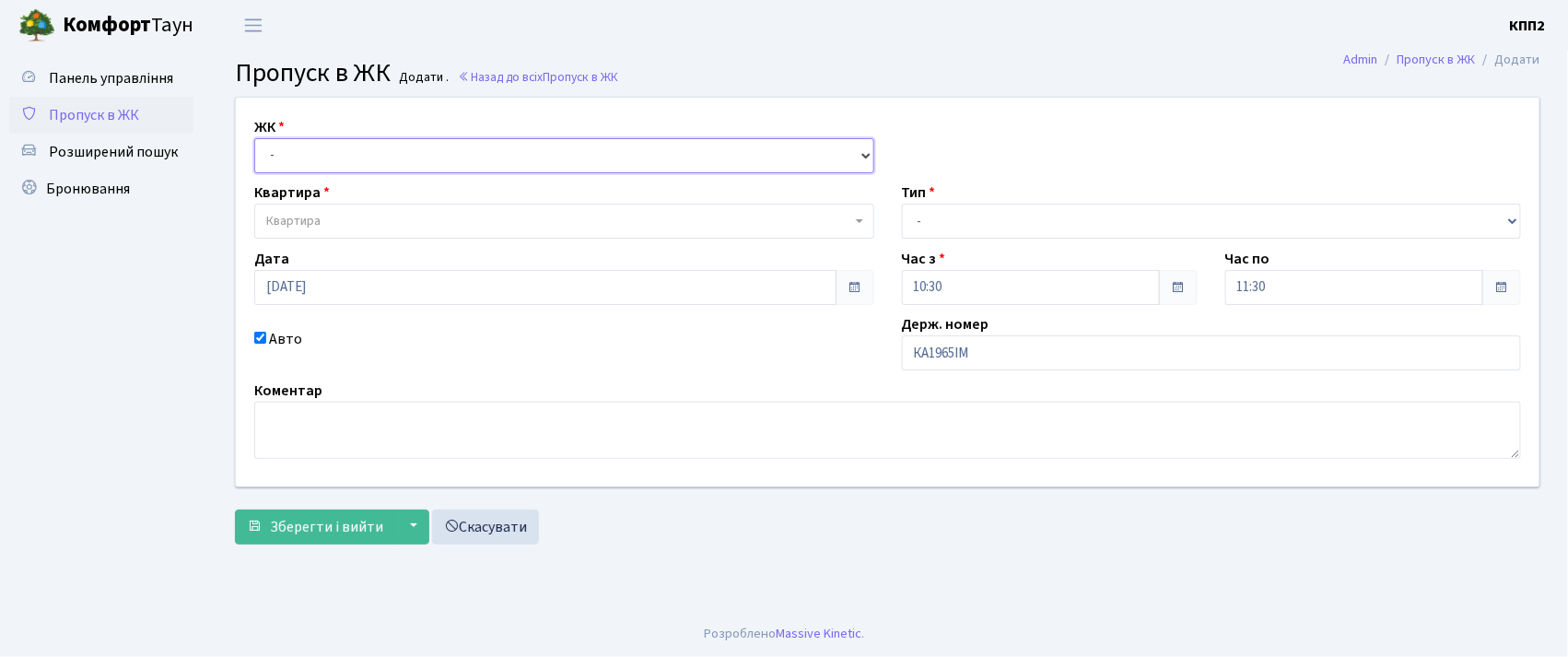
click at [304, 162] on select "- КТ, вул. Регенераторна, 4 КТ2, просп. Соборності, 17 КТ3, вул. Березнева, 16 …" at bounding box center [565, 156] width 620 height 35
select select "271"
click at [255, 138] on select "- КТ, вул. Регенераторна, 4 КТ2, просп. Соборності, 17 КТ3, вул. Березнева, 16 …" at bounding box center [565, 156] width 620 height 35
select select
click at [317, 227] on span "Квартира" at bounding box center [293, 221] width 54 height 18
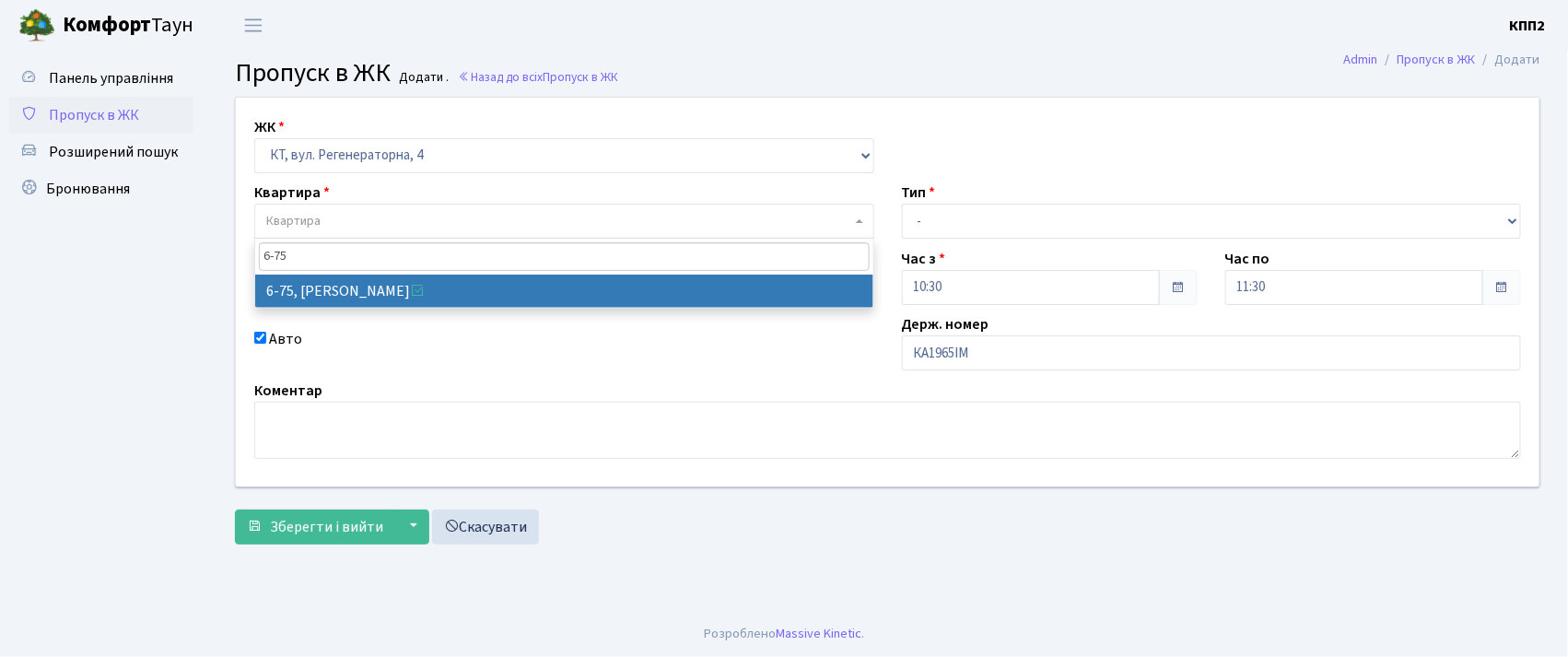
type input "6-75"
select select "5300"
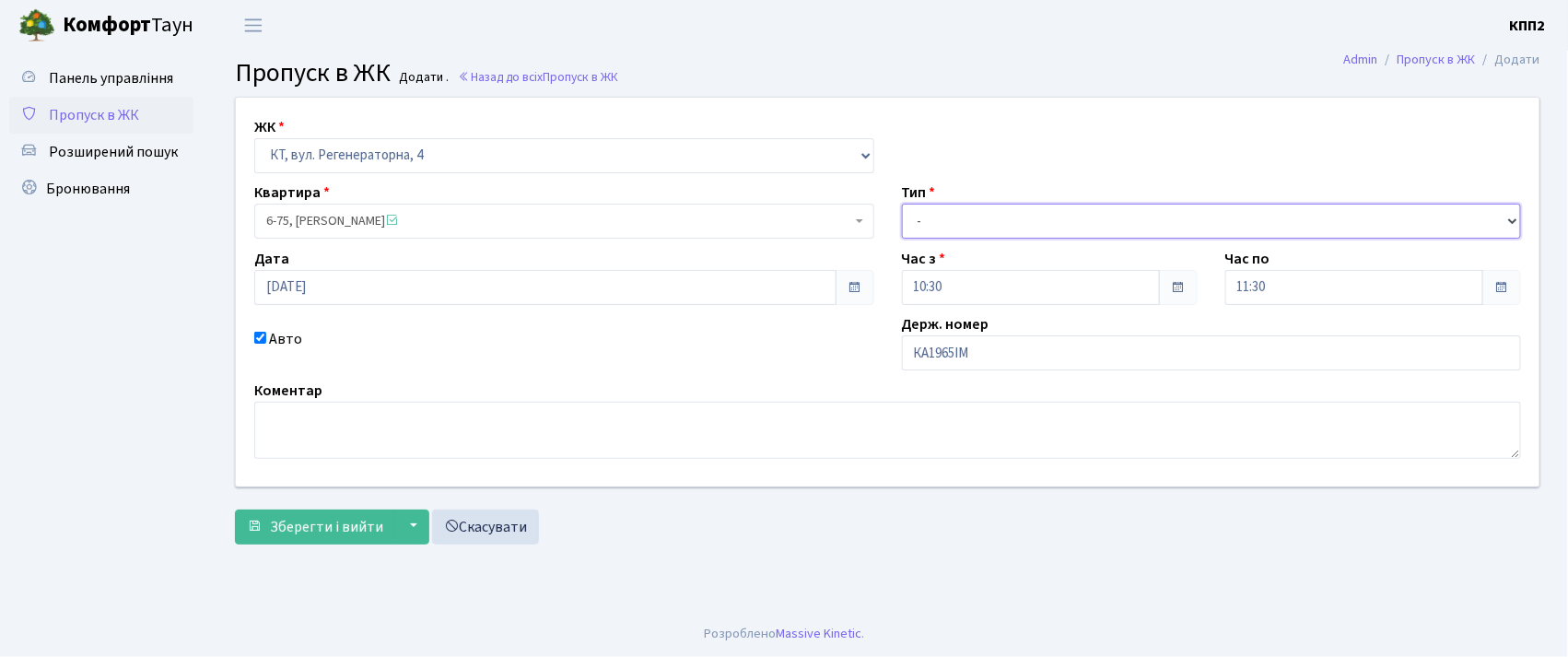
click at [1030, 208] on select "- Доставка Таксі Гості Сервіс" at bounding box center [1212, 221] width 620 height 35
select select "2"
click at [902, 204] on select "- Доставка Таксі Гості Сервіс" at bounding box center [1212, 221] width 620 height 35
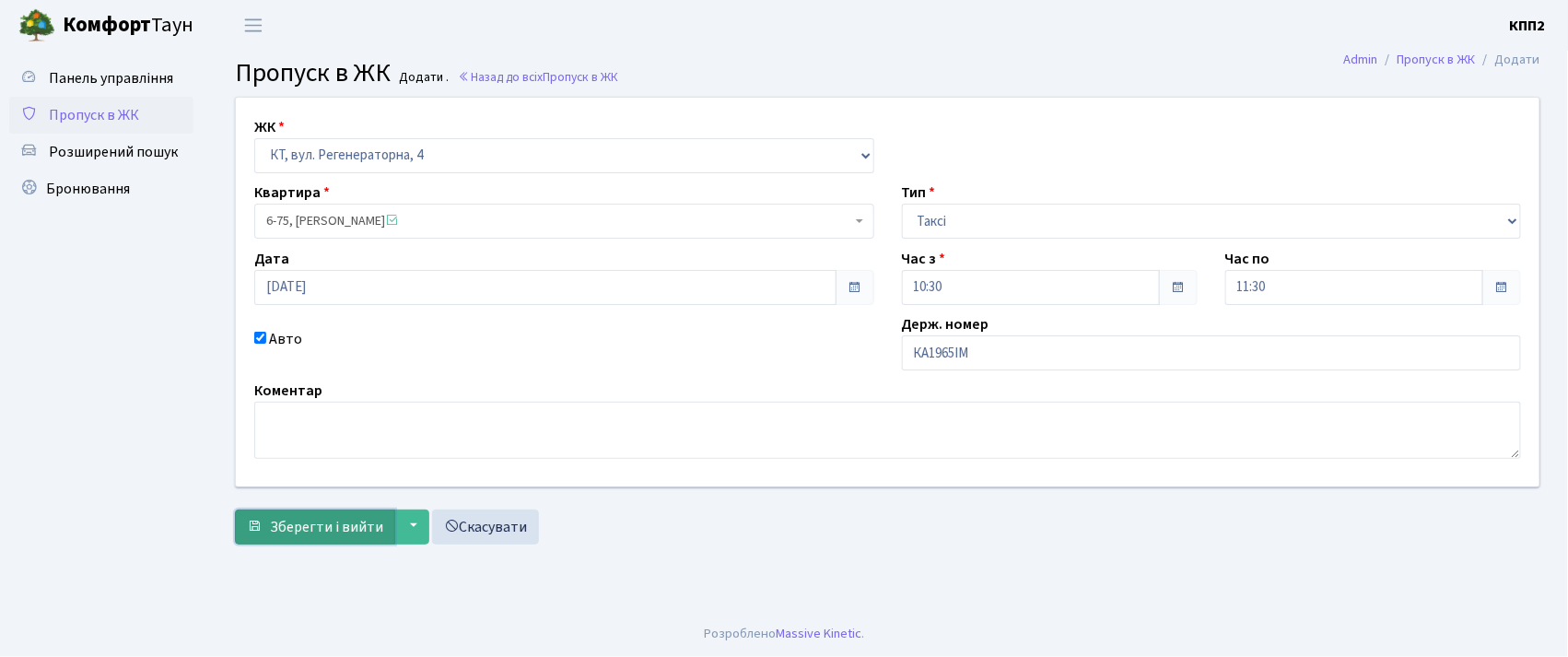
click at [315, 532] on span "Зберегти і вийти" at bounding box center [327, 527] width 114 height 20
